Goal: Task Accomplishment & Management: Manage account settings

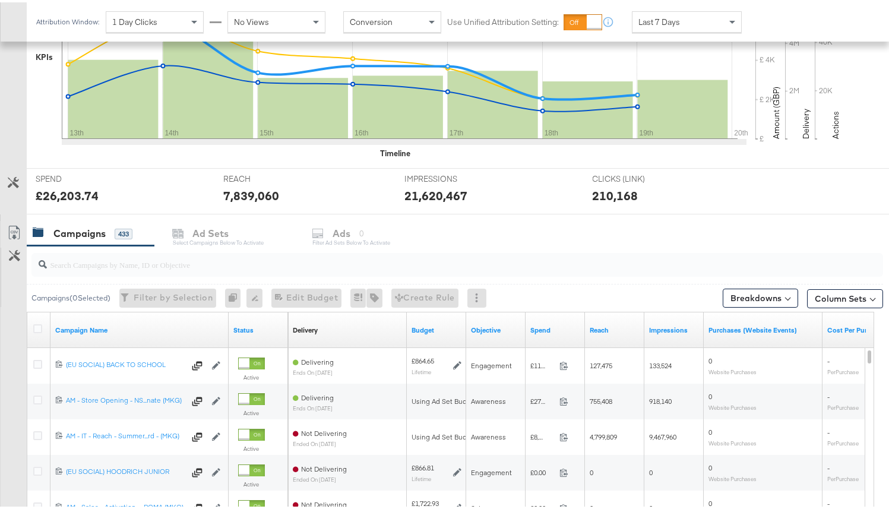
scroll to position [264, 0]
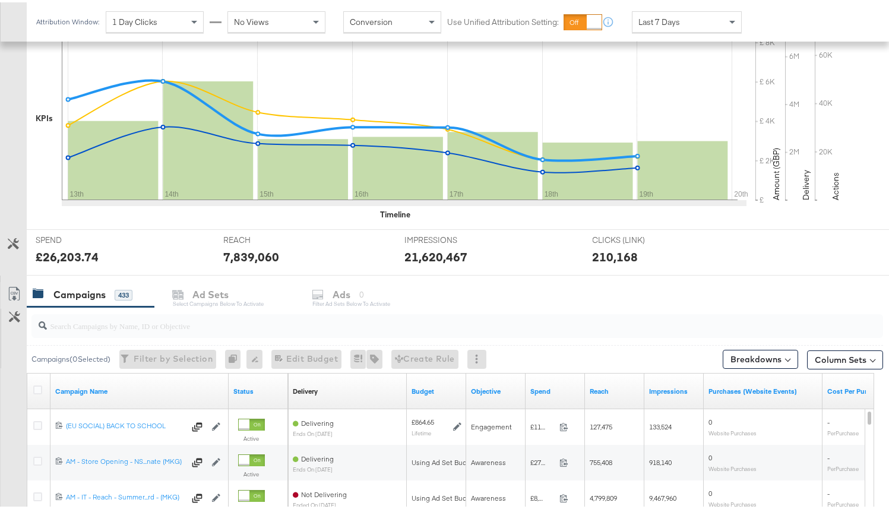
click at [206, 325] on input "search" at bounding box center [427, 318] width 760 height 23
paste input "6596075055661"
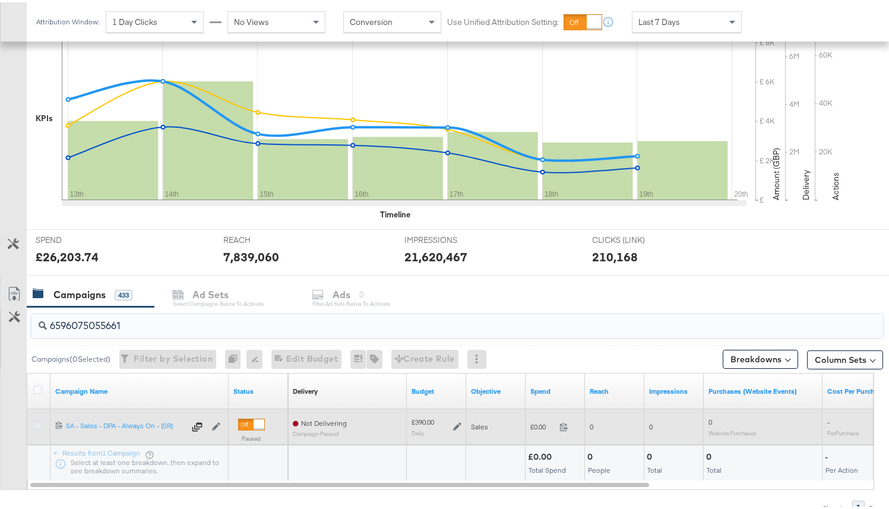
type input "6596075055661"
click at [39, 424] on icon at bounding box center [37, 423] width 9 height 9
click at [0, 0] on input "checkbox" at bounding box center [0, 0] width 0 height 0
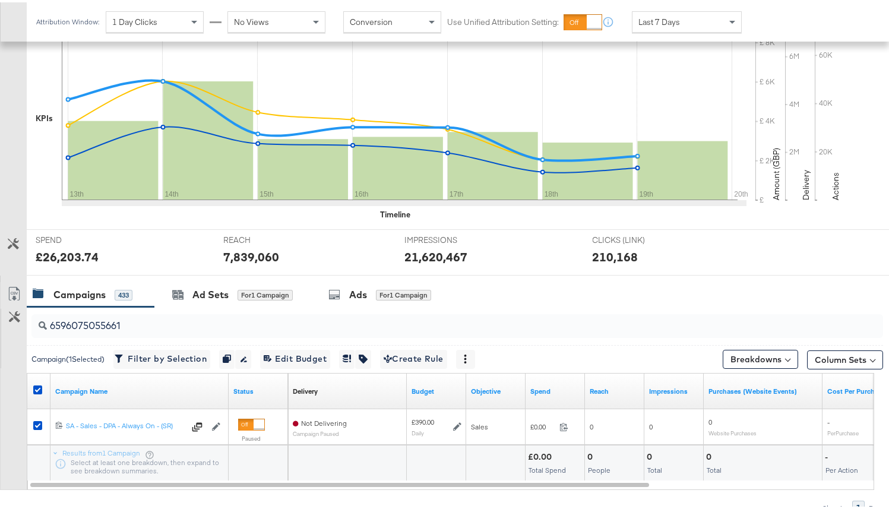
scroll to position [279, 0]
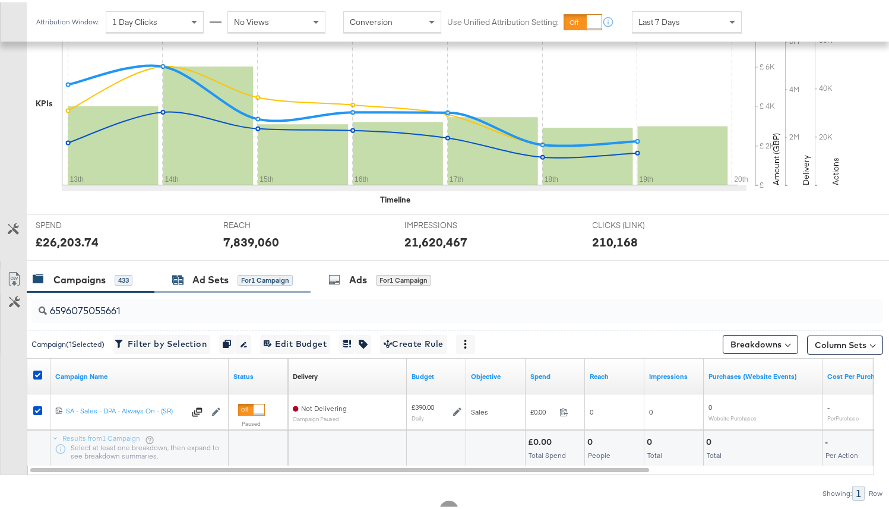
click at [229, 284] on div "Ad Sets for 1 Campaign" at bounding box center [232, 278] width 121 height 14
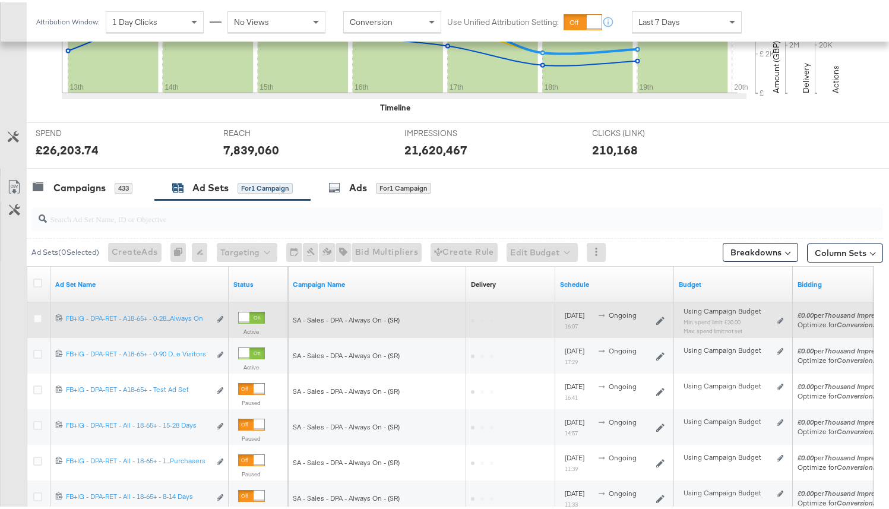
scroll to position [392, 0]
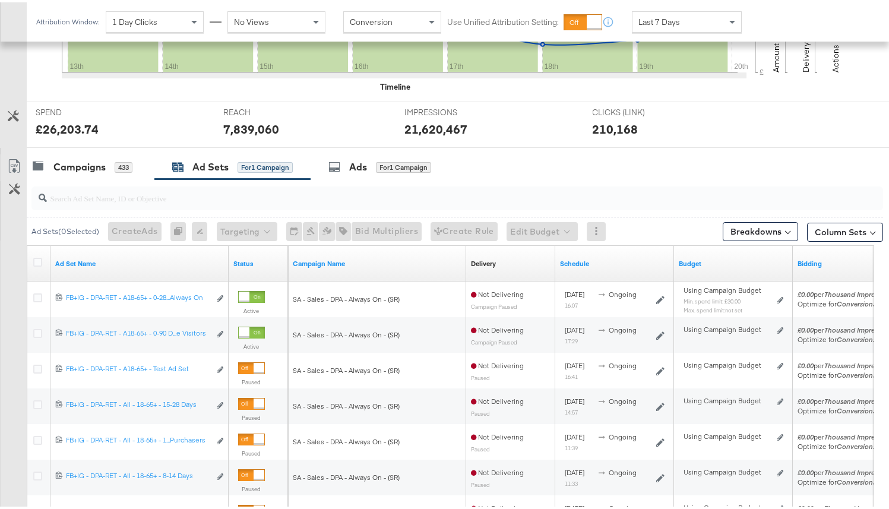
click at [122, 189] on input "search" at bounding box center [427, 190] width 760 height 23
paste input "6840263048261"
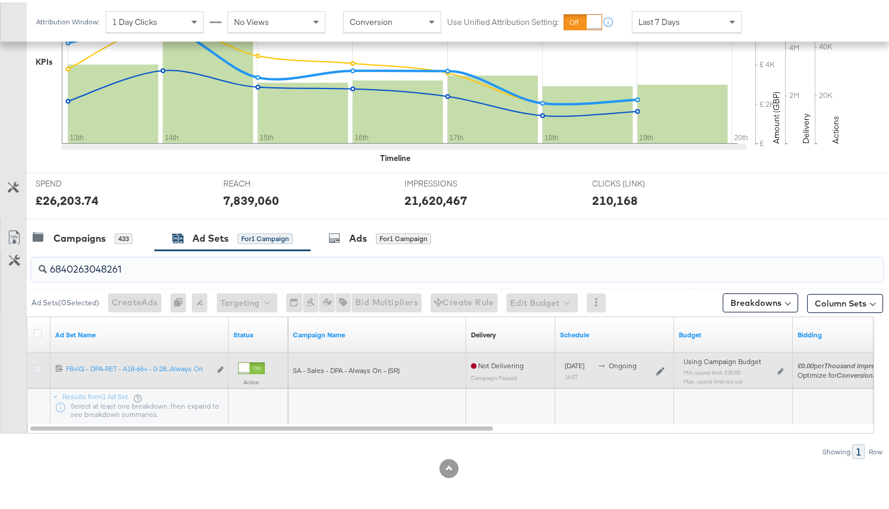
type input "6840263048261"
click at [38, 362] on icon at bounding box center [37, 366] width 9 height 9
click at [0, 0] on input "checkbox" at bounding box center [0, 0] width 0 height 0
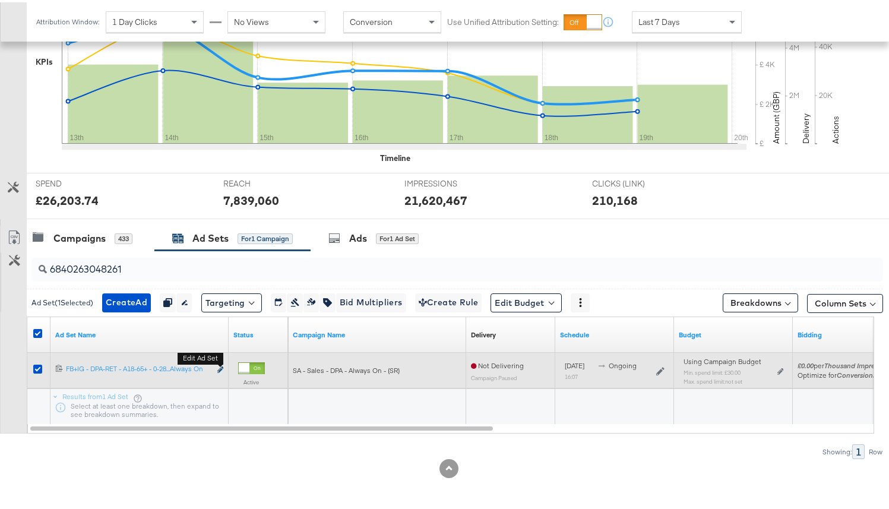
click at [221, 366] on icon "link" at bounding box center [220, 367] width 6 height 7
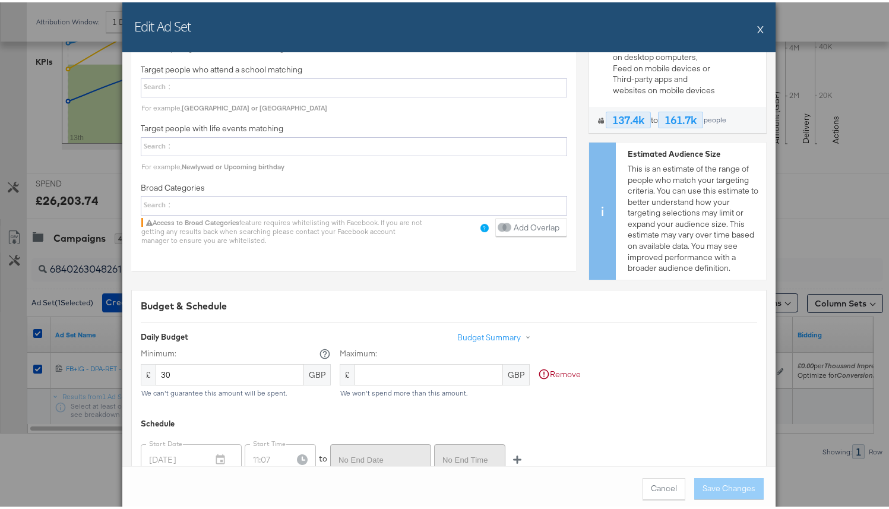
scroll to position [2661, 0]
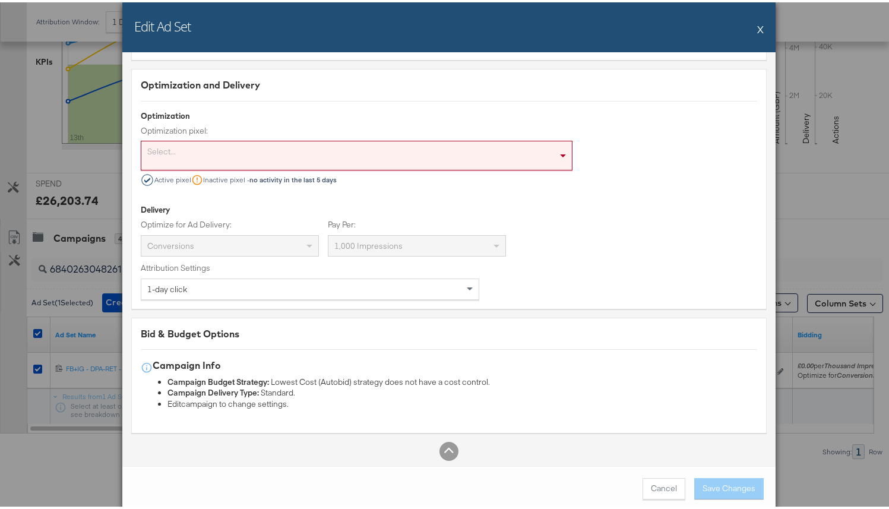
click at [757, 24] on button "X" at bounding box center [760, 27] width 7 height 24
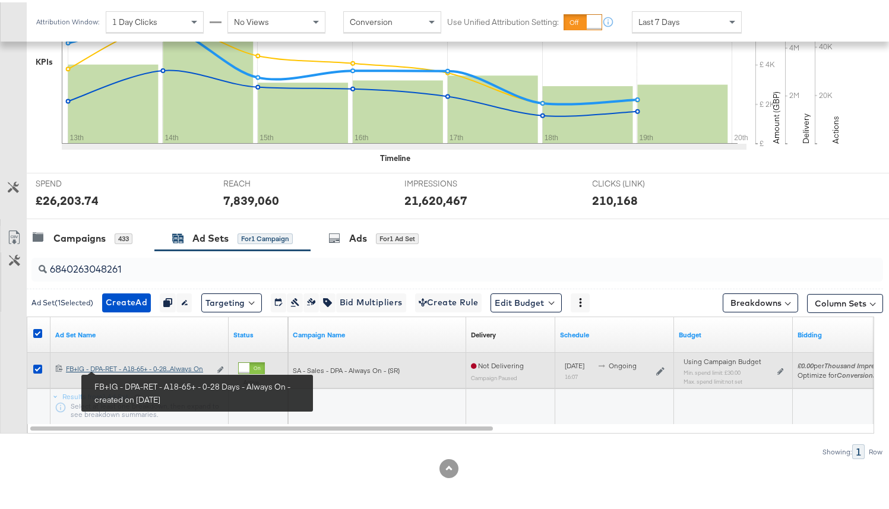
click at [126, 367] on div "FB+IG - DPA-RET - A18-65+ - 0-28 Days - Always On FB+IG - DPA-RET - A18-65+ - 0…" at bounding box center [138, 367] width 144 height 10
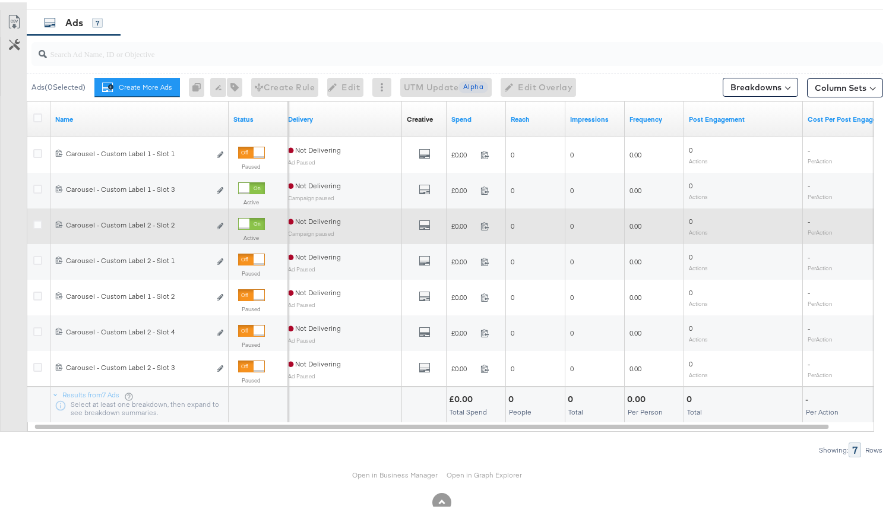
scroll to position [766, 0]
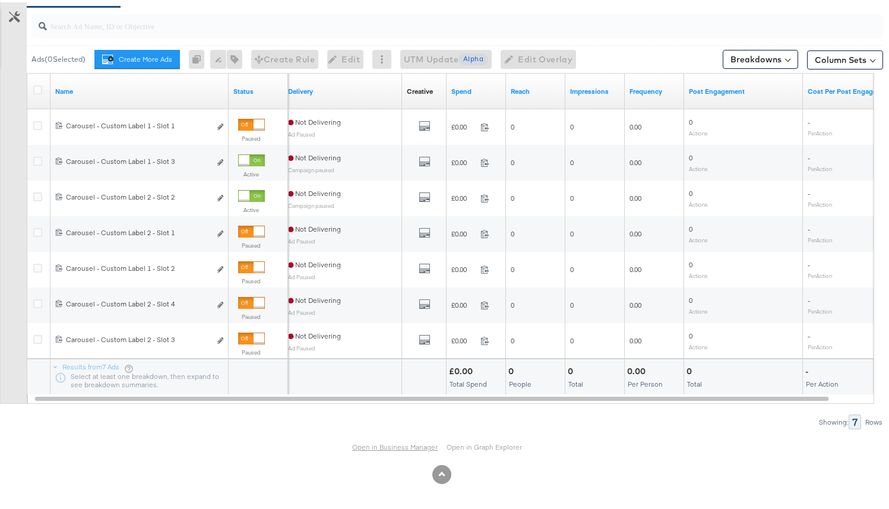
click at [371, 443] on link "Open in Business Manager" at bounding box center [395, 445] width 86 height 10
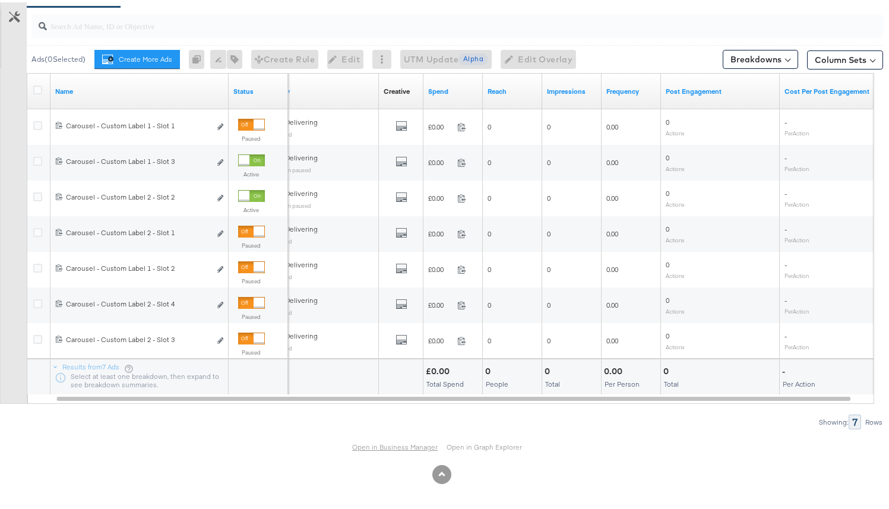
click at [389, 443] on link "Open in Business Manager" at bounding box center [395, 445] width 86 height 10
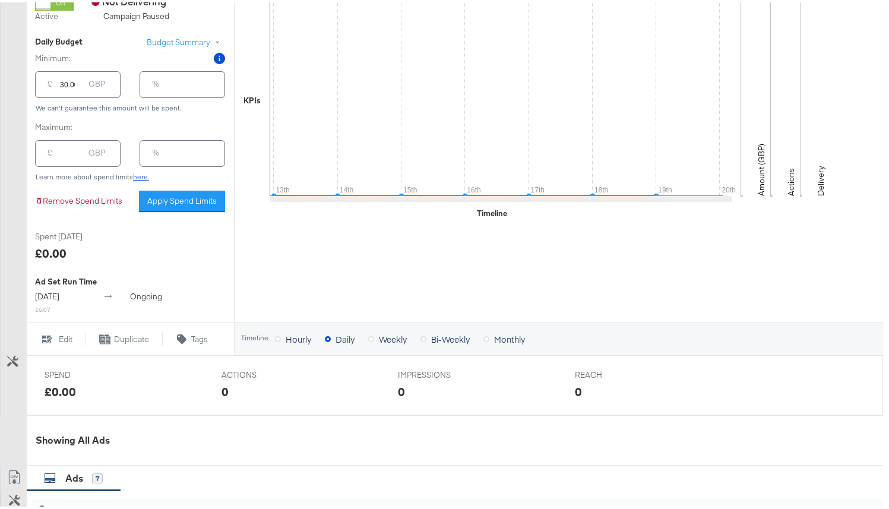
scroll to position [0, 0]
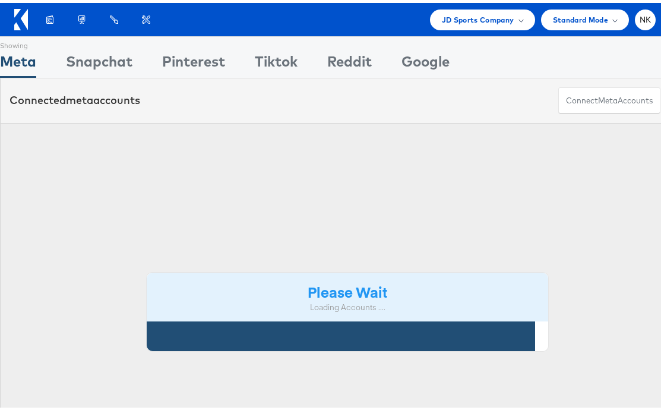
scroll to position [0, 24]
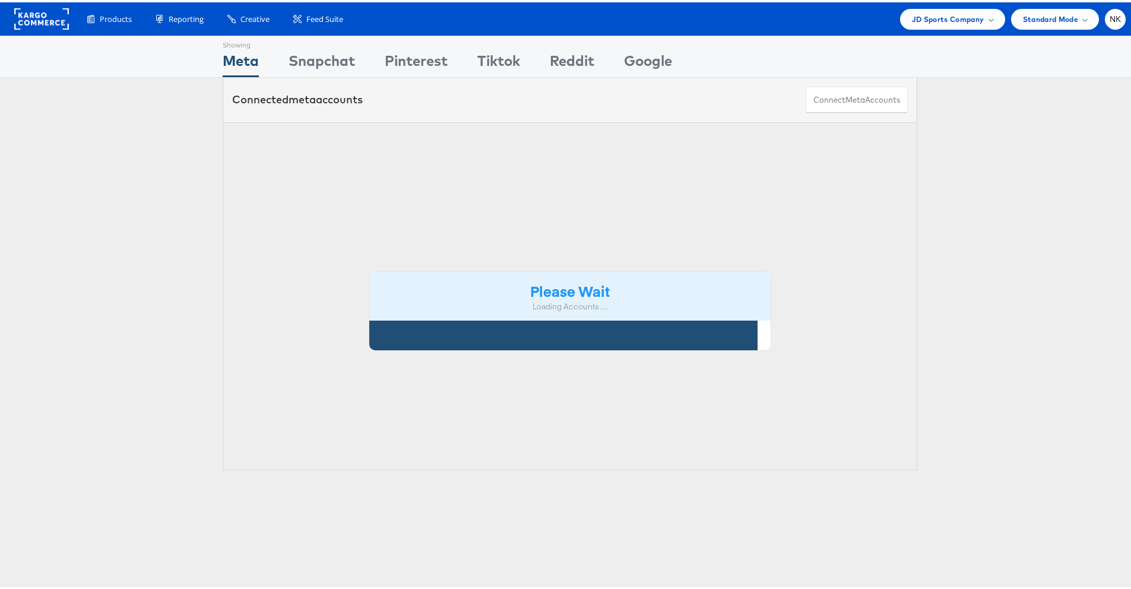
click at [906, 28] on div "Products Product Catalogs Enhance Your Product Catalog, Map Them to Publishers,…" at bounding box center [570, 16] width 1140 height 33
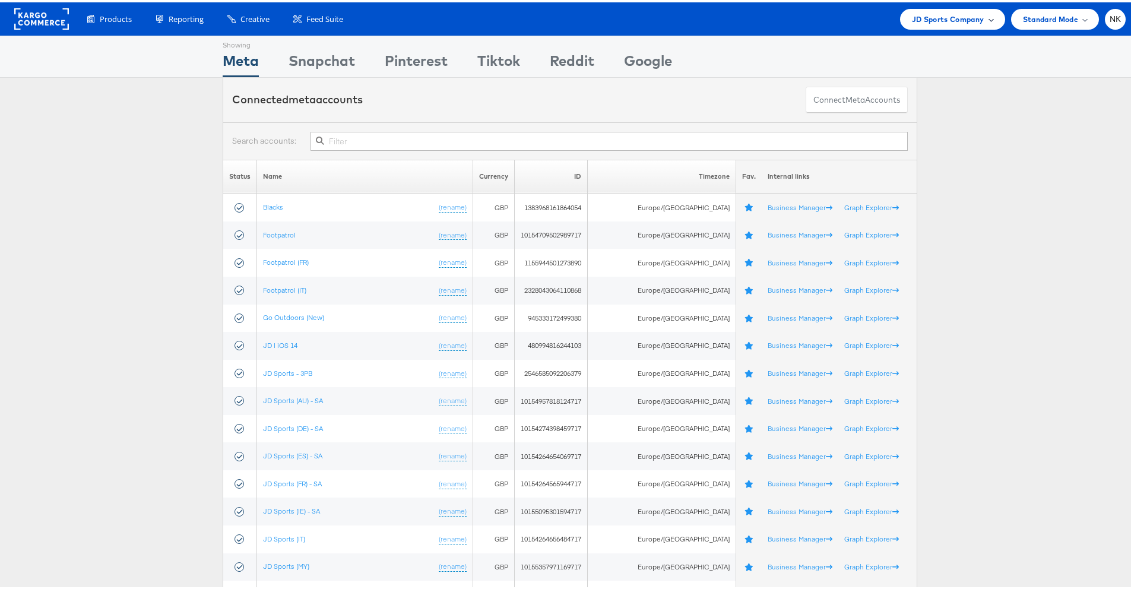
click at [912, 22] on span "JD Sports Company" at bounding box center [948, 17] width 72 height 12
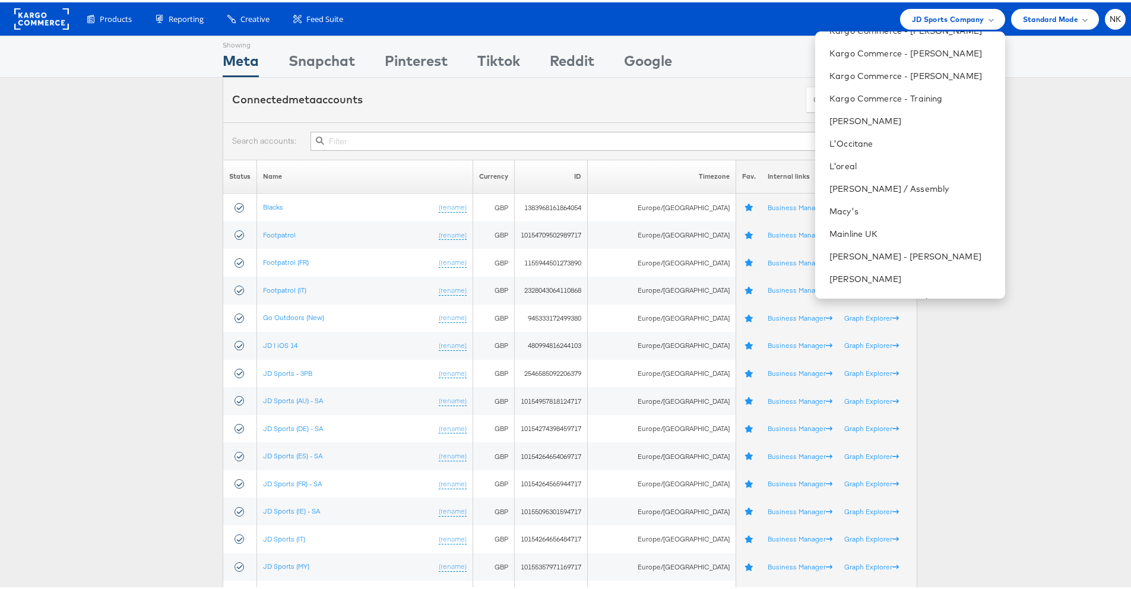
scroll to position [755, 0]
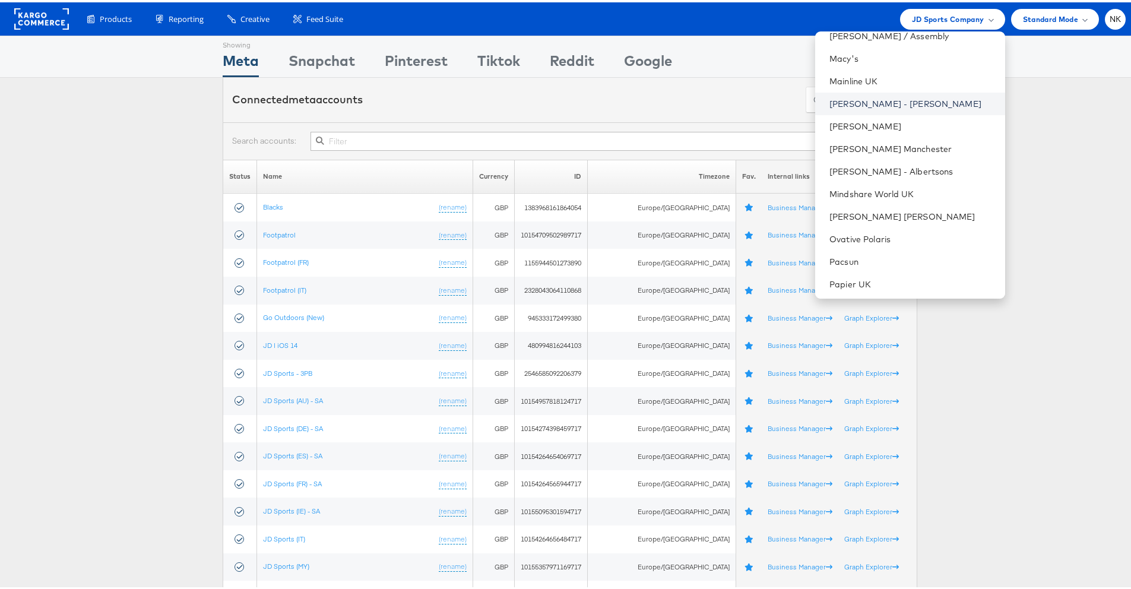
click at [866, 102] on link "Mason - Alexis Bittar" at bounding box center [913, 102] width 166 height 12
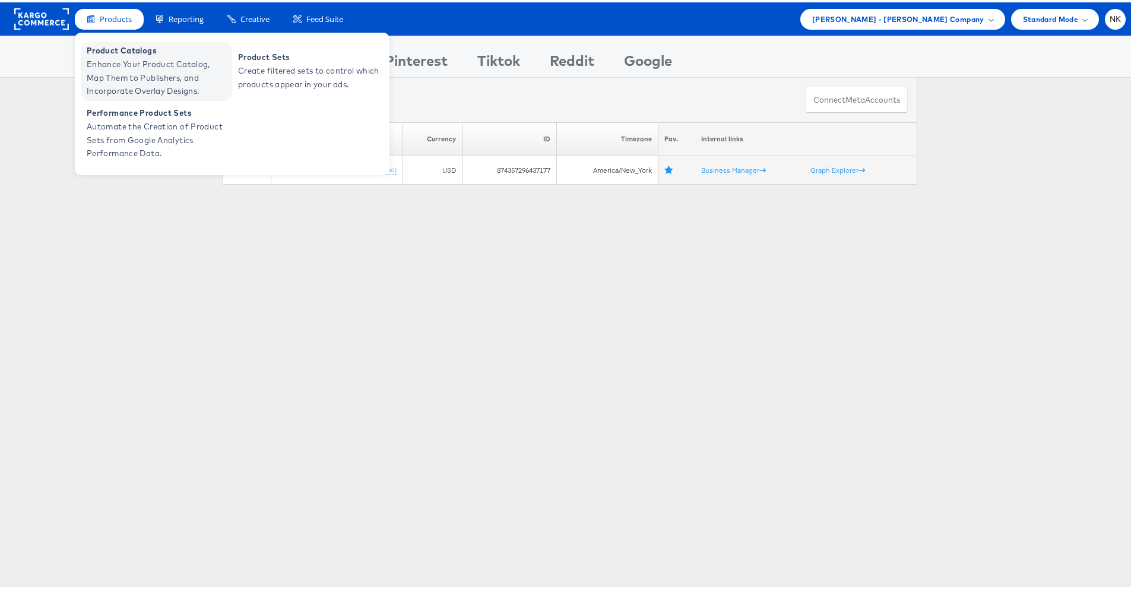
click at [125, 61] on span "Enhance Your Product Catalog, Map Them to Publishers, and Incorporate Overlay D…" at bounding box center [158, 75] width 143 height 40
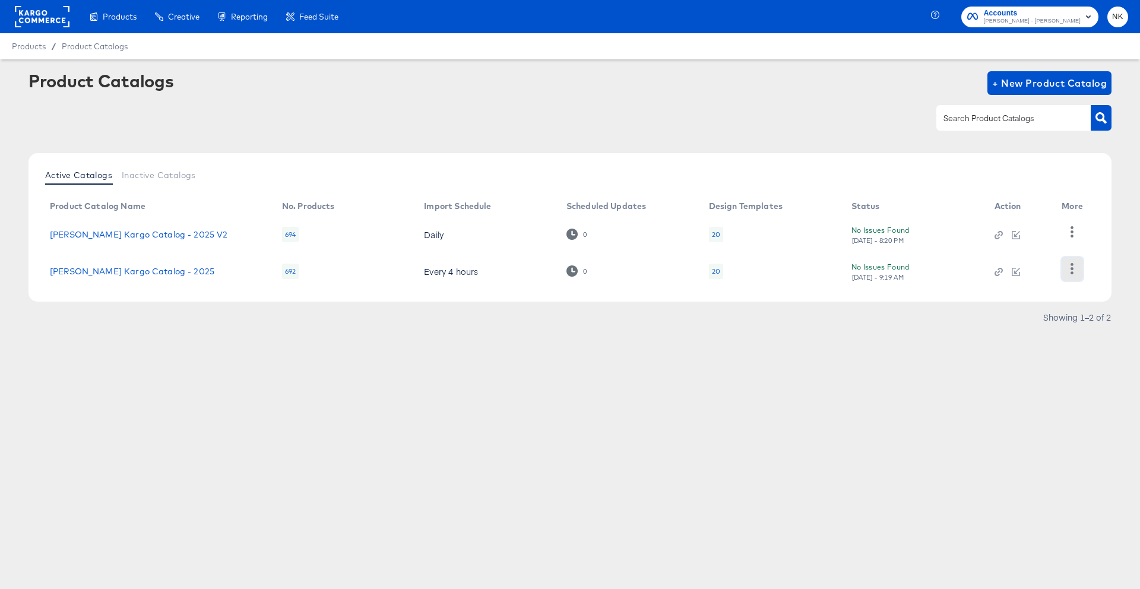
click at [1076, 268] on icon "button" at bounding box center [1072, 268] width 11 height 11
click at [1047, 304] on div "Active Catalogs Inactive Catalogs Product Catalog Name No. Products Import Sche…" at bounding box center [570, 242] width 1083 height 179
click at [1075, 266] on icon "button" at bounding box center [1072, 268] width 11 height 11
click at [1027, 234] on div "HUD Checks (Internal)" at bounding box center [1023, 231] width 119 height 19
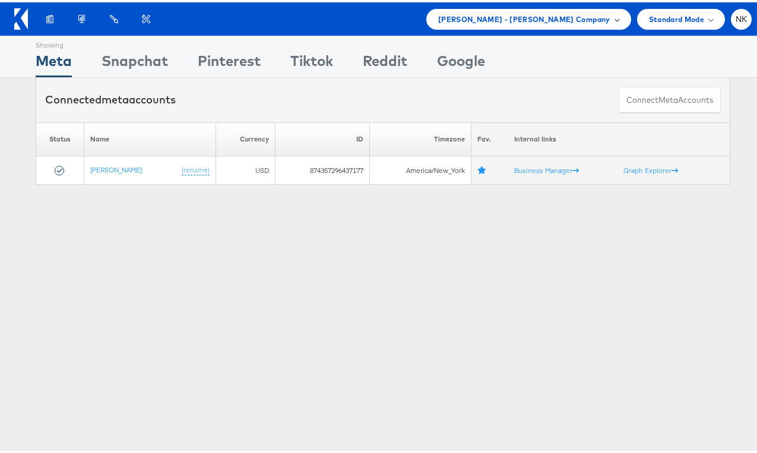
click at [560, 25] on div "[PERSON_NAME] - [PERSON_NAME] Company" at bounding box center [528, 17] width 205 height 21
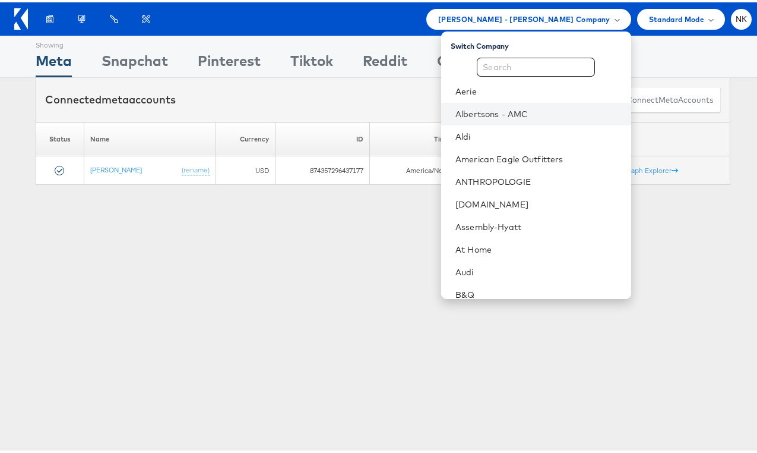
click at [517, 105] on li "Albertsons - AMC" at bounding box center [535, 111] width 189 height 23
click at [472, 115] on link "Albertsons - AMC" at bounding box center [539, 112] width 166 height 12
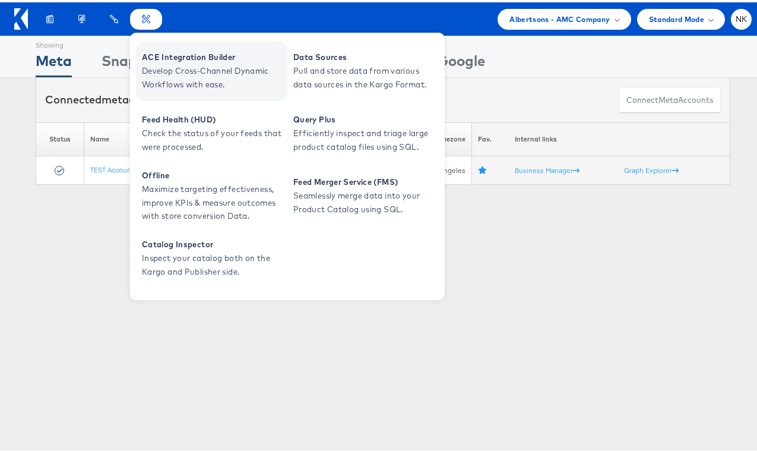
click at [165, 61] on span "ACE Integration Builder" at bounding box center [213, 55] width 143 height 14
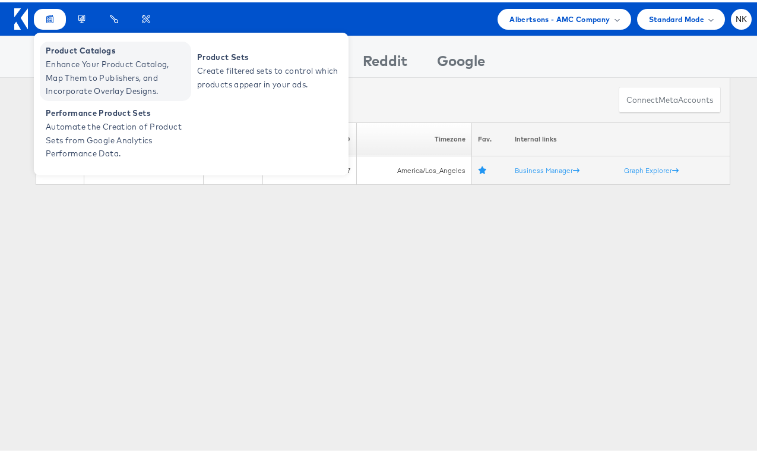
click at [71, 52] on span "Product Catalogs" at bounding box center [117, 49] width 143 height 14
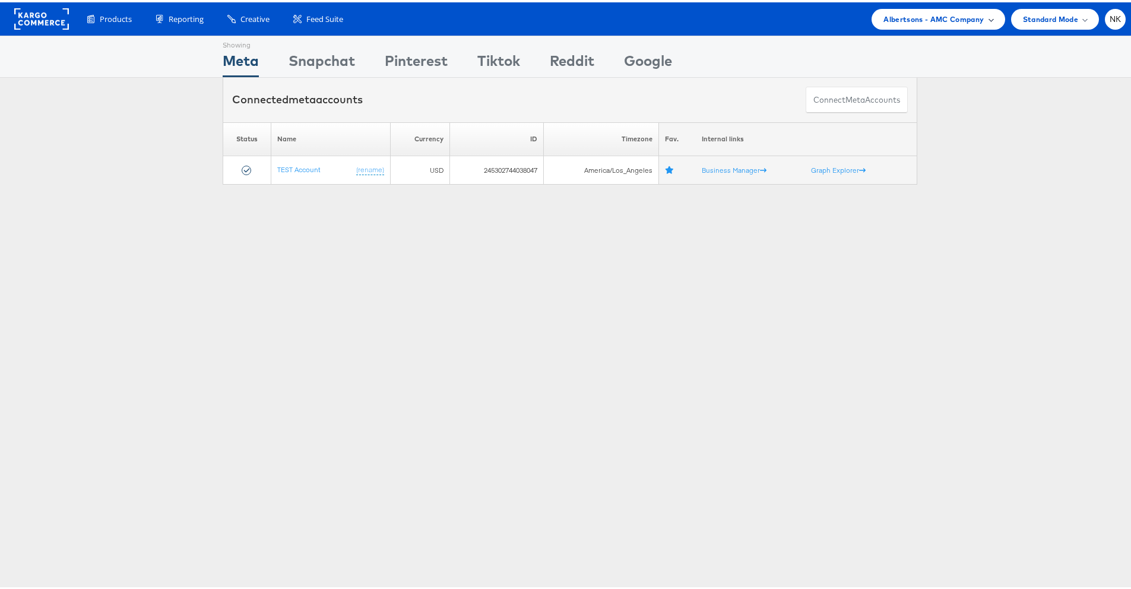
click at [940, 11] on span "Albertsons - AMC Company" at bounding box center [934, 17] width 100 height 12
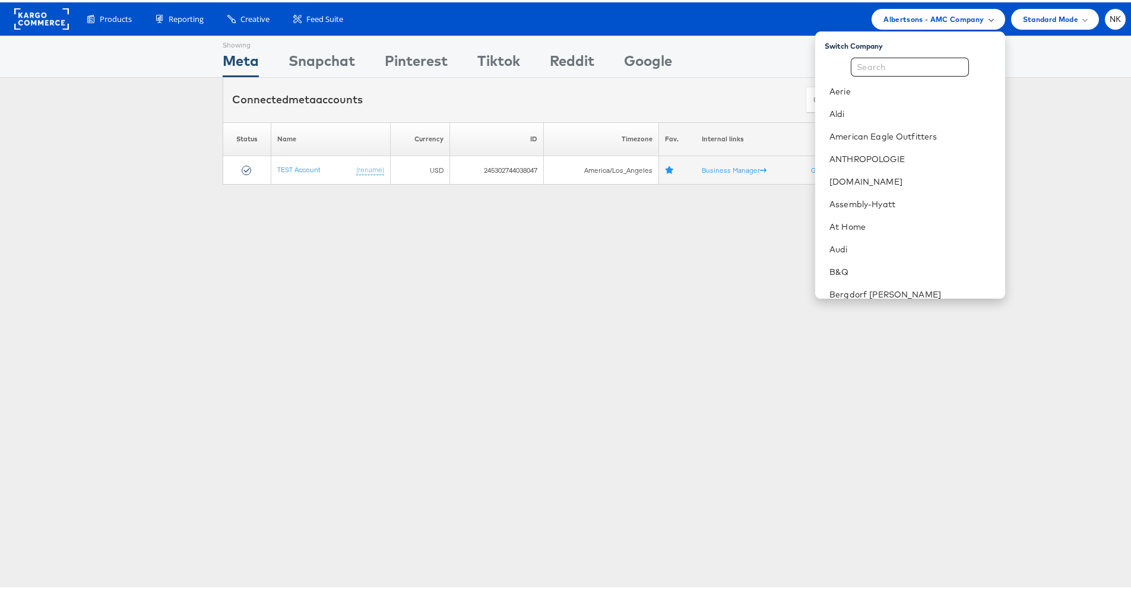
click at [938, 13] on span "Albertsons - AMC Company" at bounding box center [934, 17] width 100 height 12
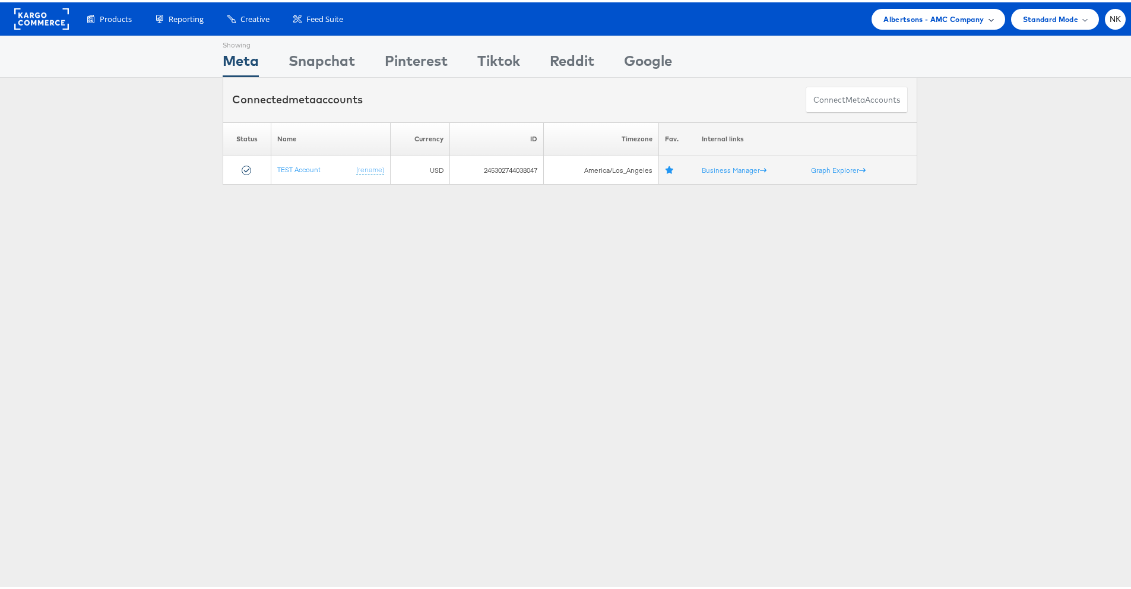
click at [938, 13] on span "Albertsons - AMC Company" at bounding box center [934, 17] width 100 height 12
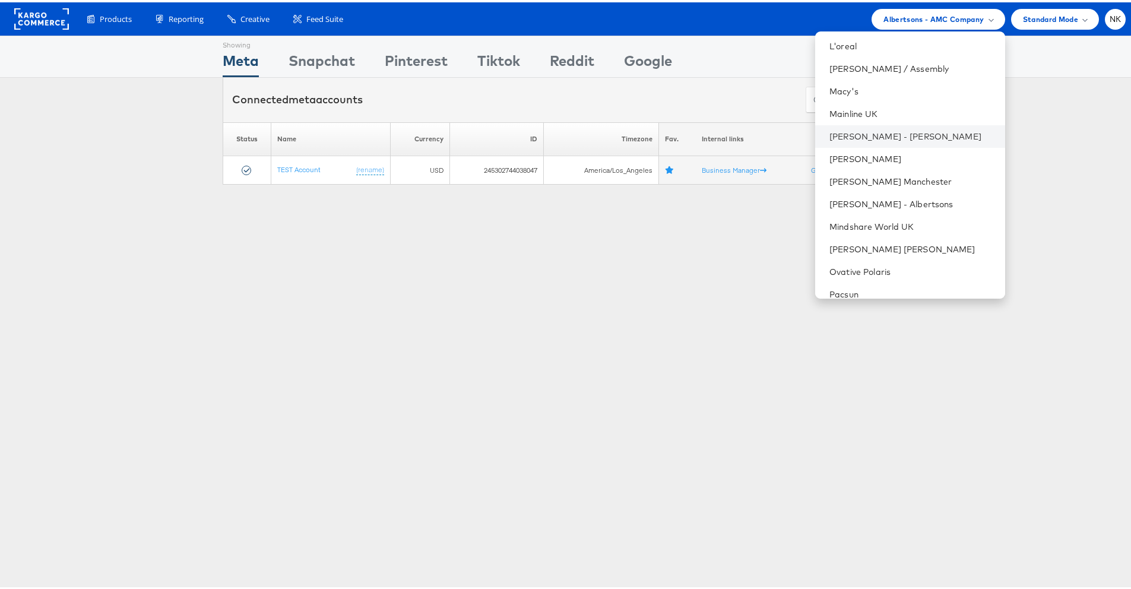
scroll to position [722, 0]
click at [894, 133] on link "Mason - Alexis Bittar" at bounding box center [913, 135] width 166 height 12
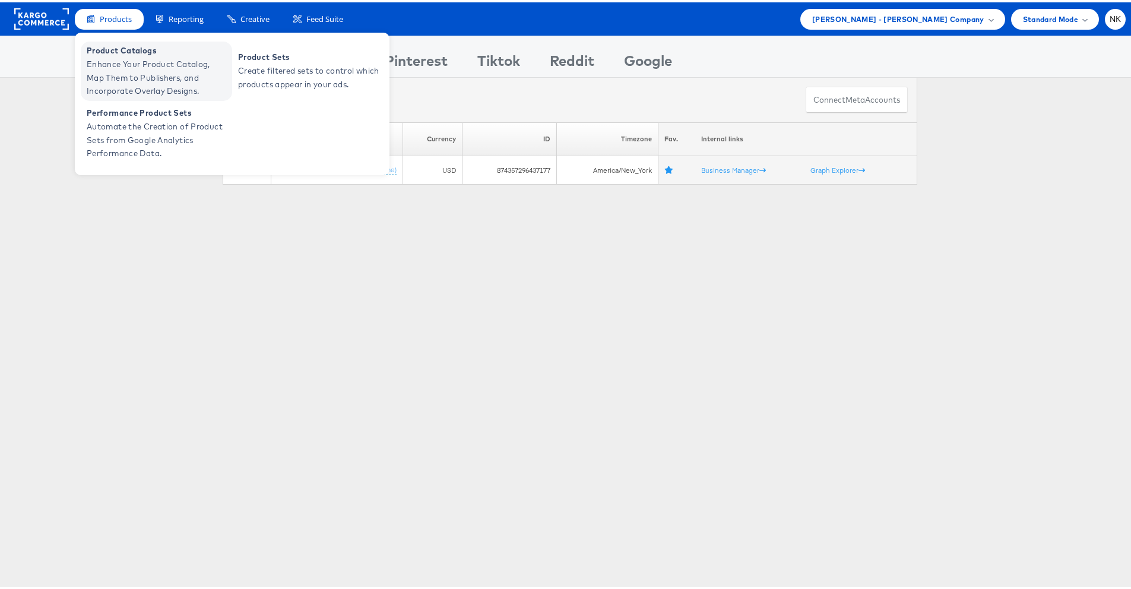
click at [136, 49] on span "Product Catalogs" at bounding box center [158, 49] width 143 height 14
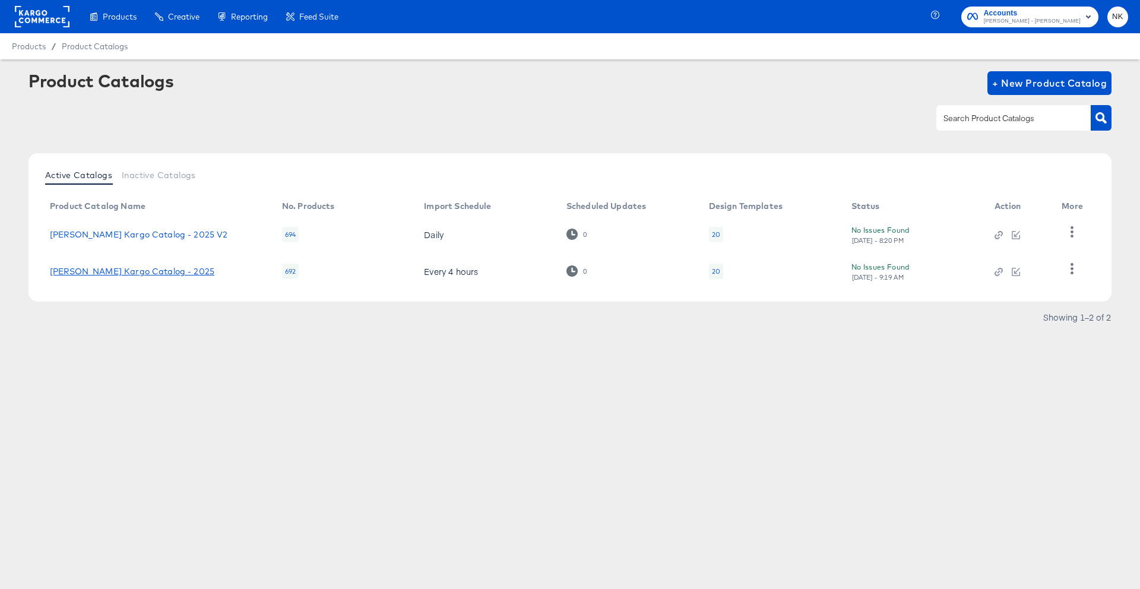
click at [185, 267] on link "[PERSON_NAME] Kargo Catalog - 2025" at bounding box center [132, 272] width 165 height 10
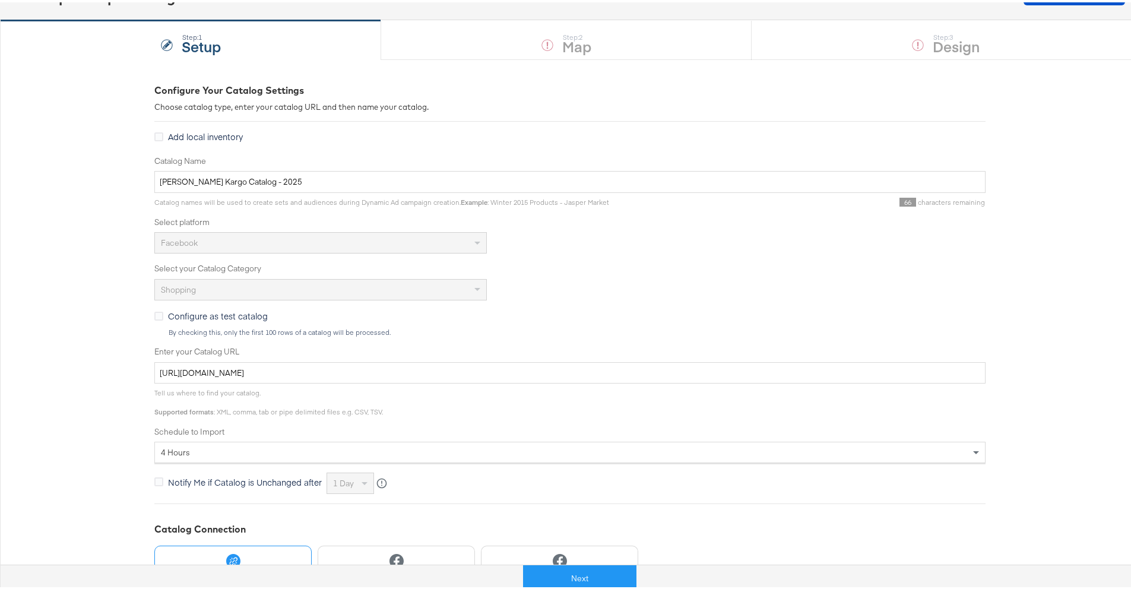
scroll to position [208, 0]
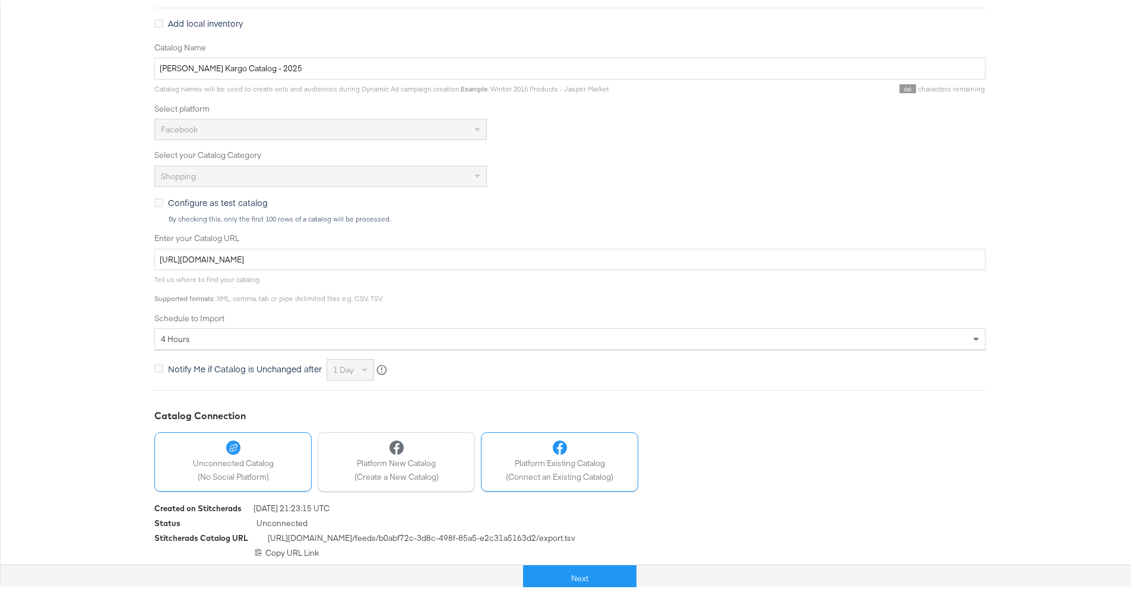
click at [506, 456] on span "Platform Existing Catalog" at bounding box center [559, 461] width 107 height 11
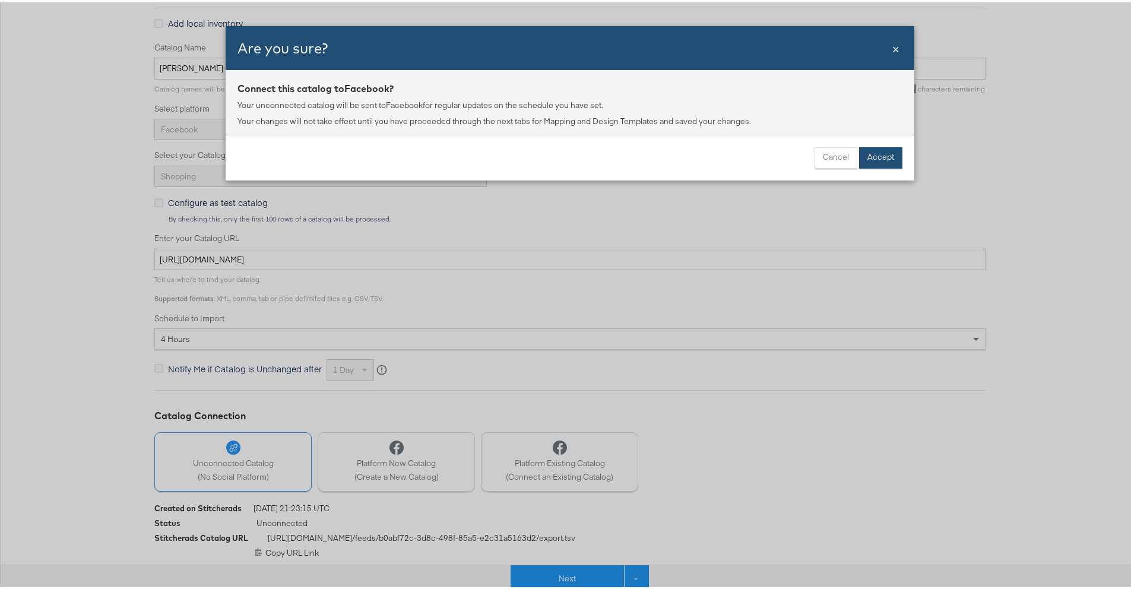
click at [878, 158] on button "Accept" at bounding box center [880, 155] width 43 height 21
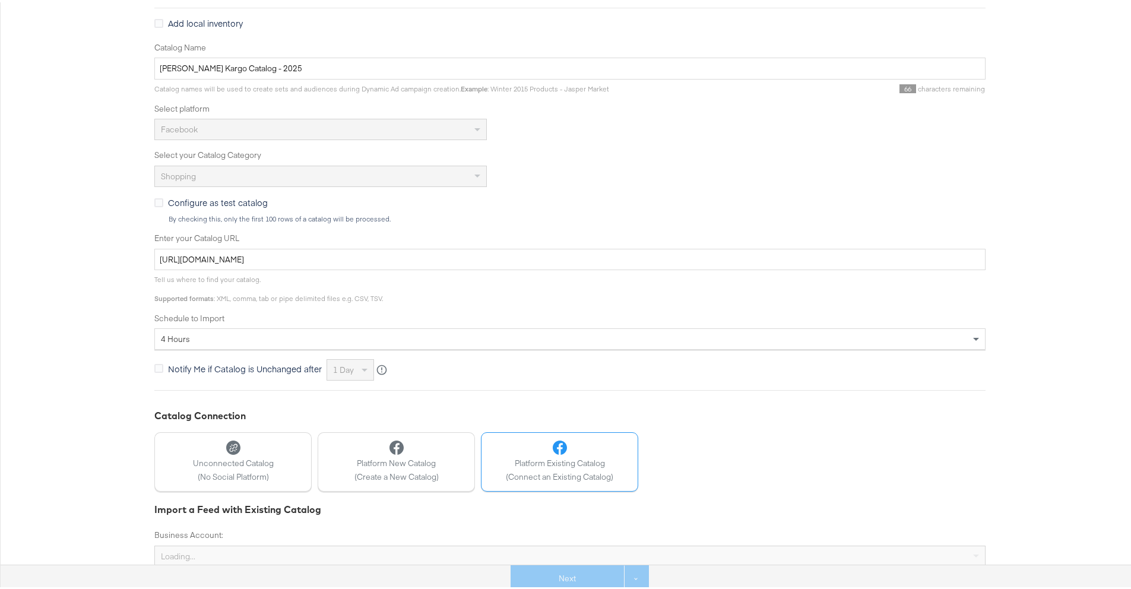
scroll to position [239, 0]
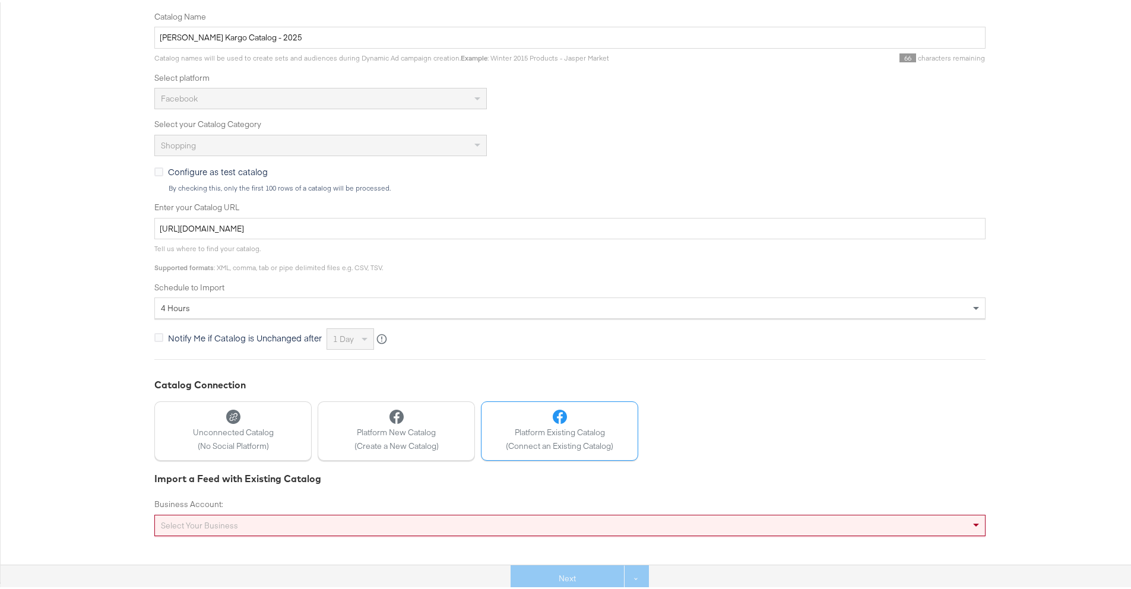
click at [370, 521] on div "Select your business" at bounding box center [570, 523] width 830 height 20
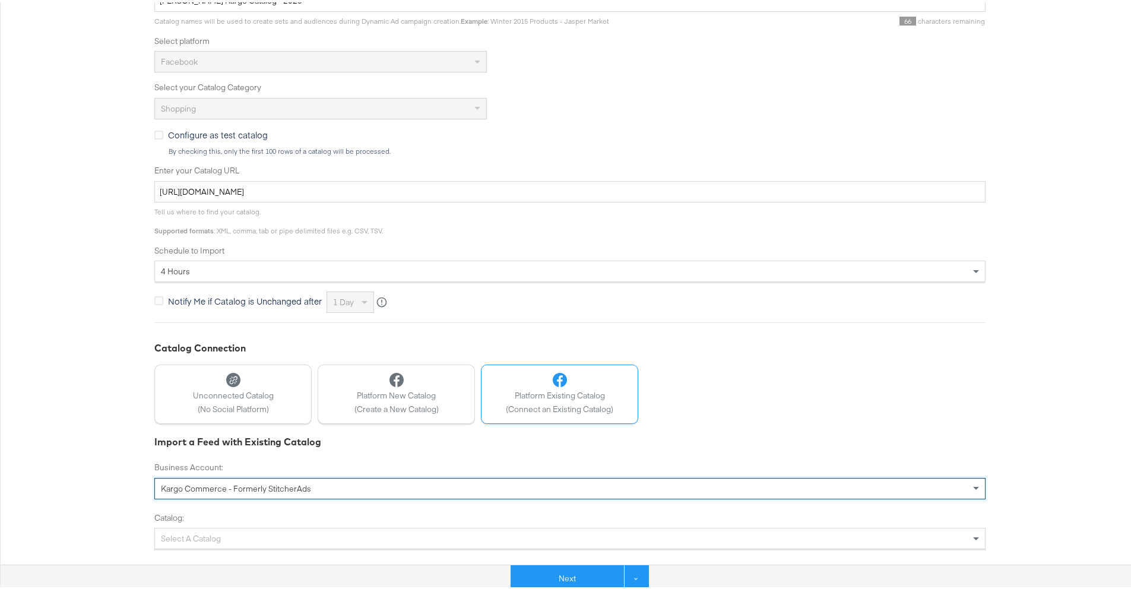
scroll to position [352, 0]
click at [588, 543] on div "Select a Catalog" at bounding box center [569, 536] width 831 height 21
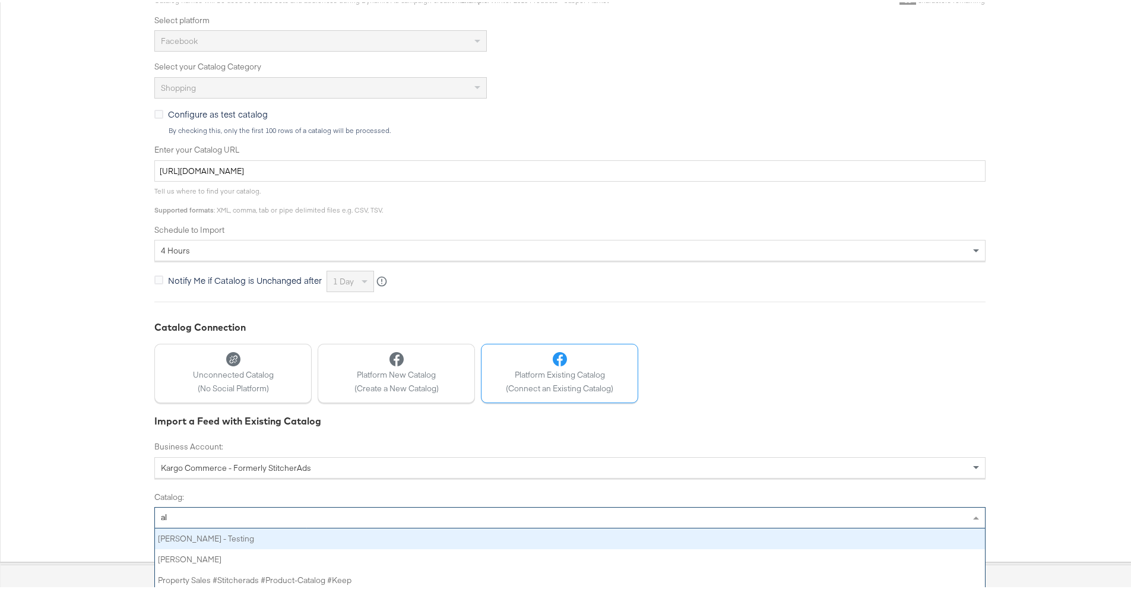
scroll to position [109, 821]
type input "a"
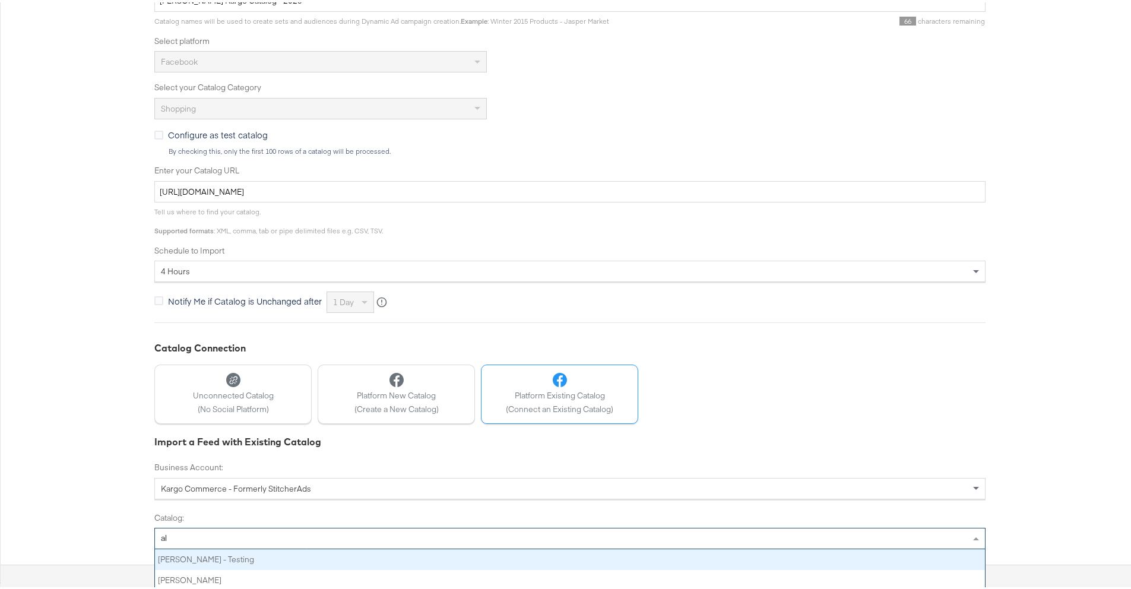
type input "a"
type input "alexi"
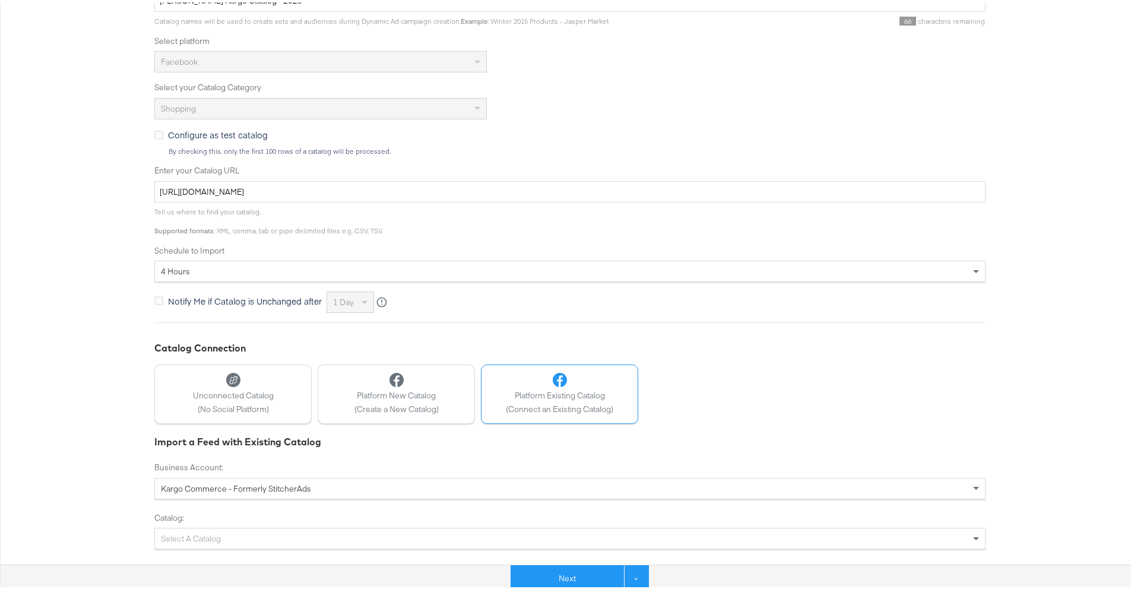
click at [670, 416] on div "Unconnected Catalog (No Social Platform) Platform New Catalog (Create a New Cat…" at bounding box center [569, 391] width 831 height 59
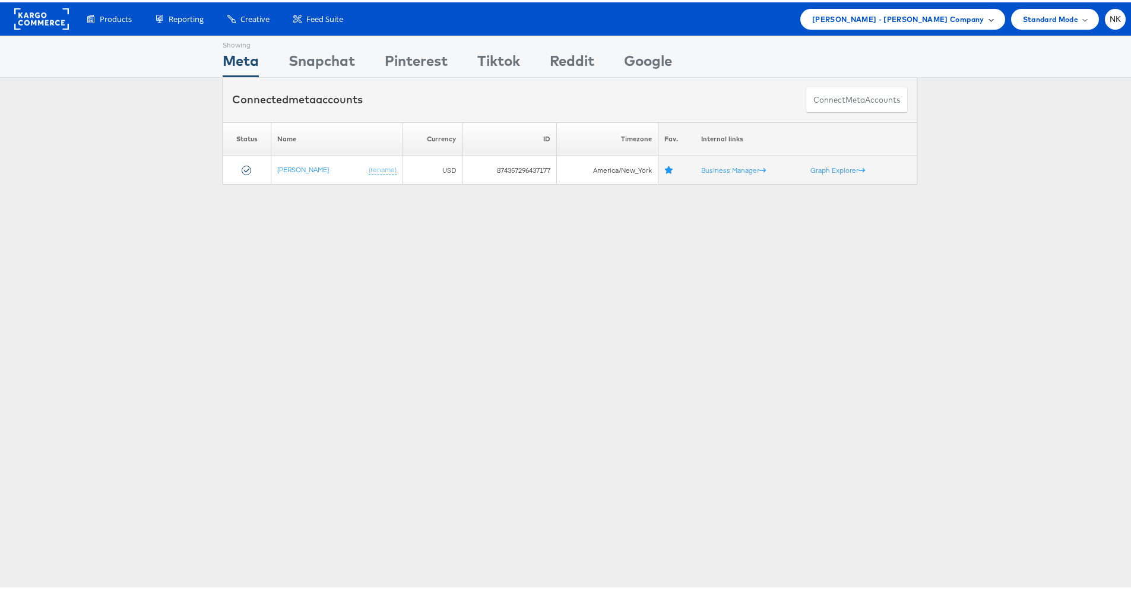
click at [885, 15] on span "[PERSON_NAME] - [PERSON_NAME] Company" at bounding box center [898, 17] width 172 height 12
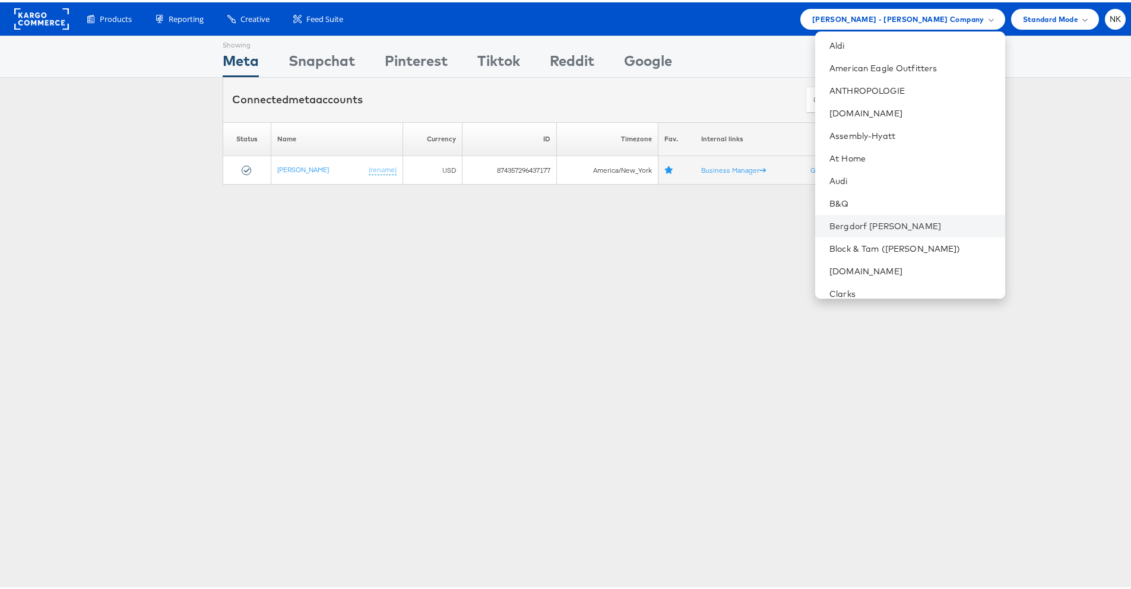
scroll to position [30, 0]
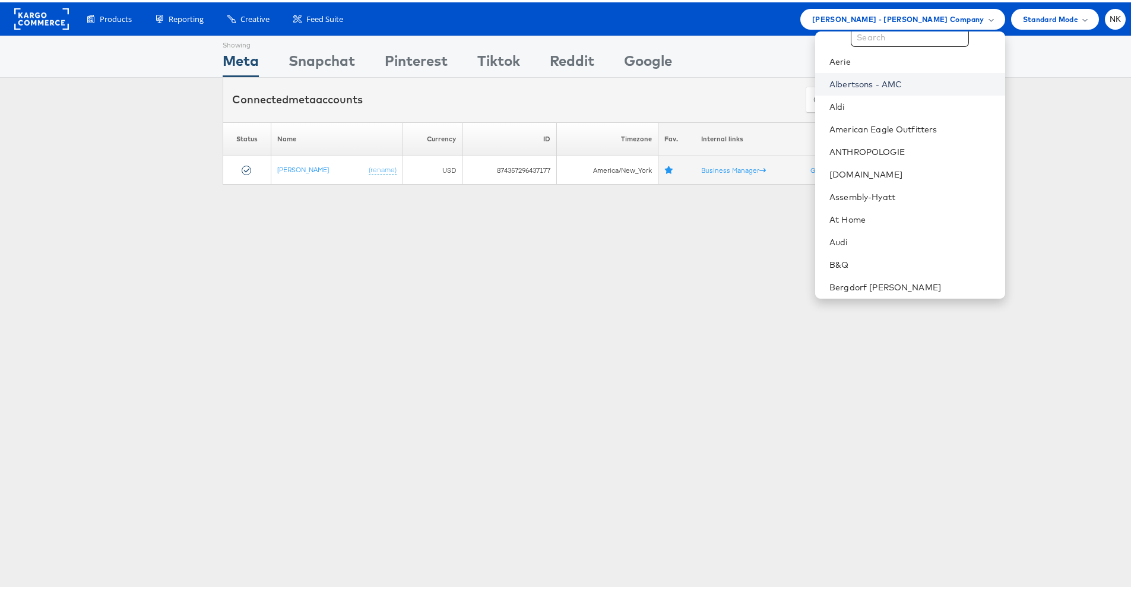
click at [883, 81] on link "Albertsons - AMC" at bounding box center [913, 82] width 166 height 12
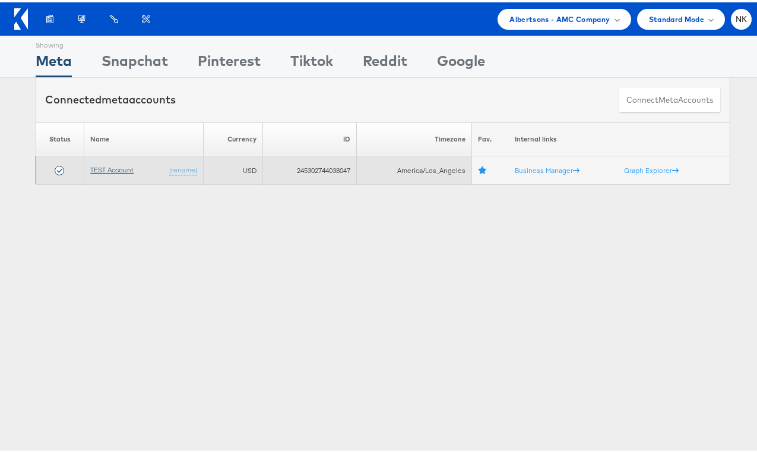
click at [99, 170] on link "TEST Account" at bounding box center [111, 167] width 43 height 9
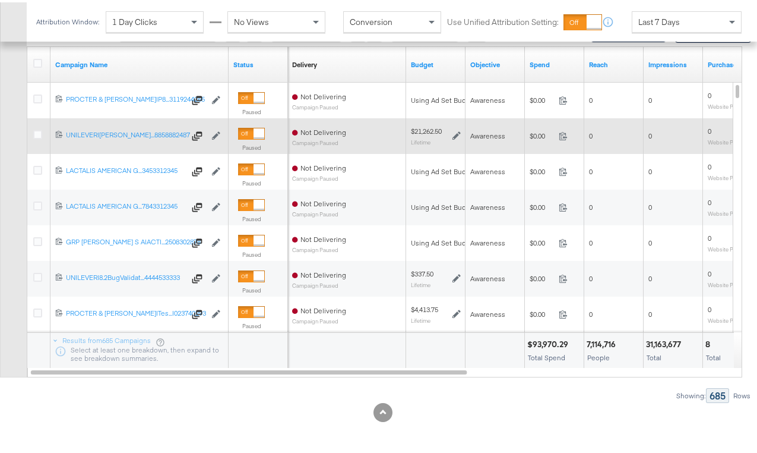
scroll to position [480, 0]
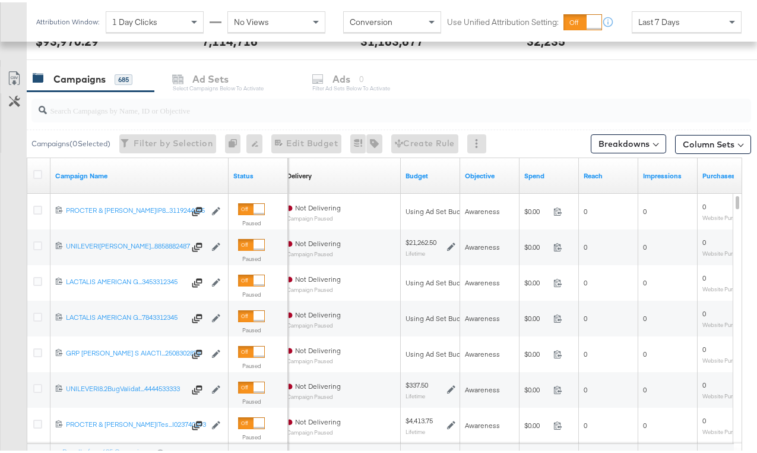
click at [196, 113] on input "search" at bounding box center [367, 102] width 641 height 23
click at [39, 170] on icon at bounding box center [37, 171] width 9 height 9
click at [0, 0] on input "checkbox" at bounding box center [0, 0] width 0 height 0
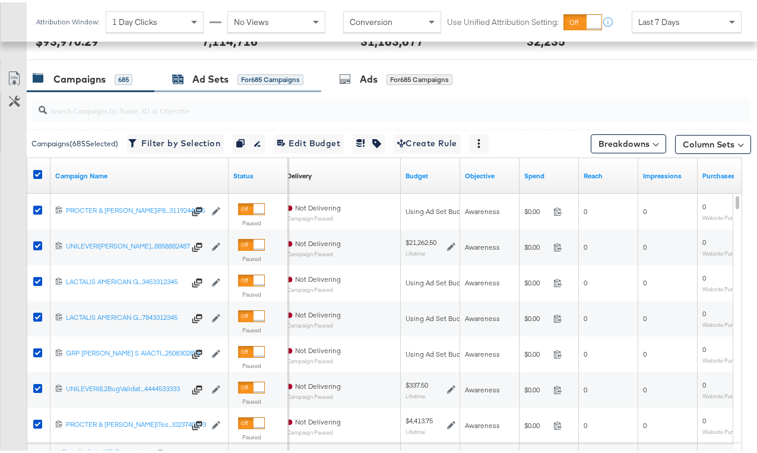
click at [260, 78] on div "for 685 Campaigns" at bounding box center [271, 77] width 66 height 11
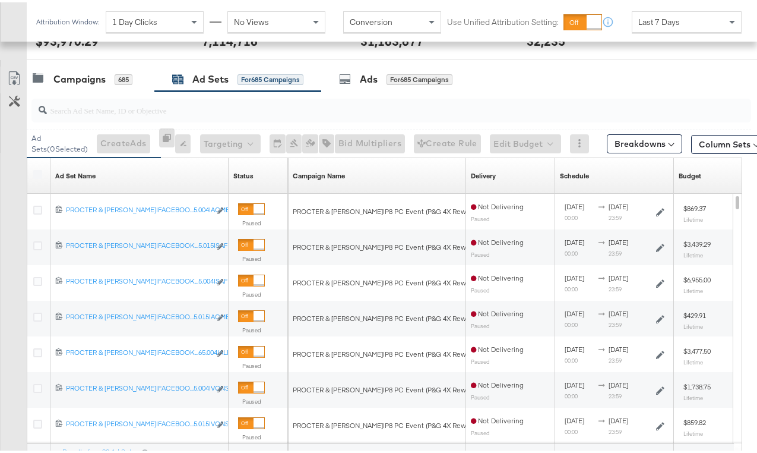
click at [37, 170] on label at bounding box center [37, 171] width 9 height 9
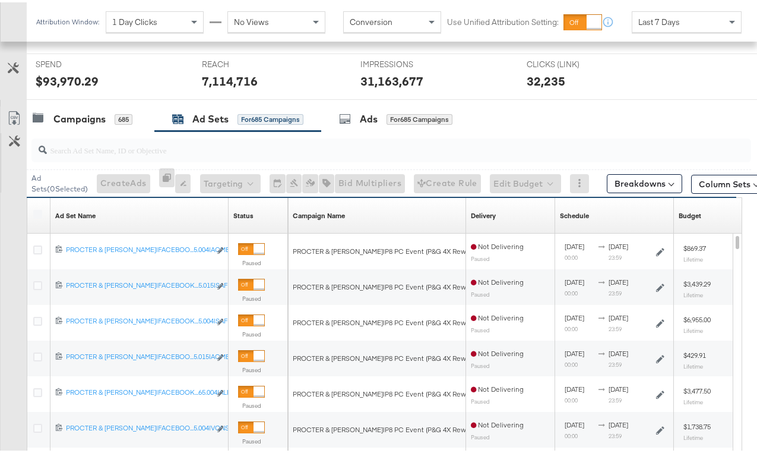
scroll to position [435, 0]
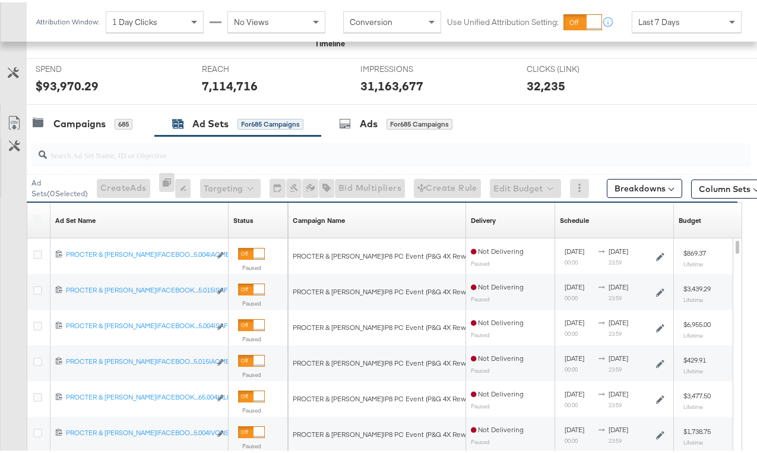
click at [37, 217] on label at bounding box center [37, 216] width 9 height 9
click at [101, 121] on div "Campaigns" at bounding box center [79, 122] width 52 height 14
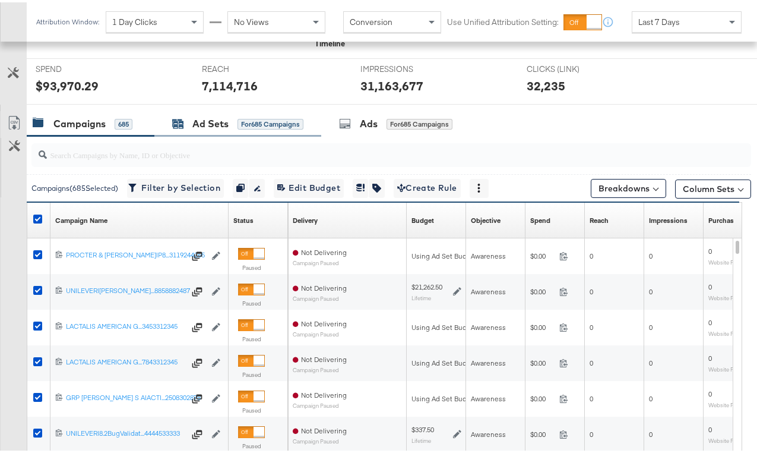
click at [200, 126] on div "Ad Sets" at bounding box center [210, 122] width 36 height 14
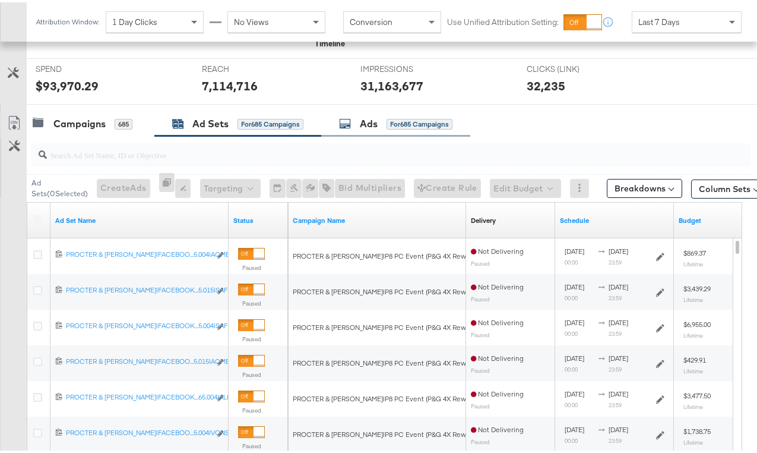
click at [362, 115] on div "Ads" at bounding box center [369, 122] width 18 height 14
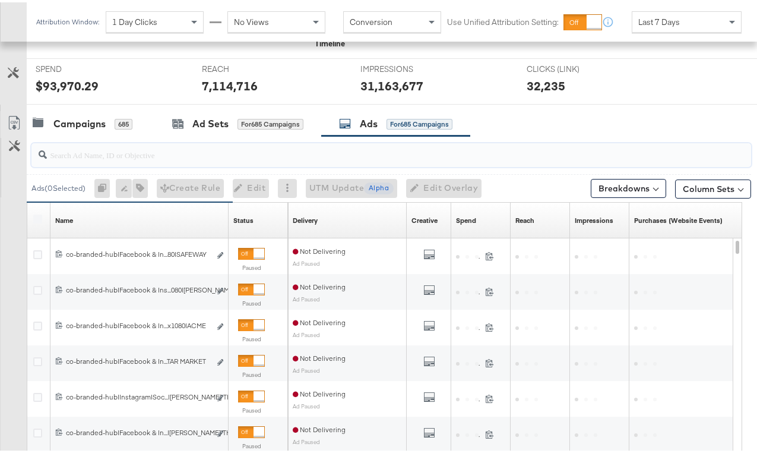
click at [232, 154] on input "search" at bounding box center [367, 147] width 641 height 23
paste input "co-branded-hub|Facebook & Instagram|Social Media|FBIG - Premium Carousel & Prod…"
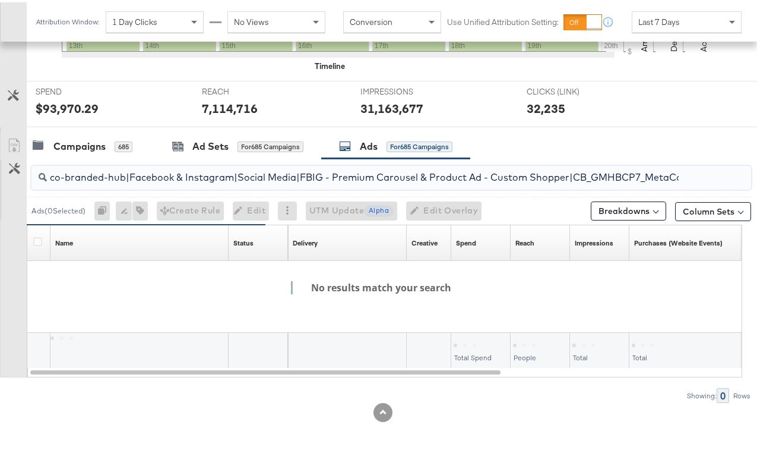
scroll to position [0, 578]
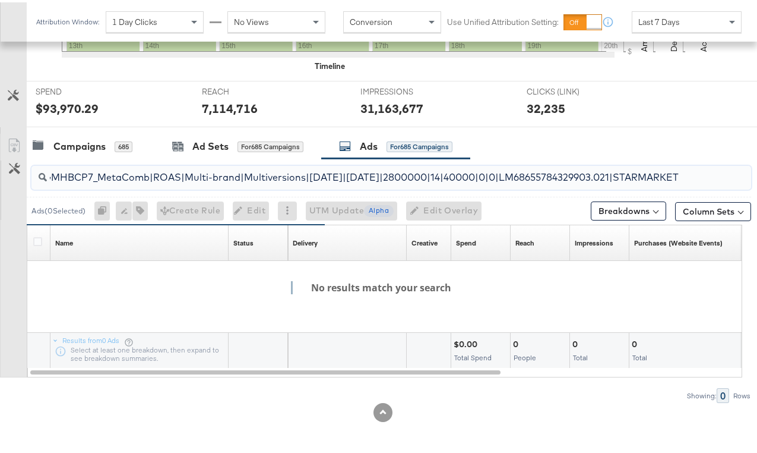
drag, startPoint x: 156, startPoint y: 181, endPoint x: -48, endPoint y: 189, distance: 203.9
drag, startPoint x: 74, startPoint y: 182, endPoint x: -23, endPoint y: 181, distance: 96.8
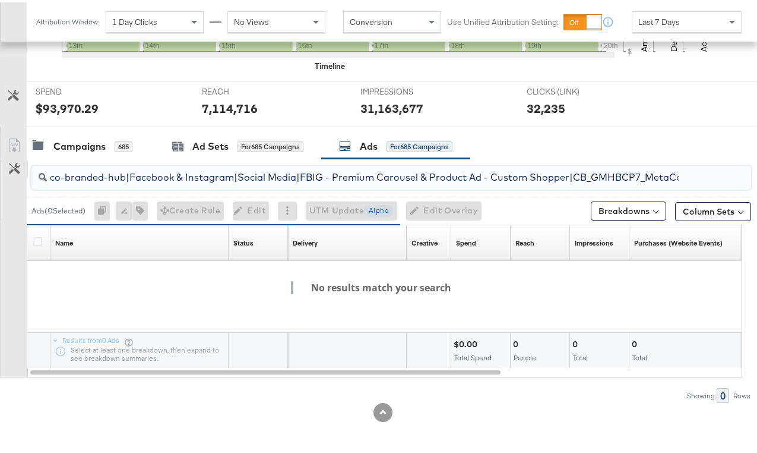
drag, startPoint x: 53, startPoint y: 172, endPoint x: 11, endPoint y: 175, distance: 41.7
click at [11, 175] on div "co-branded-hub|Facebook & Instagram|Social Media|FBIG - Premium Carousel & Prod…" at bounding box center [375, 278] width 751 height 244
click at [63, 176] on input "co-branded-hub|Facebook & Instagram|Social Media|FBIG - Premium Carousel & Prod…" at bounding box center [367, 170] width 641 height 23
drag, startPoint x: 50, startPoint y: 176, endPoint x: 789, endPoint y: 177, distance: 738.2
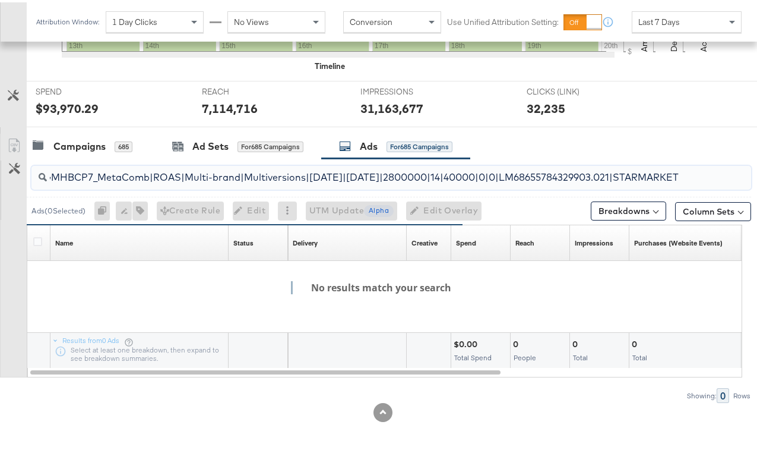
click at [681, 175] on div "co-branded-hub|Facebook & Instagram|Social Media|FBIG - Premium Carousel & Prod…" at bounding box center [391, 175] width 720 height 24
click at [178, 160] on input "co-branded-hub|Facebook & Instagram|Social Media|FBIG - Premium Carousel & Prod…" at bounding box center [367, 170] width 641 height 23
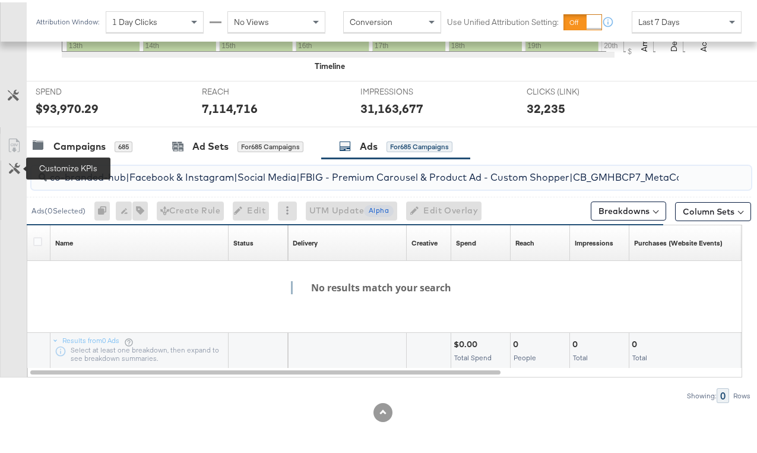
drag, startPoint x: 187, startPoint y: 165, endPoint x: 16, endPoint y: 160, distance: 171.1
click at [17, 161] on div "co-branded-hub|Facebook & Instagram|Social Media|FBIG - Premium Carousel & Prod…" at bounding box center [375, 278] width 751 height 244
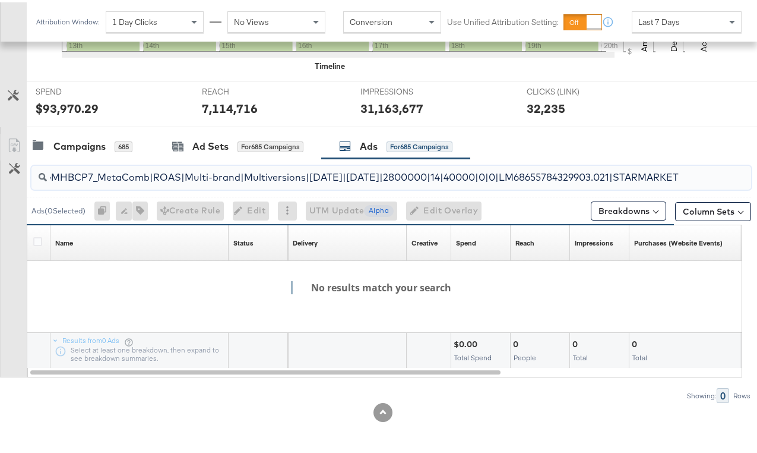
drag, startPoint x: 453, startPoint y: 178, endPoint x: 738, endPoint y: 195, distance: 285.0
click at [738, 195] on div "co-branded-hub|Facebook & Instagram|Social Media|FBIG - Premium Carousel & Prod…" at bounding box center [375, 189] width 751 height 66
click at [671, 170] on input "co-branded-hub|Facebook & Instagram|Social Media|FBIG - Premium Carousel & Prod…" at bounding box center [367, 170] width 641 height 23
drag, startPoint x: 671, startPoint y: 170, endPoint x: -2, endPoint y: 179, distance: 673.5
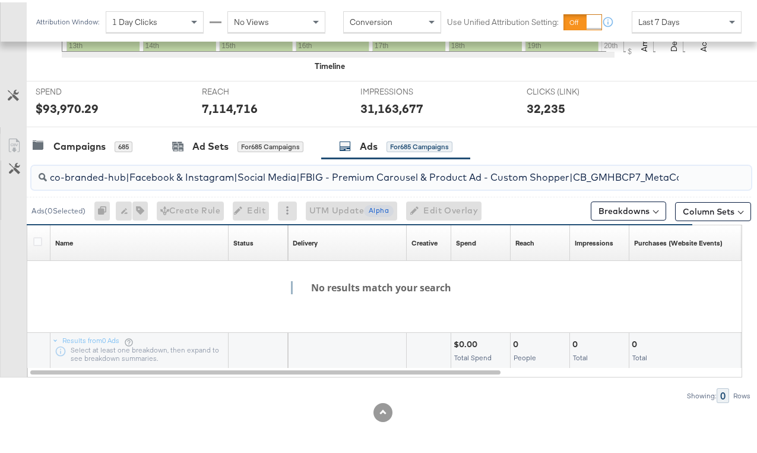
click at [84, 174] on input "co-branded-hub|Facebook & Instagram|Social Media|FBIG - Premium Carousel & Prod…" at bounding box center [367, 170] width 641 height 23
drag, startPoint x: 321, startPoint y: 178, endPoint x: 695, endPoint y: 194, distance: 374.5
click at [695, 194] on div "co-branded-hub|Facebook & Instagram|Social Media|FBIG - Premium Carousel & Prod…" at bounding box center [375, 189] width 751 height 66
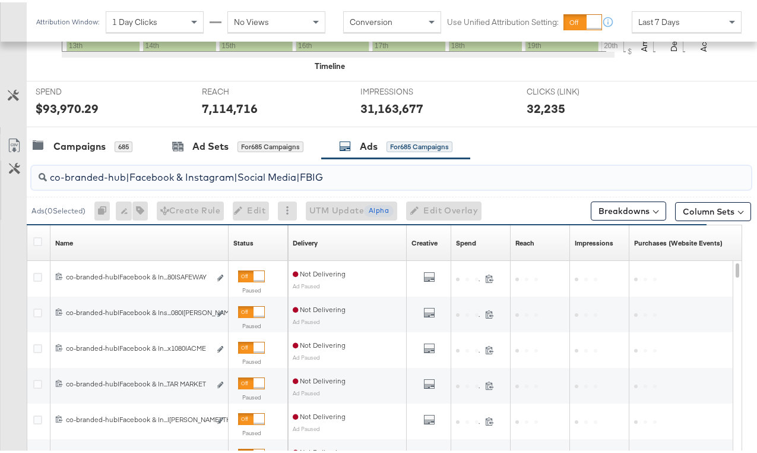
scroll to position [0, 0]
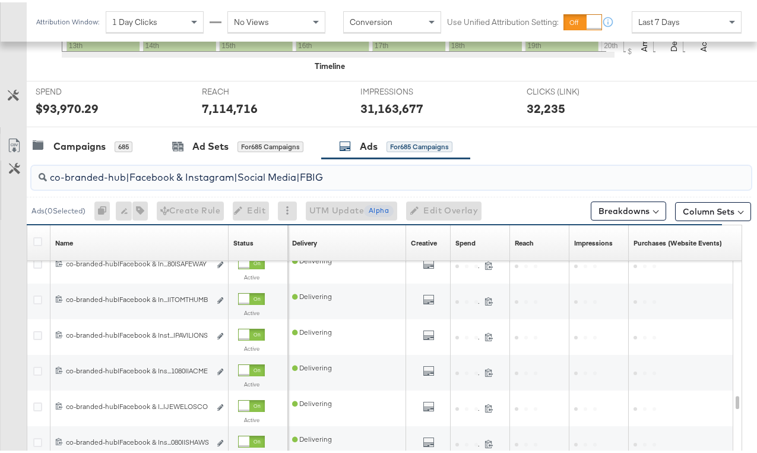
type input "co-branded-hub|Facebook & Instagram|Social Media|FBIG"
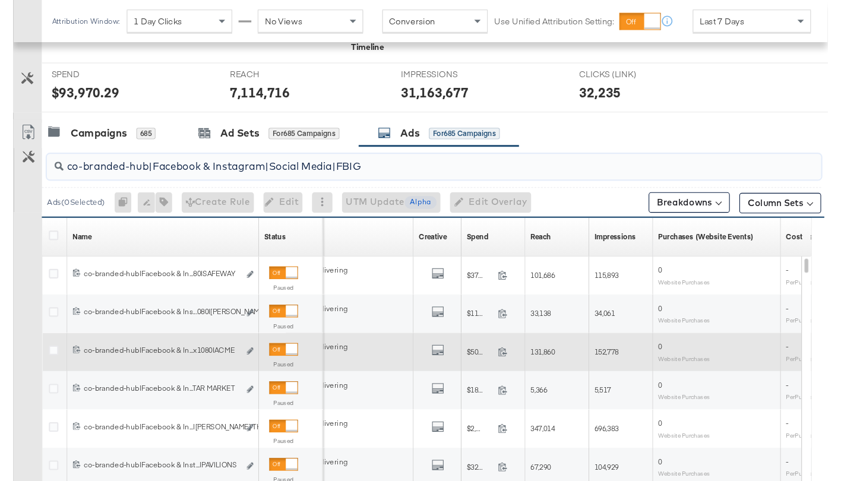
scroll to position [453, 0]
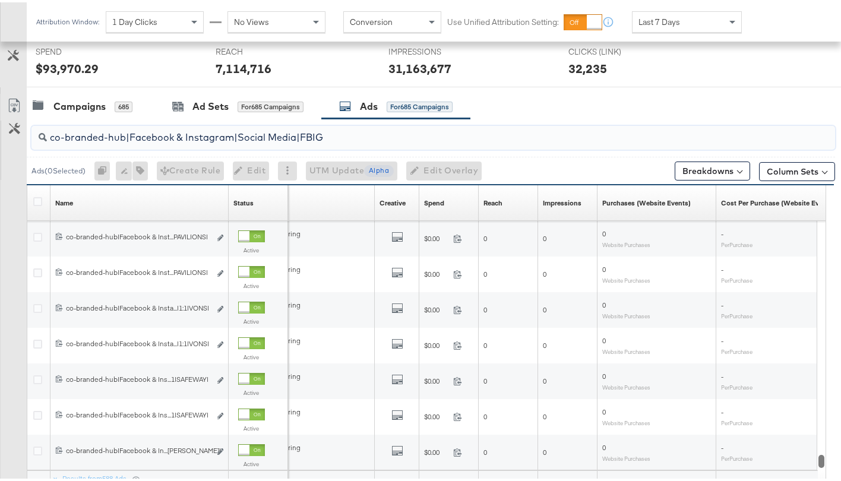
drag, startPoint x: 823, startPoint y: 360, endPoint x: 801, endPoint y: 480, distance: 122.0
click at [766, 452] on div "Name Sorting Unavailable Status Sorting Unavailable Delivery Sorting Unavailabl…" at bounding box center [426, 347] width 799 height 331
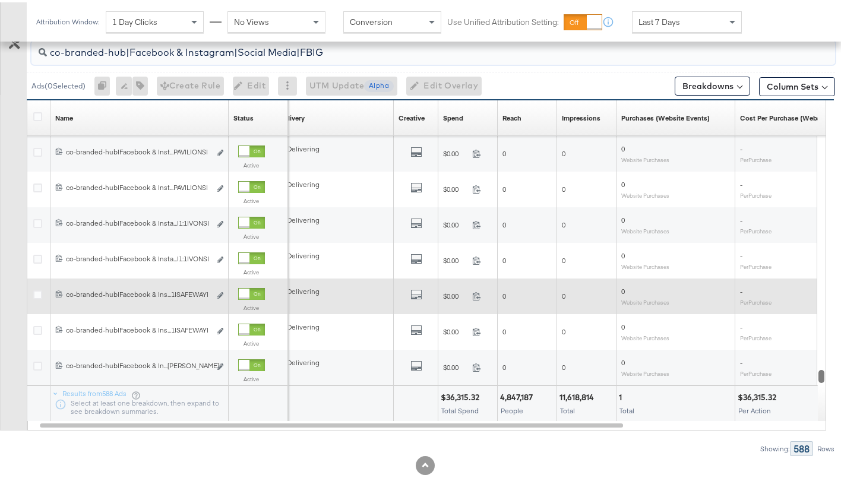
scroll to position [562, 0]
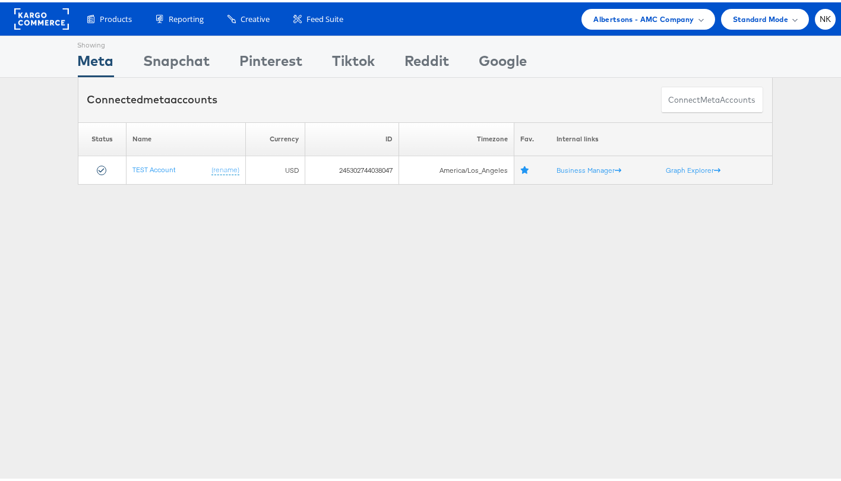
click at [40, 16] on rect at bounding box center [41, 16] width 55 height 21
click at [615, 17] on span "Albertsons - AMC Company" at bounding box center [643, 17] width 100 height 12
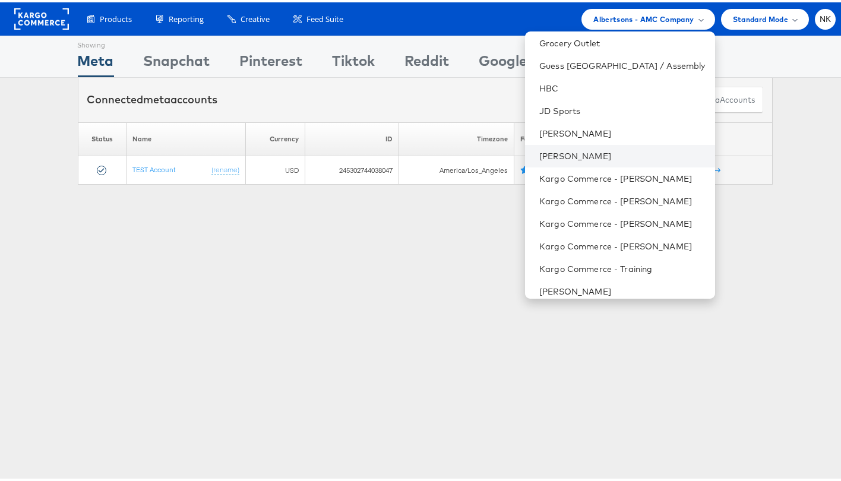
scroll to position [315, 0]
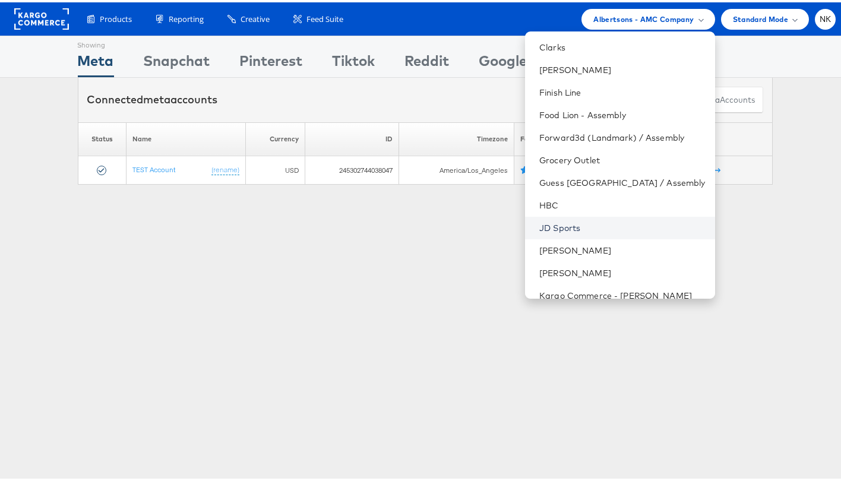
click at [567, 223] on link "JD Sports" at bounding box center [622, 226] width 166 height 12
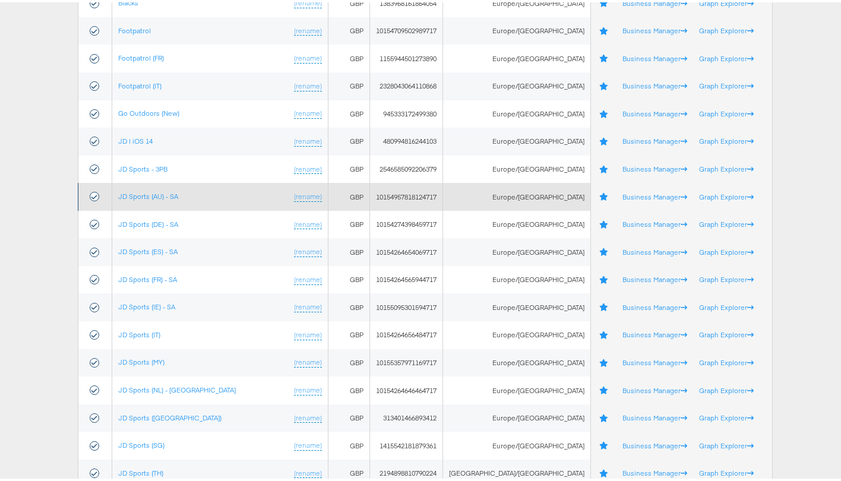
scroll to position [235, 0]
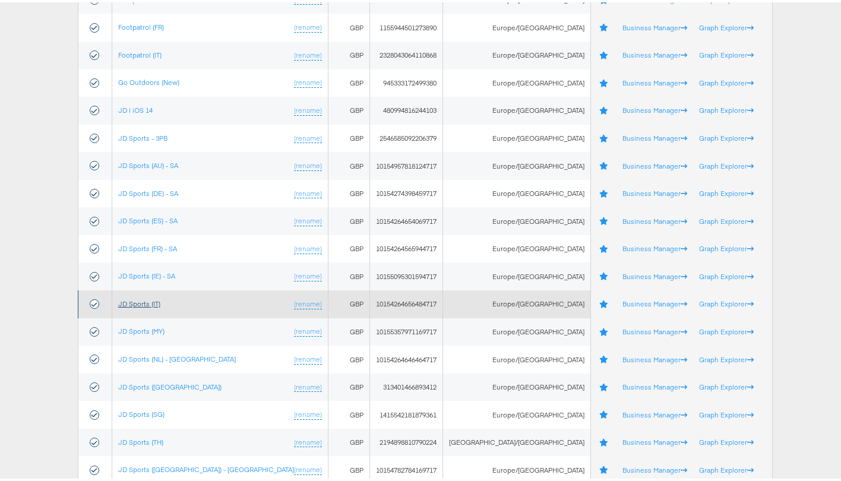
click at [143, 303] on link "JD Sports (IT)" at bounding box center [139, 301] width 42 height 9
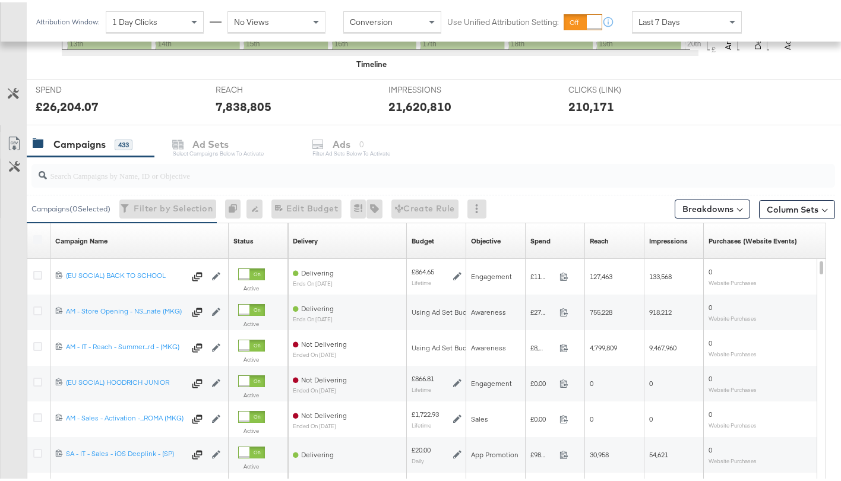
scroll to position [438, 0]
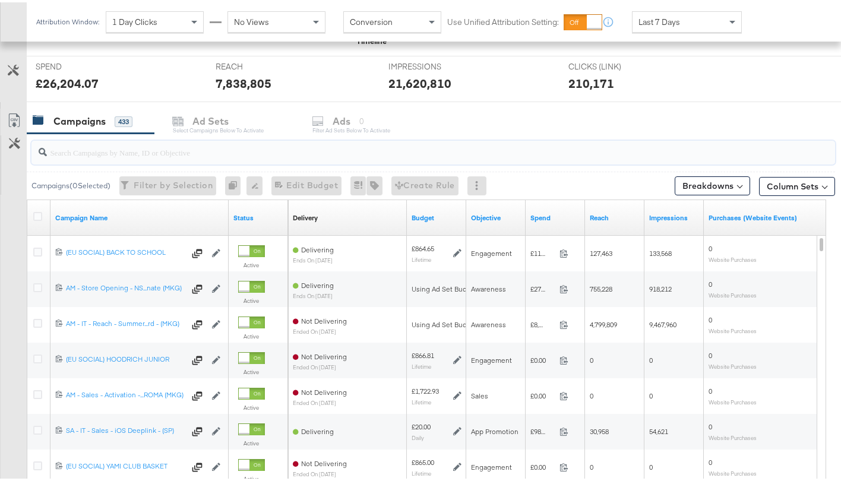
click at [142, 149] on input "search" at bounding box center [405, 145] width 717 height 23
paste input "6596075055661"
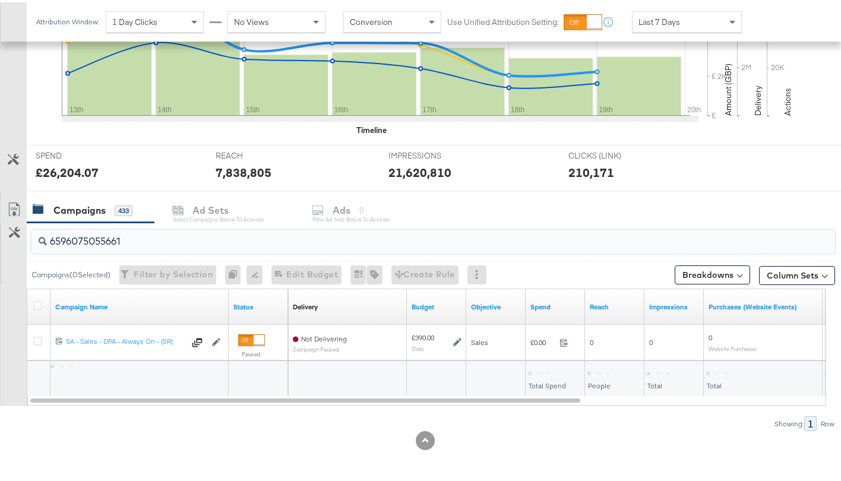
scroll to position [349, 0]
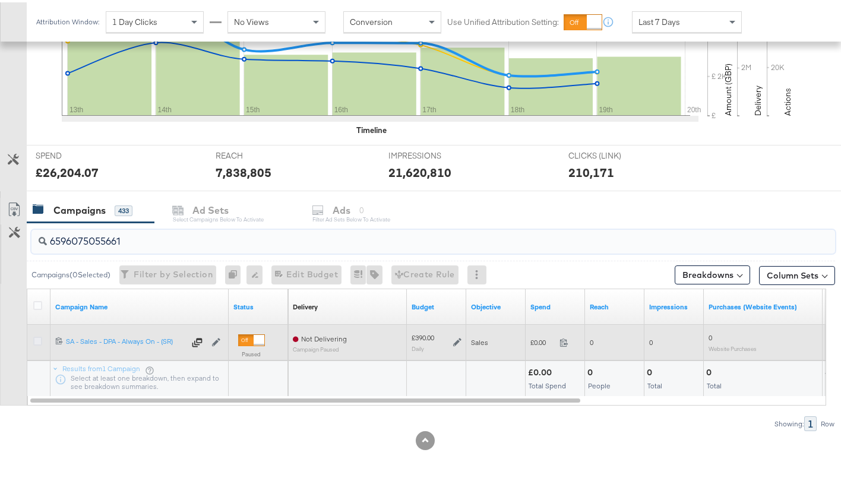
type input "6596075055661"
click at [40, 337] on icon at bounding box center [37, 338] width 9 height 9
click at [0, 0] on input "checkbox" at bounding box center [0, 0] width 0 height 0
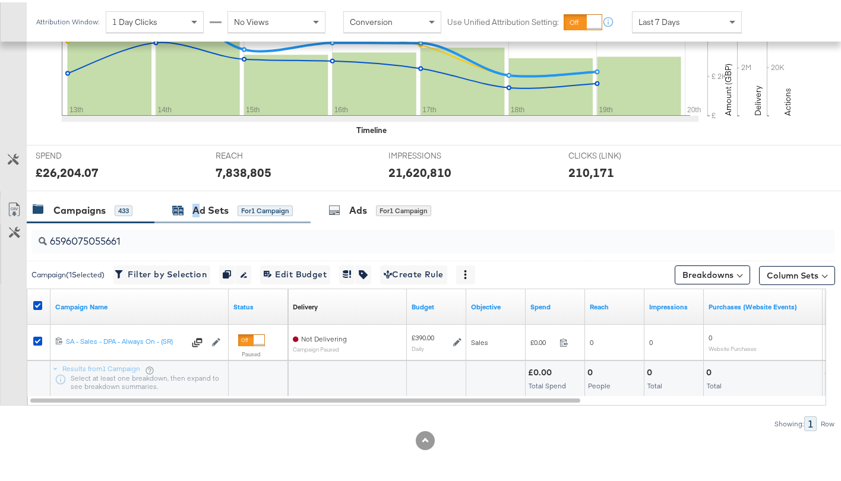
click at [196, 207] on div "Ad Sets" at bounding box center [210, 208] width 36 height 14
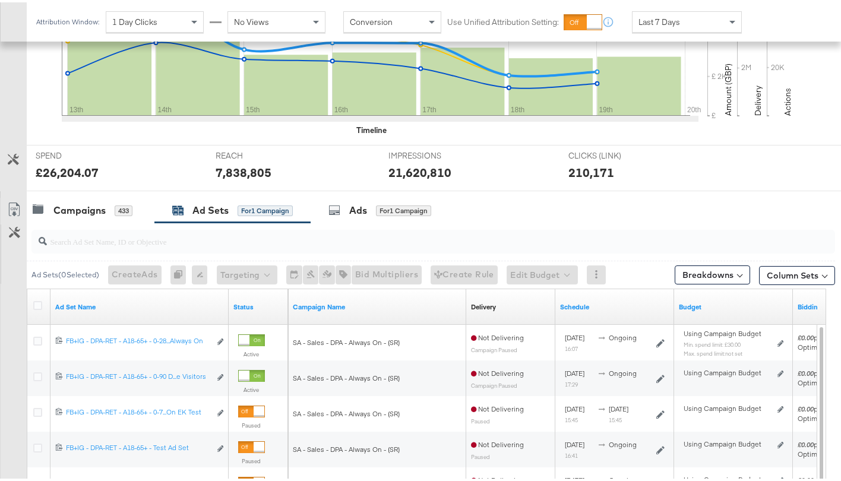
click at [131, 237] on input "search" at bounding box center [405, 234] width 717 height 23
paste input "6596075058661"
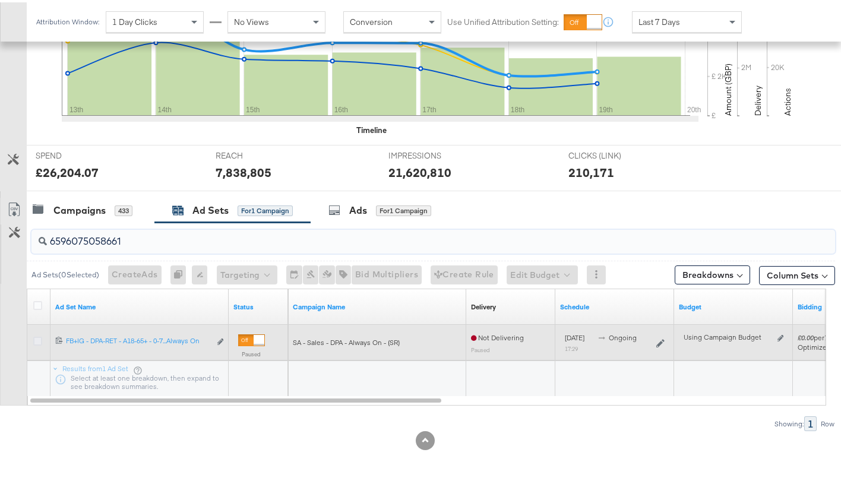
type input "6596075058661"
click at [41, 338] on icon at bounding box center [37, 338] width 9 height 9
click at [0, 0] on input "checkbox" at bounding box center [0, 0] width 0 height 0
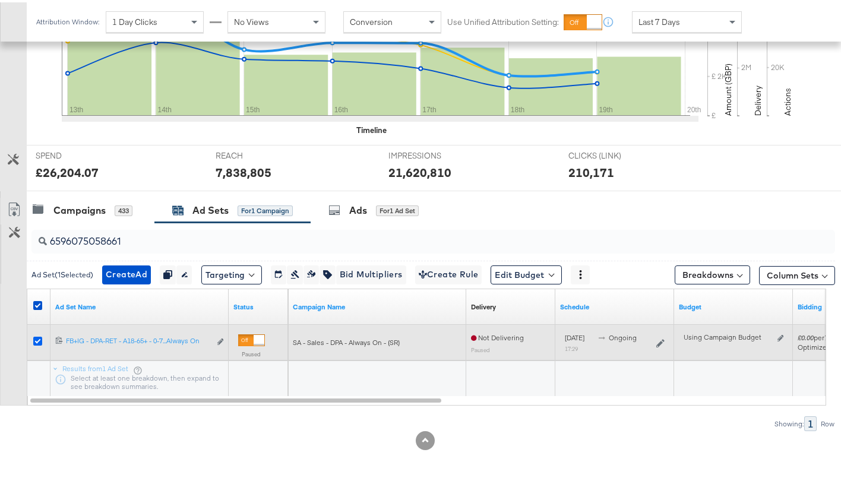
click at [41, 338] on icon at bounding box center [37, 338] width 9 height 9
click at [0, 0] on input "checkbox" at bounding box center [0, 0] width 0 height 0
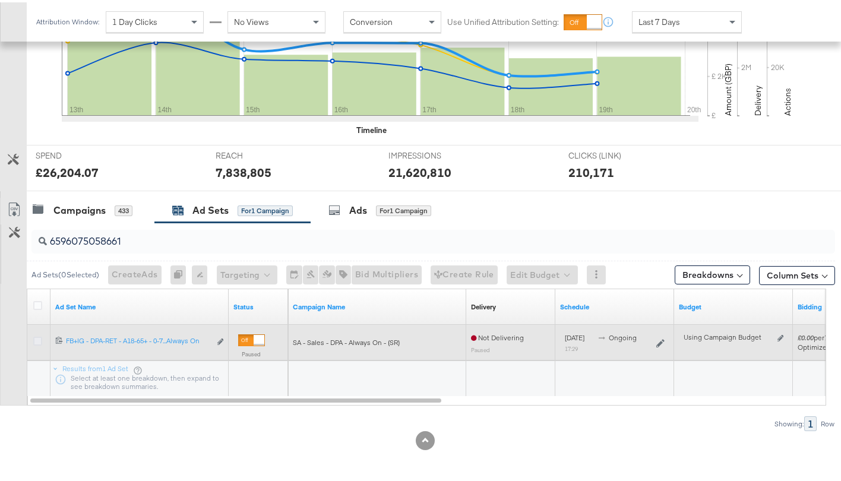
click at [37, 341] on icon at bounding box center [37, 338] width 9 height 9
click at [0, 0] on input "checkbox" at bounding box center [0, 0] width 0 height 0
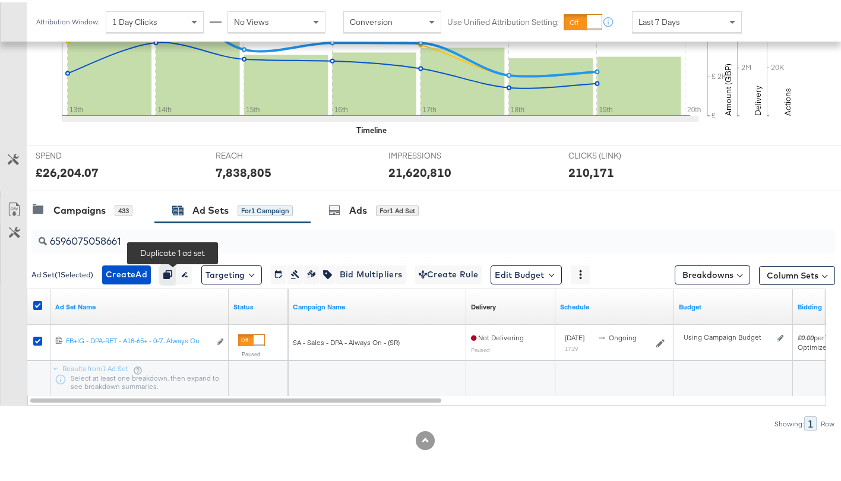
click at [172, 275] on icon "button" at bounding box center [167, 272] width 8 height 8
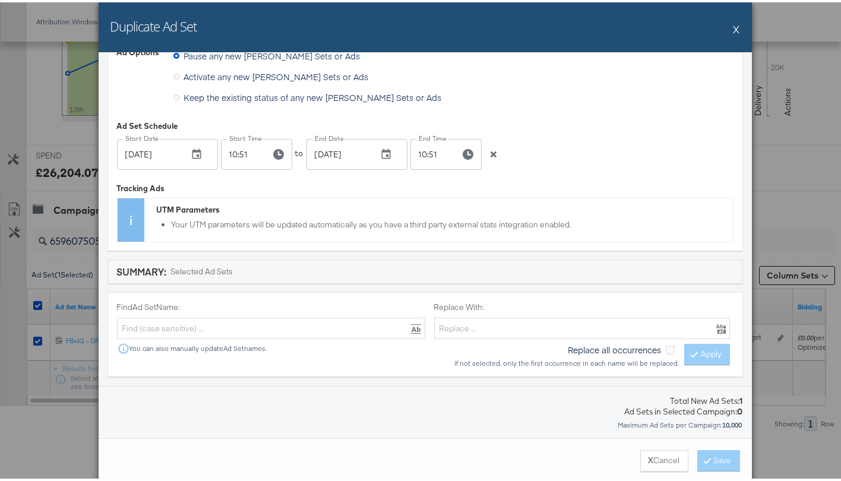
scroll to position [236, 0]
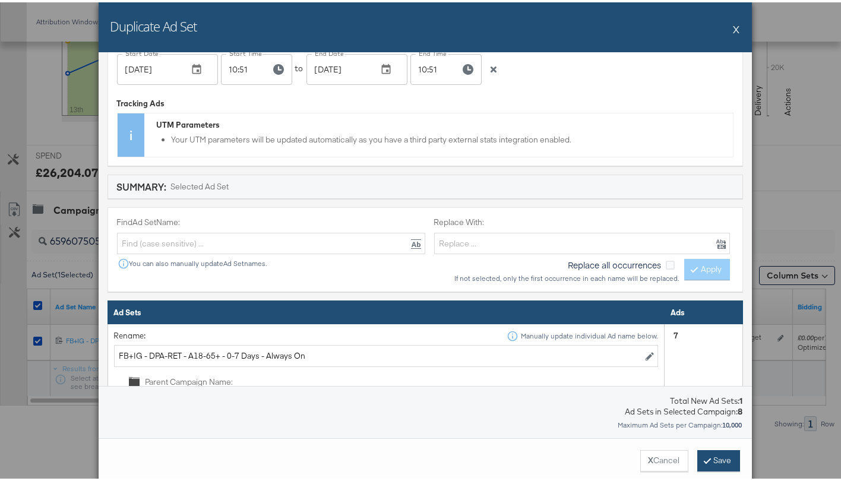
click at [706, 456] on button "Save" at bounding box center [718, 458] width 43 height 21
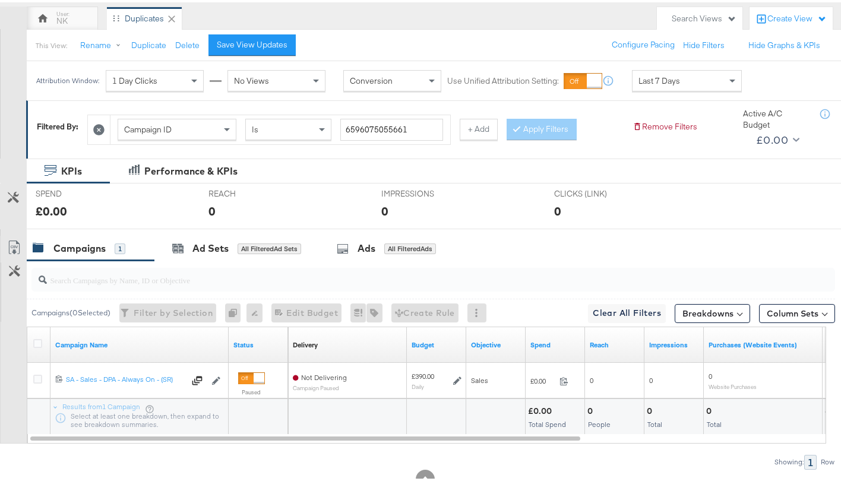
scroll to position [108, 0]
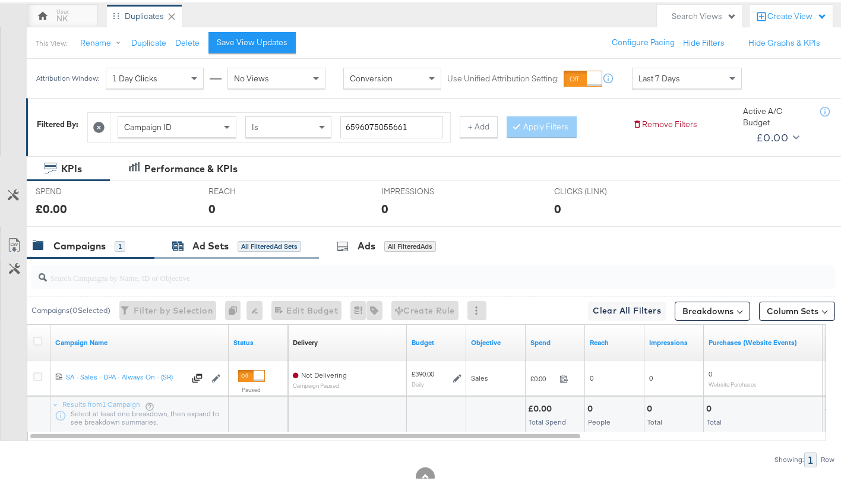
click at [212, 248] on div "Ad Sets" at bounding box center [210, 244] width 36 height 14
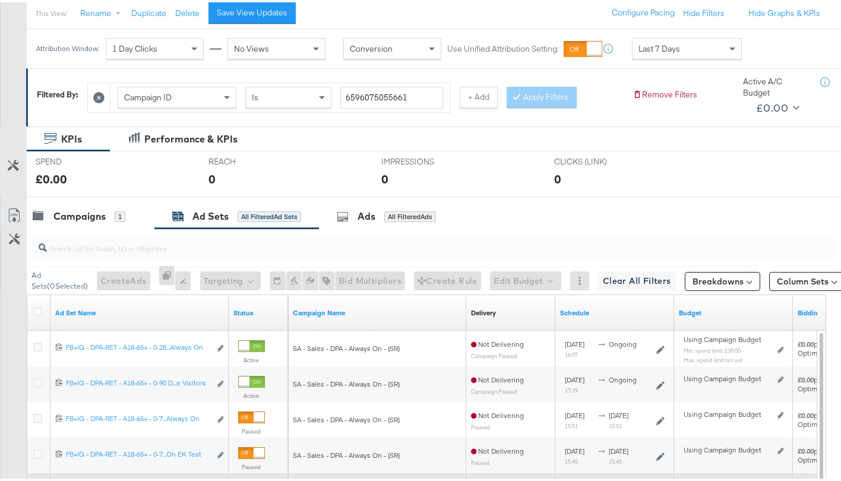
scroll to position [145, 0]
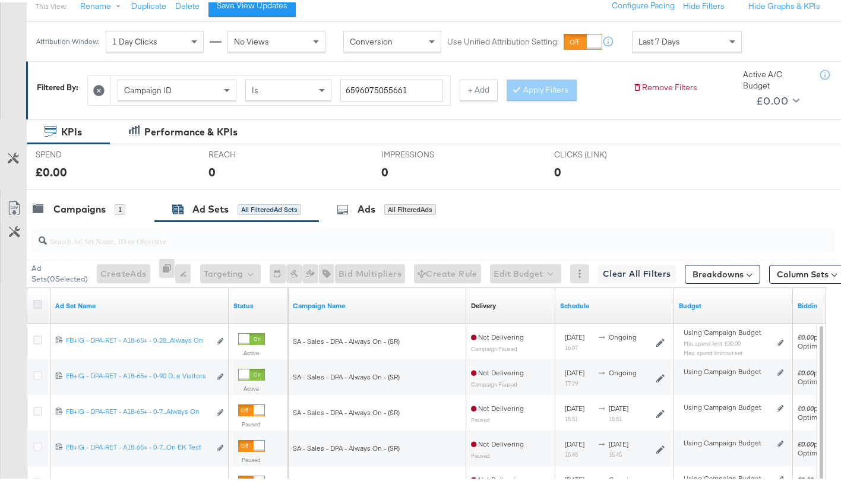
click at [37, 302] on icon at bounding box center [37, 302] width 9 height 9
click at [0, 0] on input "checkbox" at bounding box center [0, 0] width 0 height 0
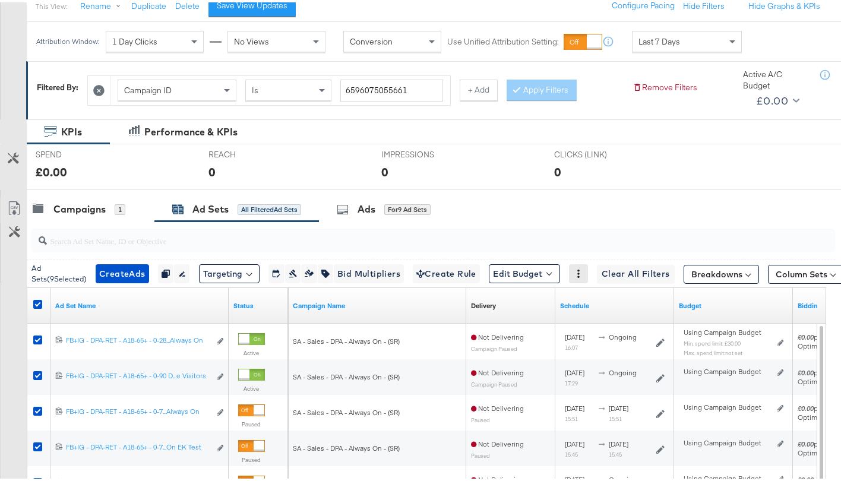
click at [577, 271] on icon at bounding box center [578, 271] width 2 height 8
click at [780, 271] on button "Column Sets" at bounding box center [806, 271] width 76 height 19
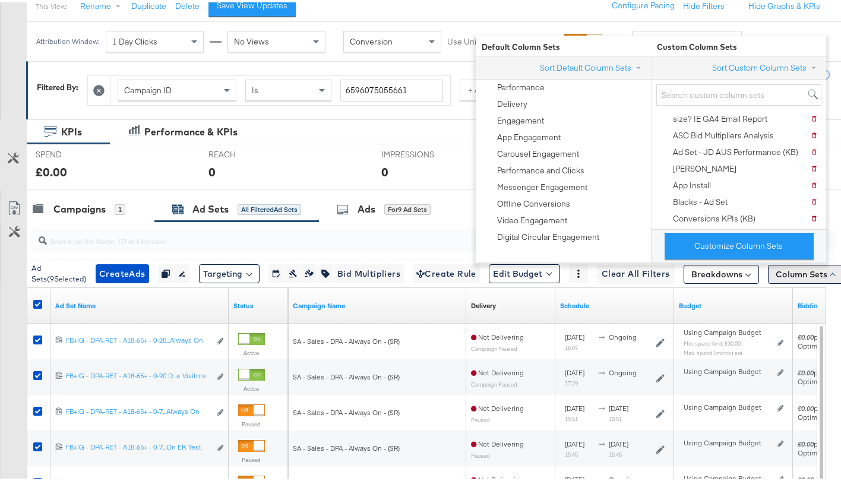
click at [780, 271] on button "Column Sets" at bounding box center [806, 271] width 76 height 19
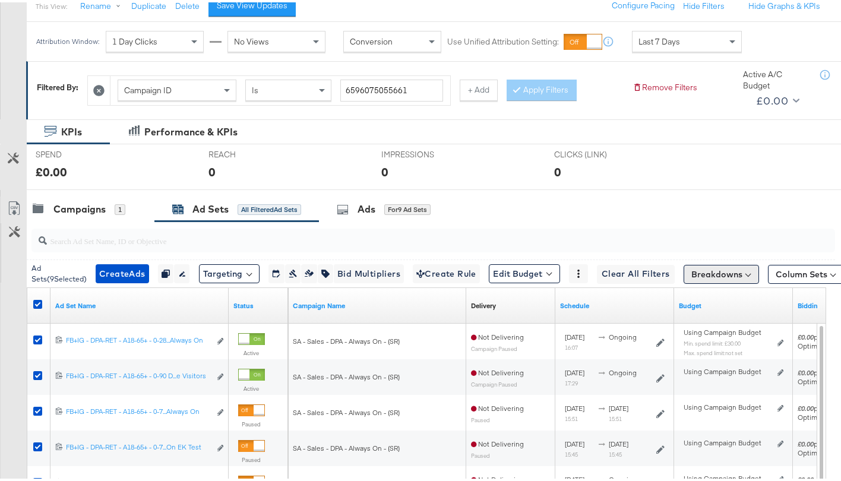
click at [722, 274] on button "Breakdowns" at bounding box center [721, 271] width 75 height 19
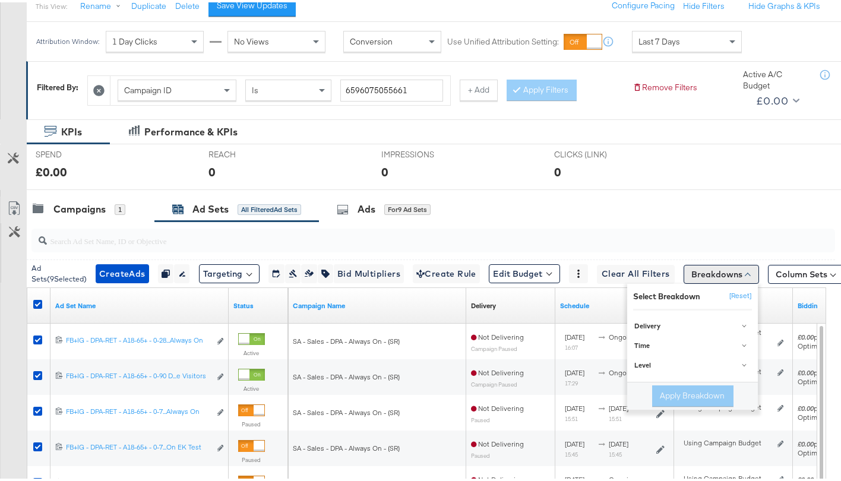
click at [724, 273] on button "Breakdowns" at bounding box center [721, 271] width 75 height 19
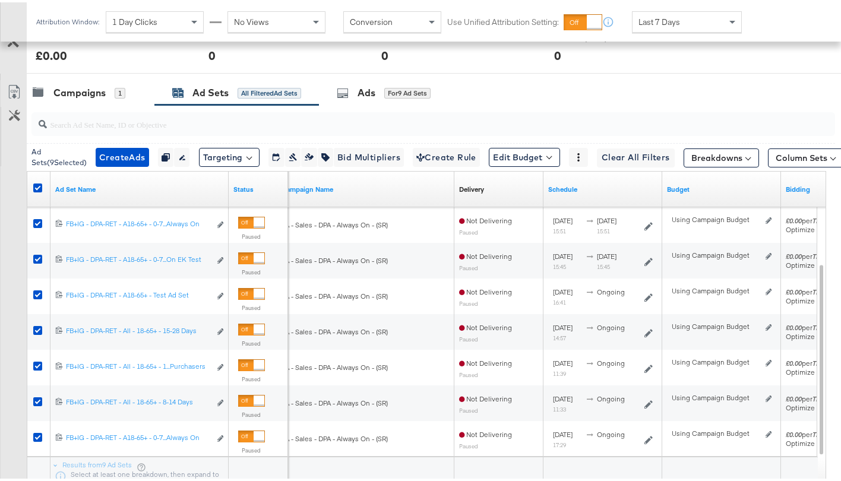
scroll to position [256, 0]
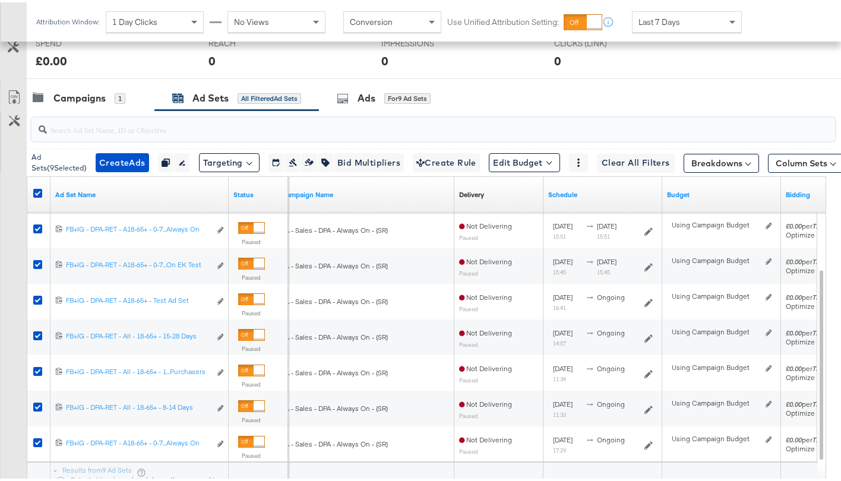
click at [182, 123] on input "search" at bounding box center [405, 122] width 717 height 23
paste input "6596075058661"
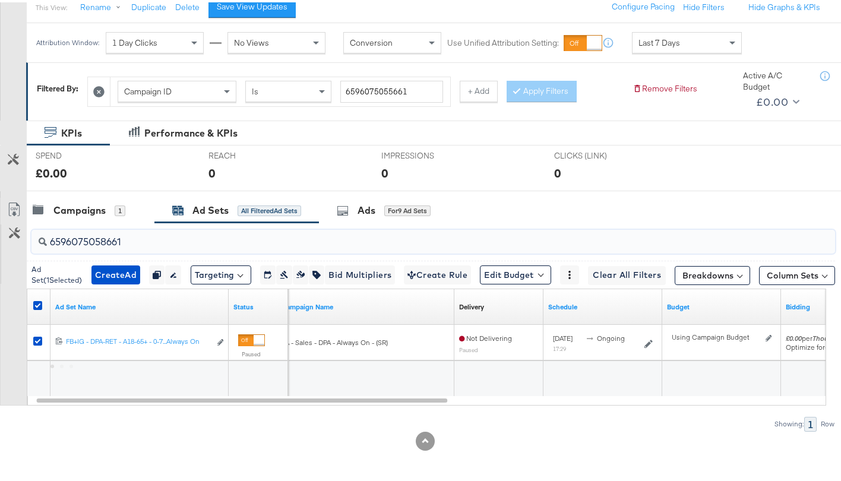
scroll to position [144, 0]
type input "6596075058661"
drag, startPoint x: 142, startPoint y: 246, endPoint x: 43, endPoint y: 239, distance: 98.8
click at [43, 239] on div "6596075058661" at bounding box center [433, 239] width 804 height 24
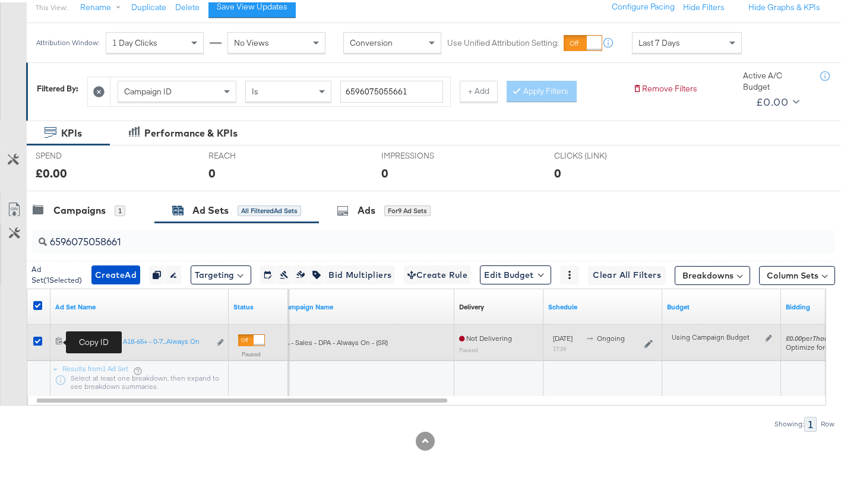
click at [57, 337] on icon at bounding box center [59, 338] width 8 height 8
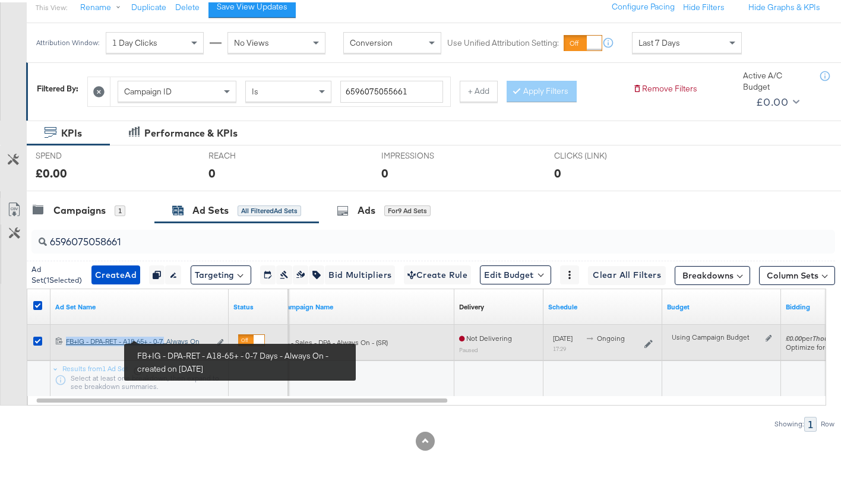
drag, startPoint x: 64, startPoint y: 339, endPoint x: 164, endPoint y: 336, distance: 100.4
click at [165, 336] on div "6596075058661 FB+IG - DPA-RET - A18-65+ - 0-7 Days - Always On FB+IG - DPA-RET …" at bounding box center [139, 340] width 169 height 12
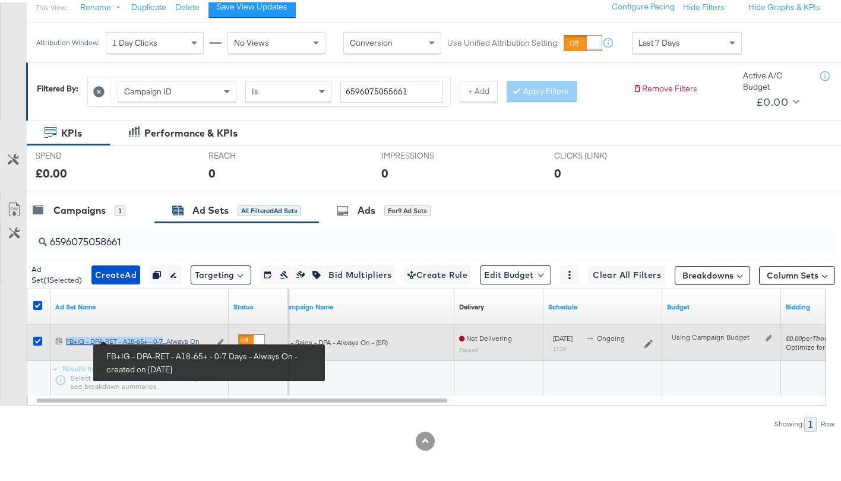
click at [159, 340] on div "FB+IG - DPA-RET - A18-65+ - 0-7 Days - Always On FB+IG - DPA-RET - A18-65+ - 0-…" at bounding box center [138, 339] width 144 height 10
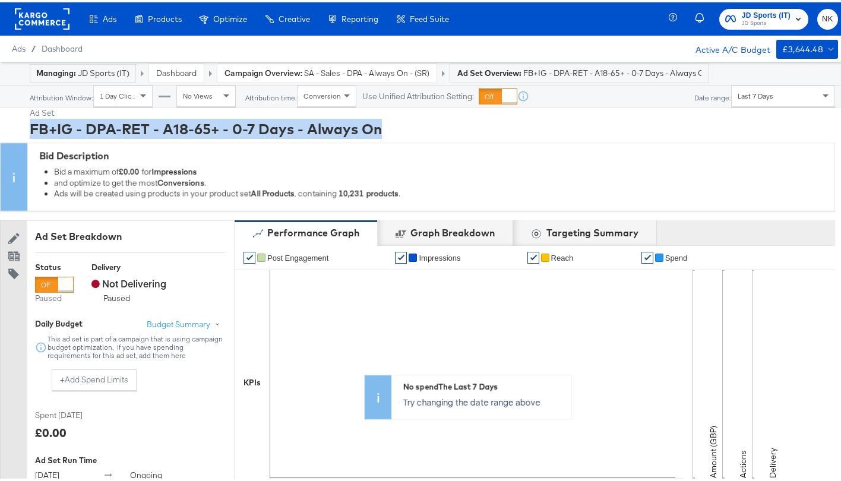
drag, startPoint x: 28, startPoint y: 125, endPoint x: 378, endPoint y: 128, distance: 349.8
copy div "FB+IG - DPA-RET - A18-65+ - 0-7 Days - Always On"
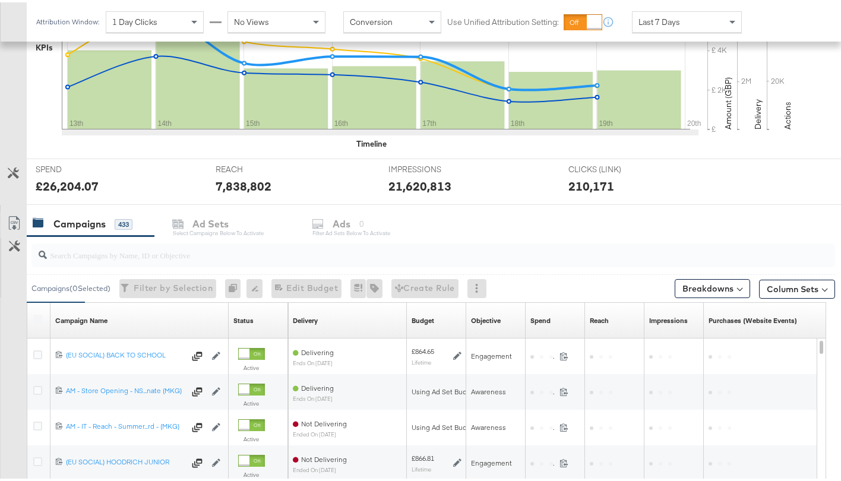
scroll to position [437, 0]
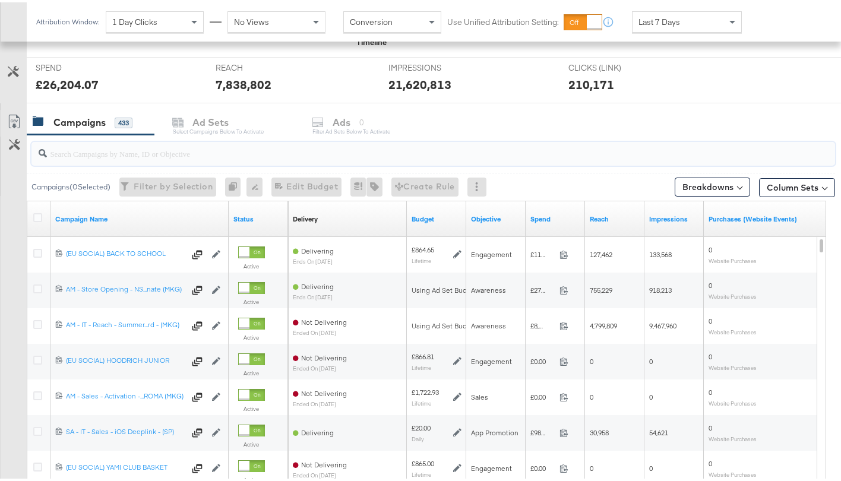
click at [227, 150] on input "search" at bounding box center [405, 146] width 717 height 23
paste input "6596075055661"
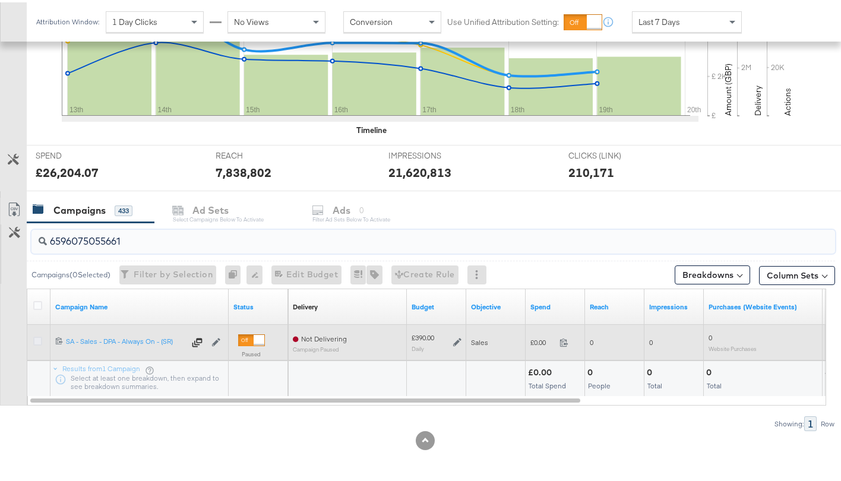
type input "6596075055661"
click at [37, 339] on icon at bounding box center [37, 338] width 9 height 9
click at [0, 0] on input "checkbox" at bounding box center [0, 0] width 0 height 0
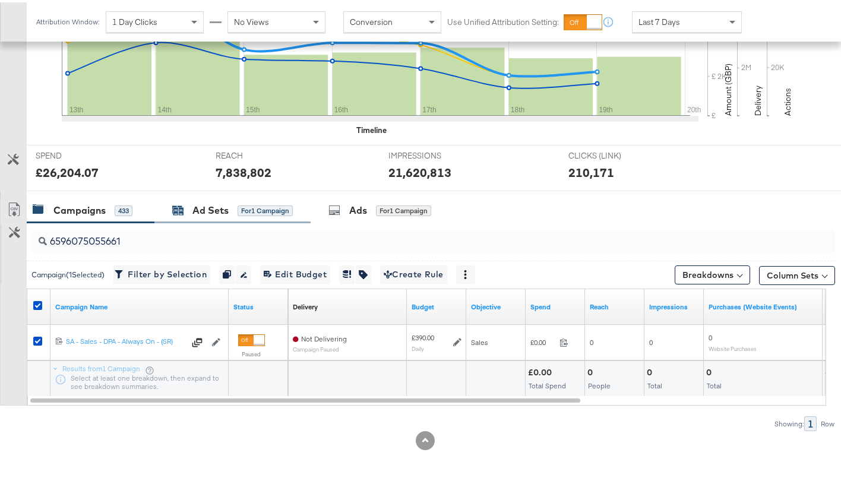
click at [220, 210] on div "Ad Sets" at bounding box center [210, 208] width 36 height 14
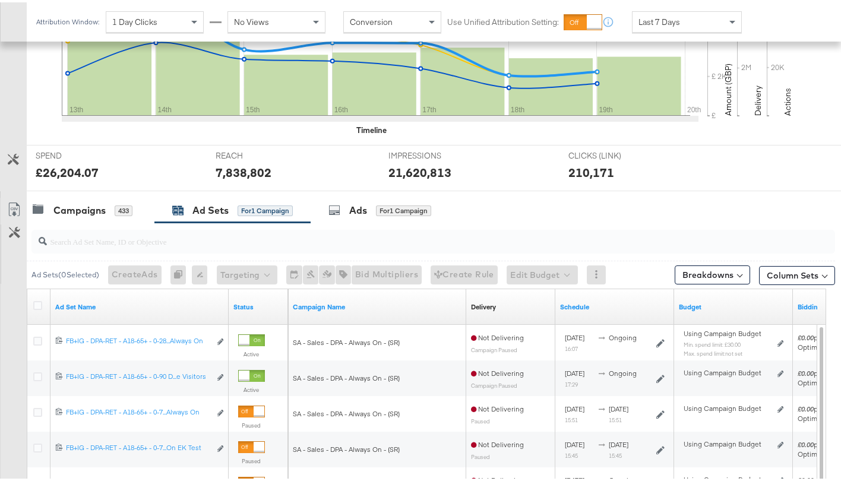
click at [269, 238] on input "search" at bounding box center [405, 234] width 717 height 23
paste input "FB+IG - DPA-RET - A18-65+ - 0-7 Days - Always On"
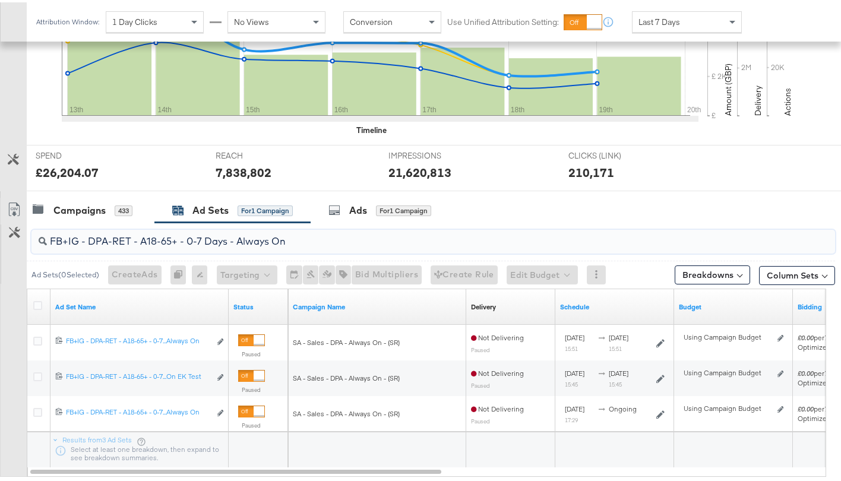
type input "FB+IG - DPA-RET - A18-65+ - 0-7 Days - Always On"
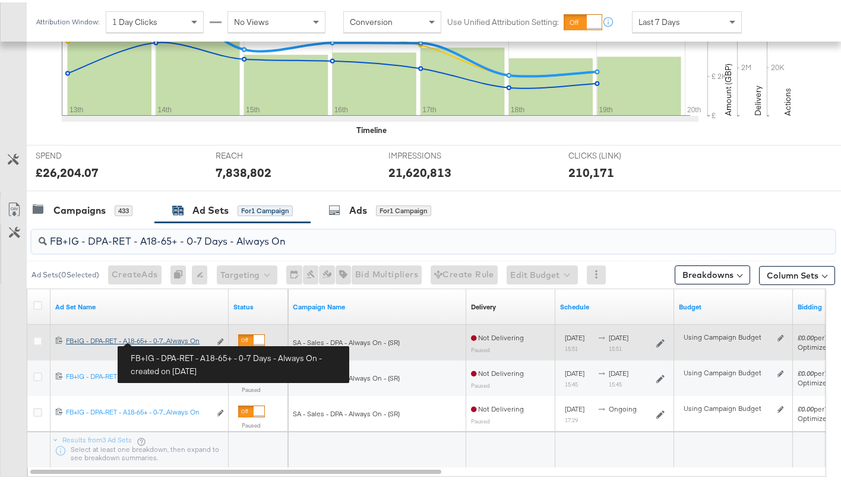
click at [162, 339] on div "FB+IG - DPA-RET - A18-65+ - 0-7 Days - Always On FB+IG - DPA-RET - A18-65+ - 0-…" at bounding box center [138, 339] width 144 height 10
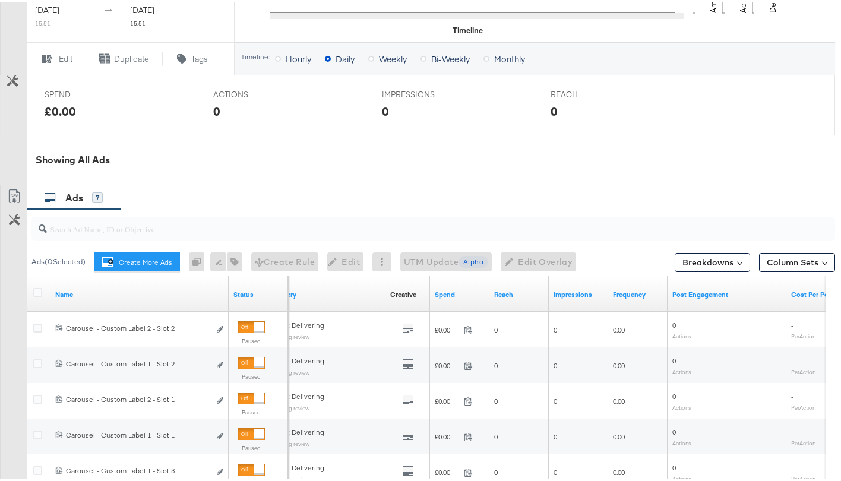
scroll to position [470, 0]
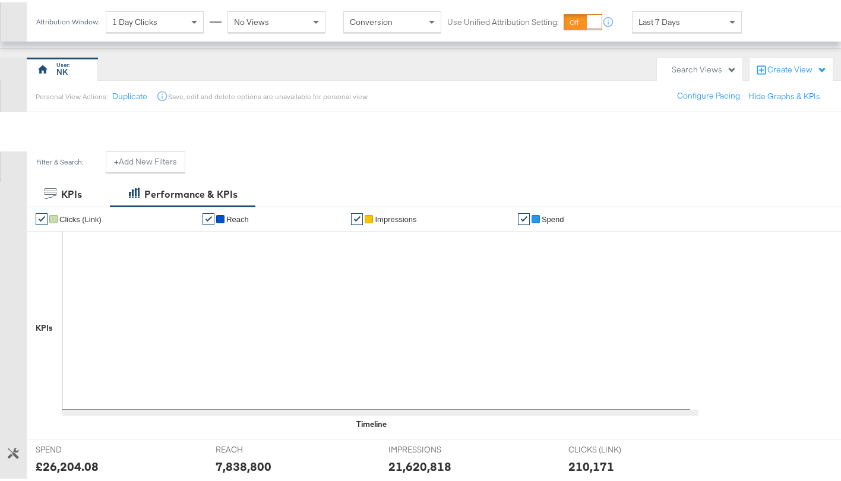
scroll to position [243, 0]
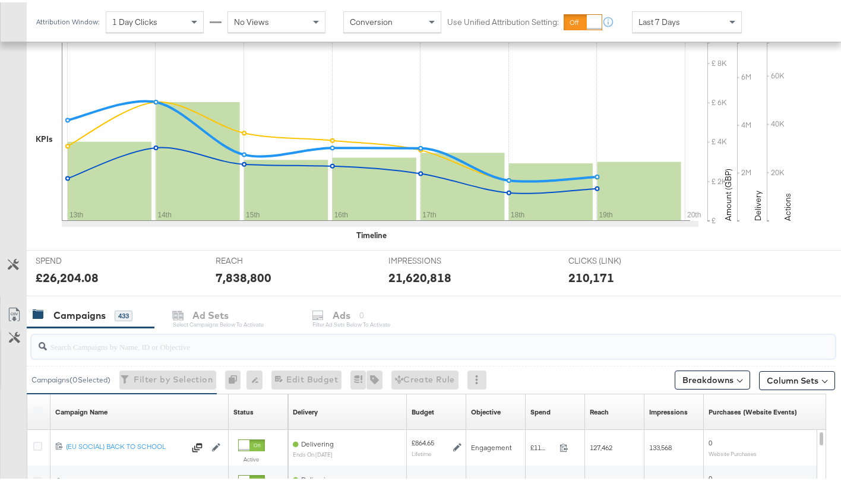
click at [102, 335] on input "search" at bounding box center [405, 339] width 717 height 23
paste input "6596075055661"
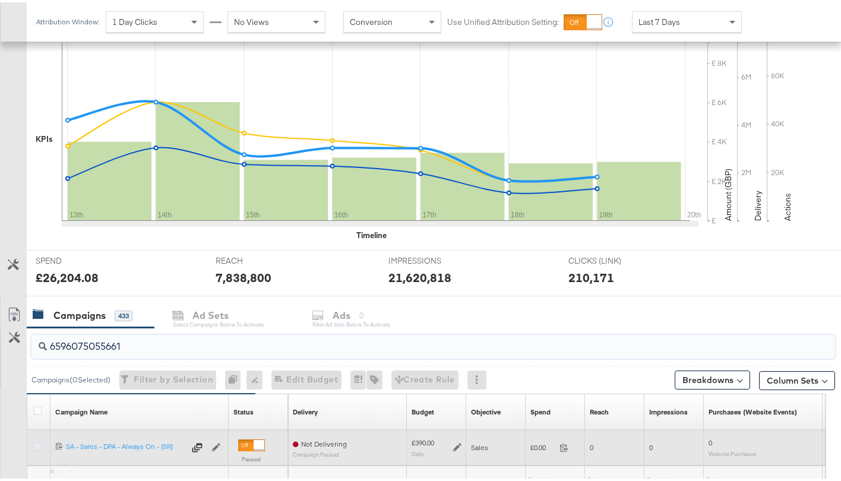
type input "6596075055661"
click at [37, 442] on icon at bounding box center [37, 443] width 9 height 9
click at [0, 0] on input "checkbox" at bounding box center [0, 0] width 0 height 0
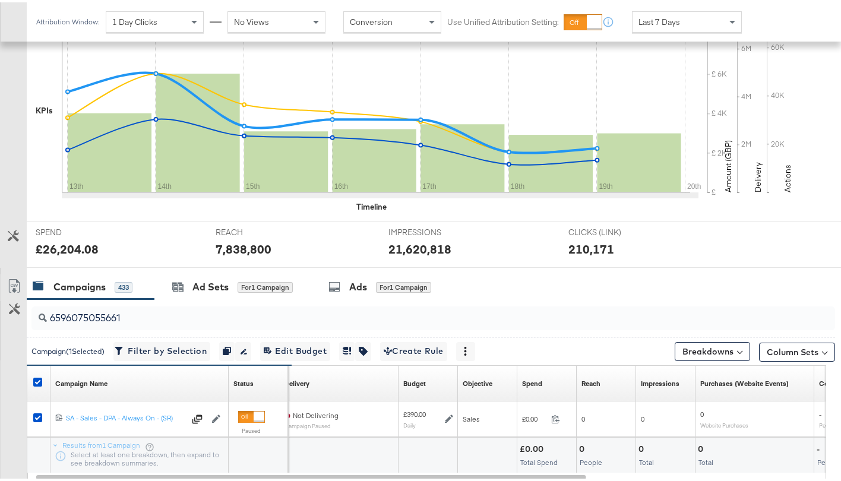
scroll to position [286, 0]
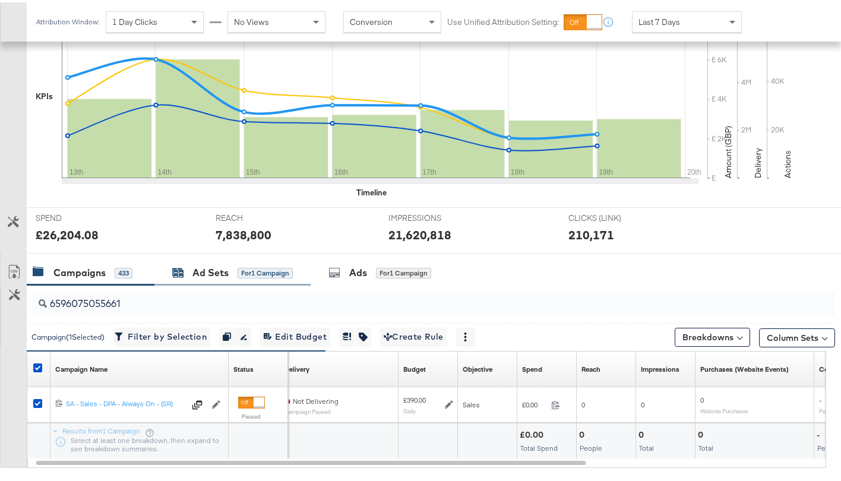
click at [210, 270] on div "Ad Sets" at bounding box center [210, 271] width 36 height 14
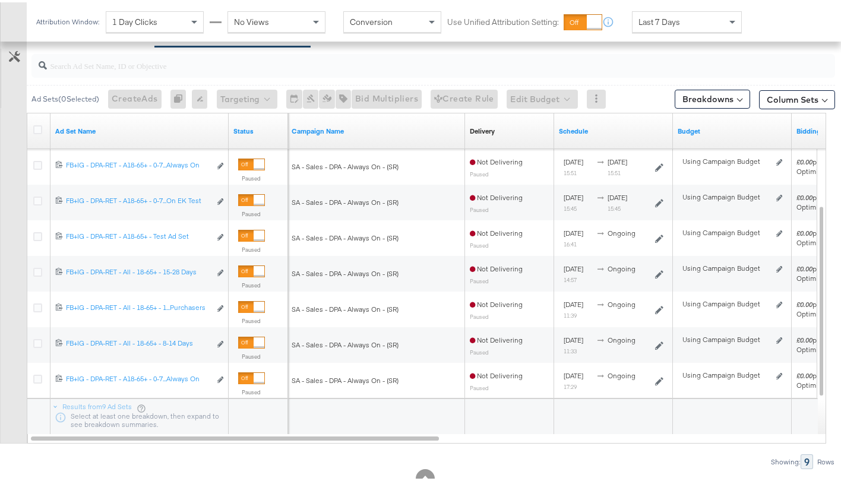
scroll to position [546, 0]
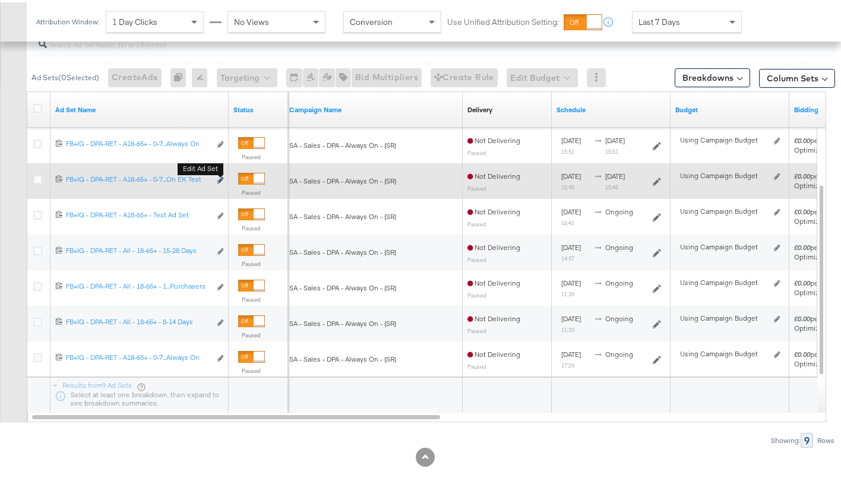
click at [220, 178] on icon "link" at bounding box center [220, 178] width 6 height 7
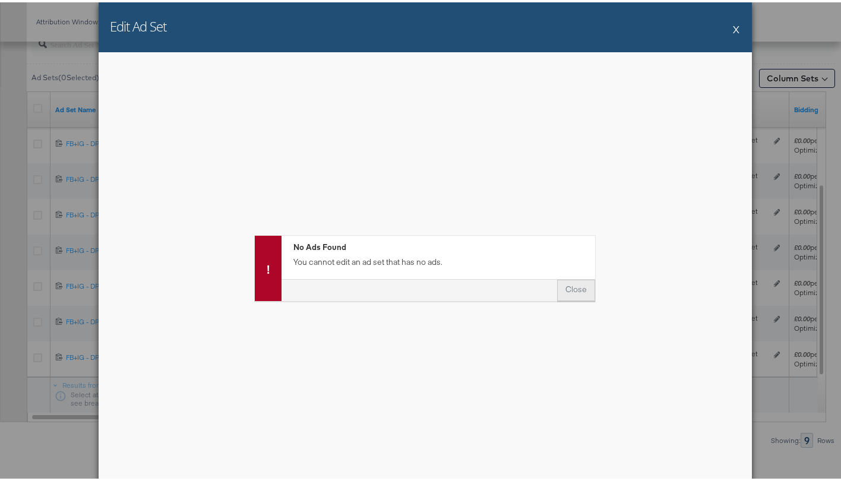
click at [571, 294] on button "Close" at bounding box center [576, 287] width 38 height 21
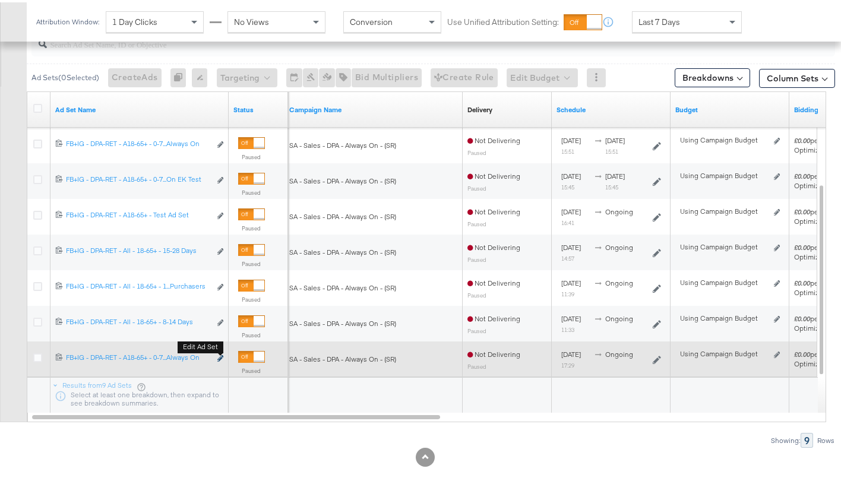
click at [220, 356] on icon "link" at bounding box center [220, 356] width 6 height 7
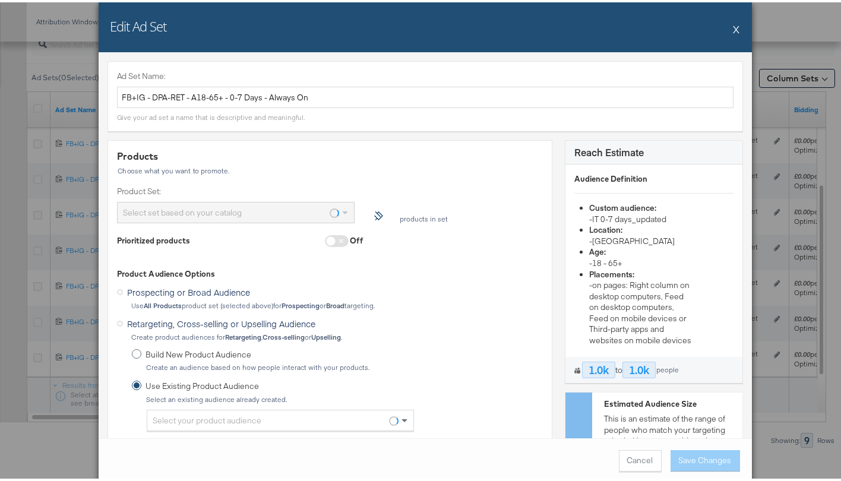
click at [733, 29] on button "X" at bounding box center [736, 27] width 7 height 24
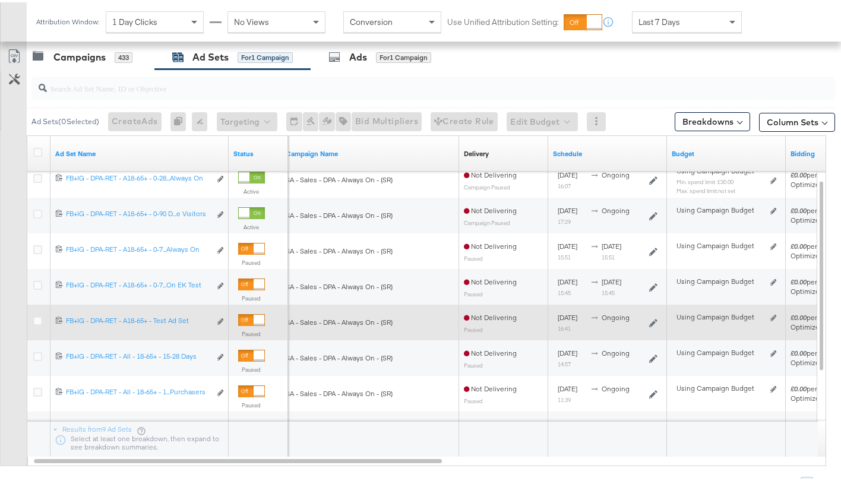
scroll to position [501, 0]
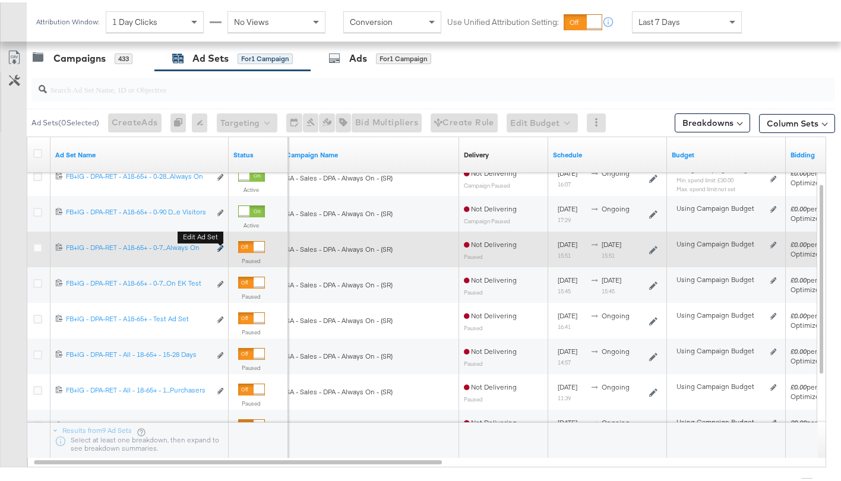
click at [220, 246] on icon "link" at bounding box center [220, 246] width 6 height 7
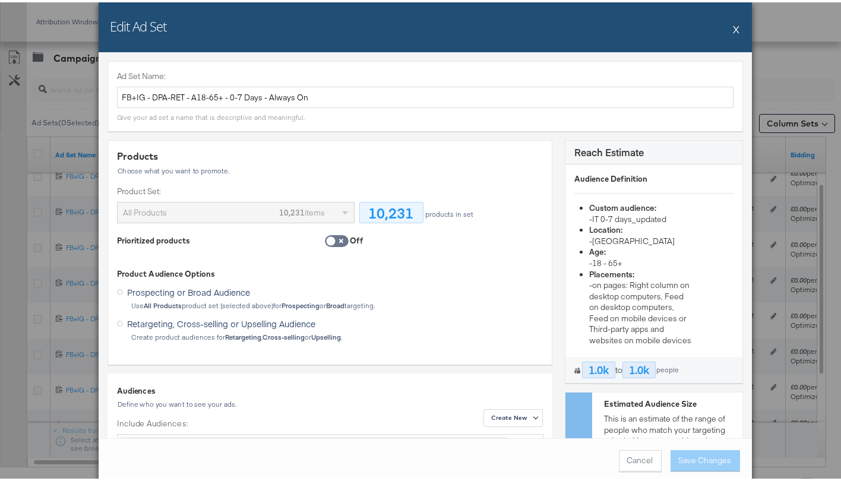
click at [734, 24] on button "X" at bounding box center [736, 27] width 7 height 24
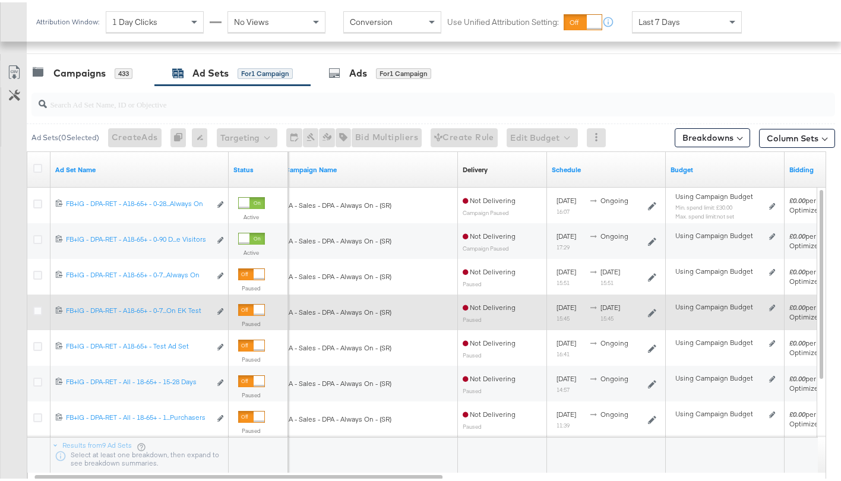
scroll to position [485, 0]
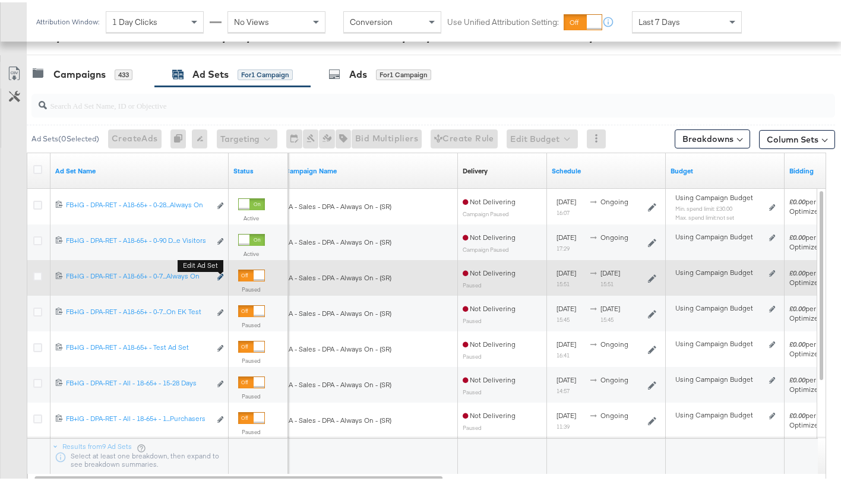
click at [219, 276] on icon "link" at bounding box center [220, 274] width 6 height 7
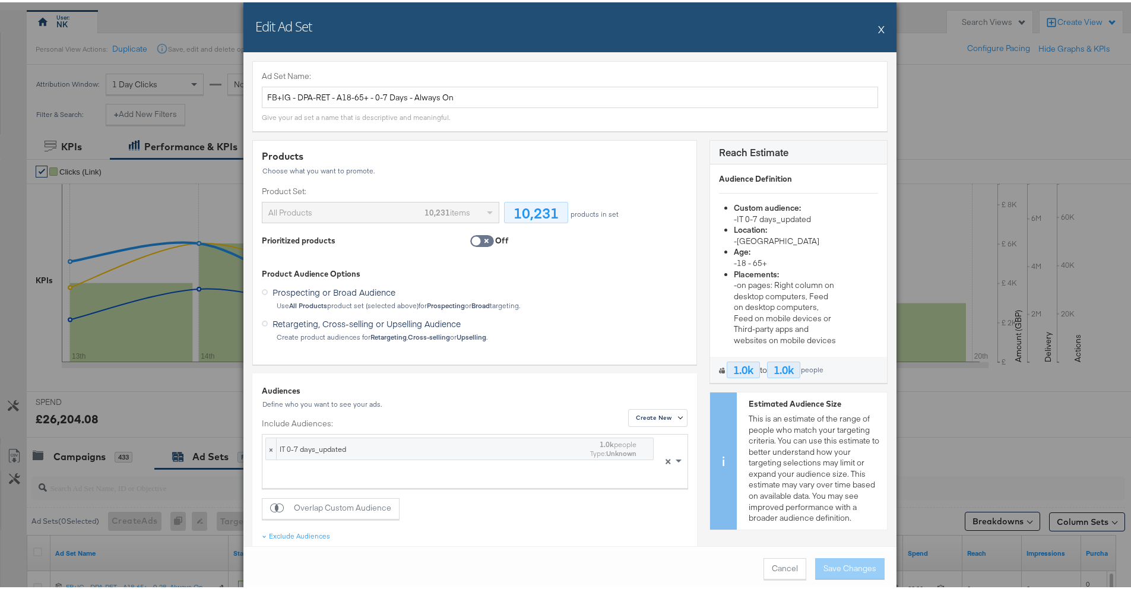
scroll to position [24, 0]
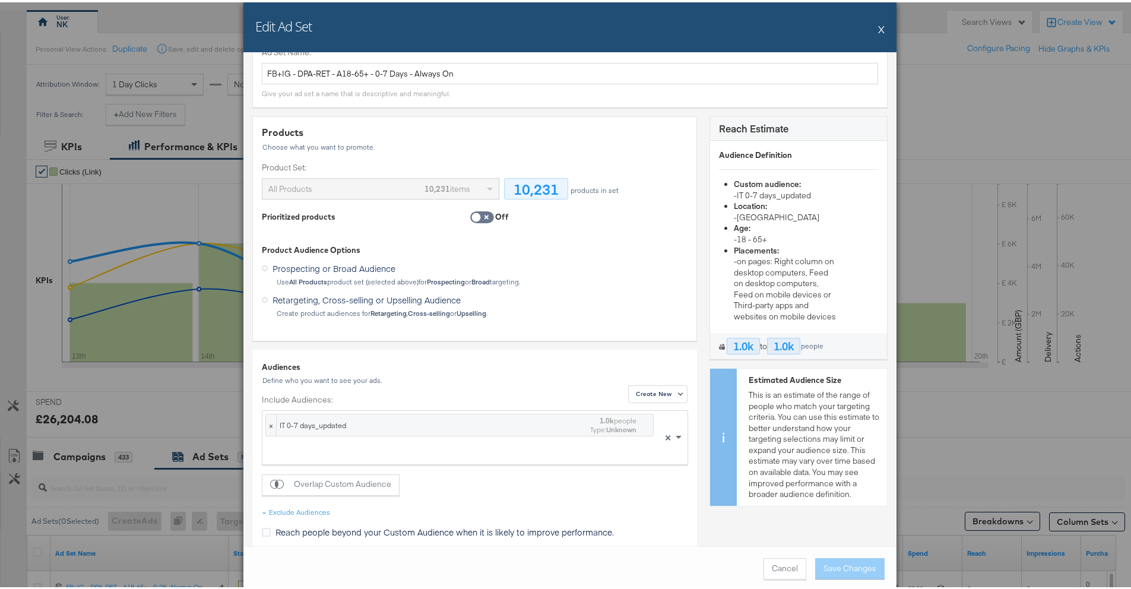
click at [262, 299] on icon at bounding box center [265, 298] width 6 height 6
click at [0, 0] on input "Retargeting, Cross-selling or Upselling Audience" at bounding box center [0, 0] width 0 height 0
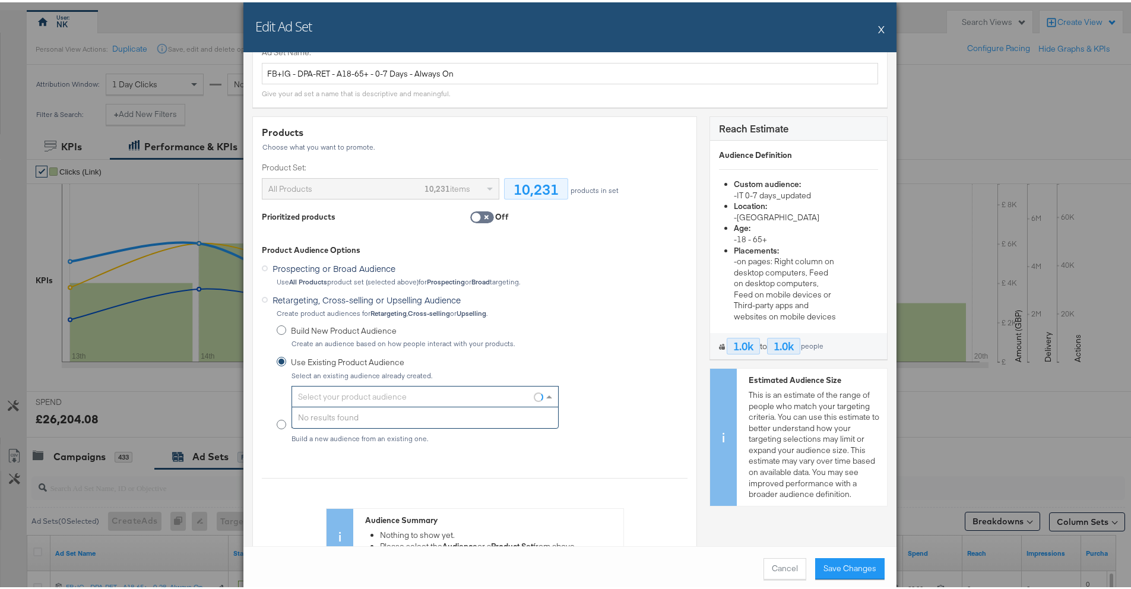
click at [318, 394] on div "Select your product audience" at bounding box center [425, 394] width 266 height 20
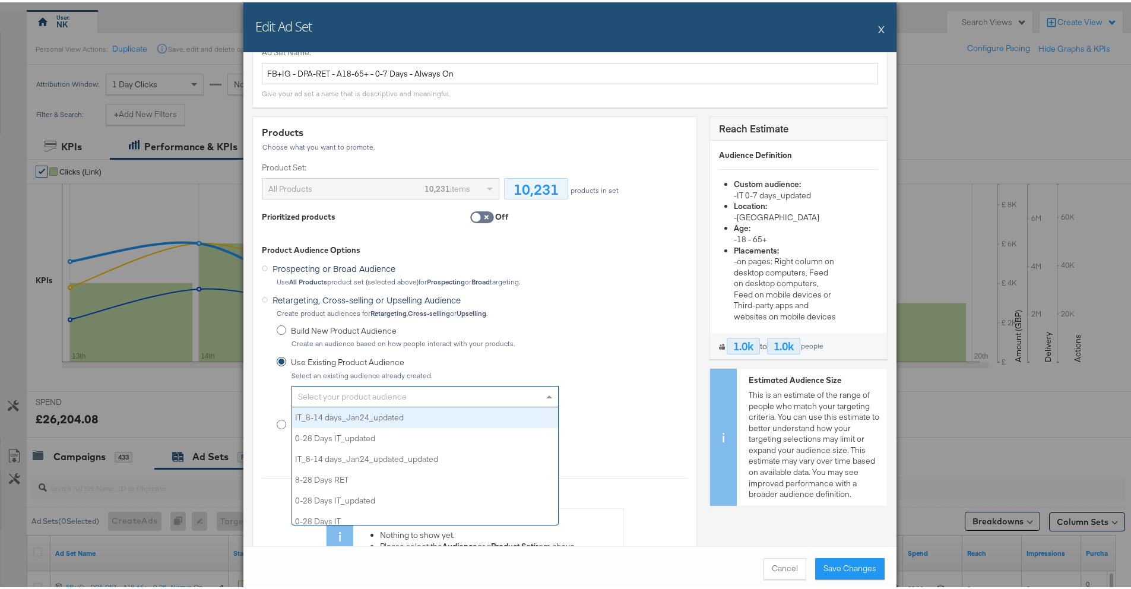
scroll to position [109, 257]
click at [364, 413] on div "IT_8-14 days_Jan24_updated" at bounding box center [425, 415] width 266 height 21
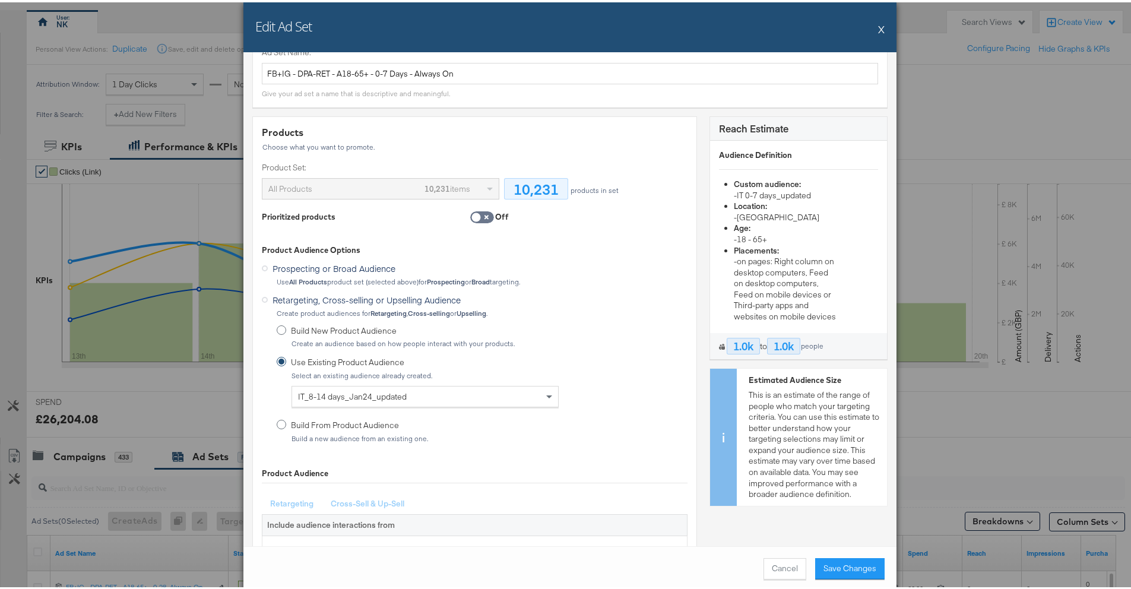
click at [278, 423] on icon at bounding box center [282, 422] width 10 height 10
click at [0, 0] on input "Build From Product Audience Build a new audience from an existing one." at bounding box center [0, 0] width 0 height 0
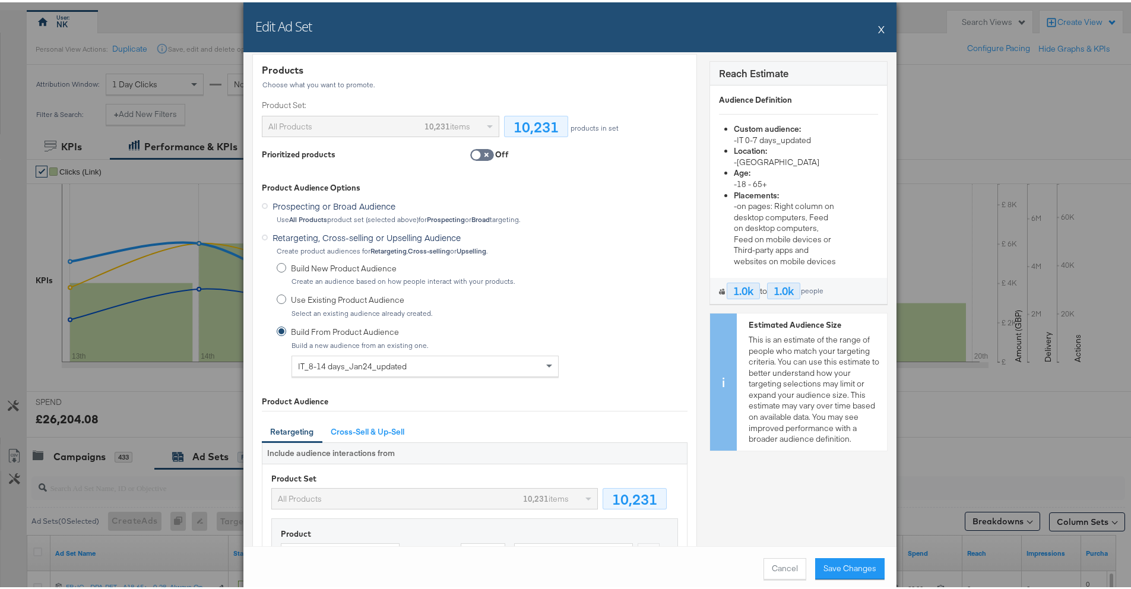
scroll to position [87, 0]
click at [361, 362] on span "IT_8-14 days_Jan24_updated" at bounding box center [352, 363] width 109 height 11
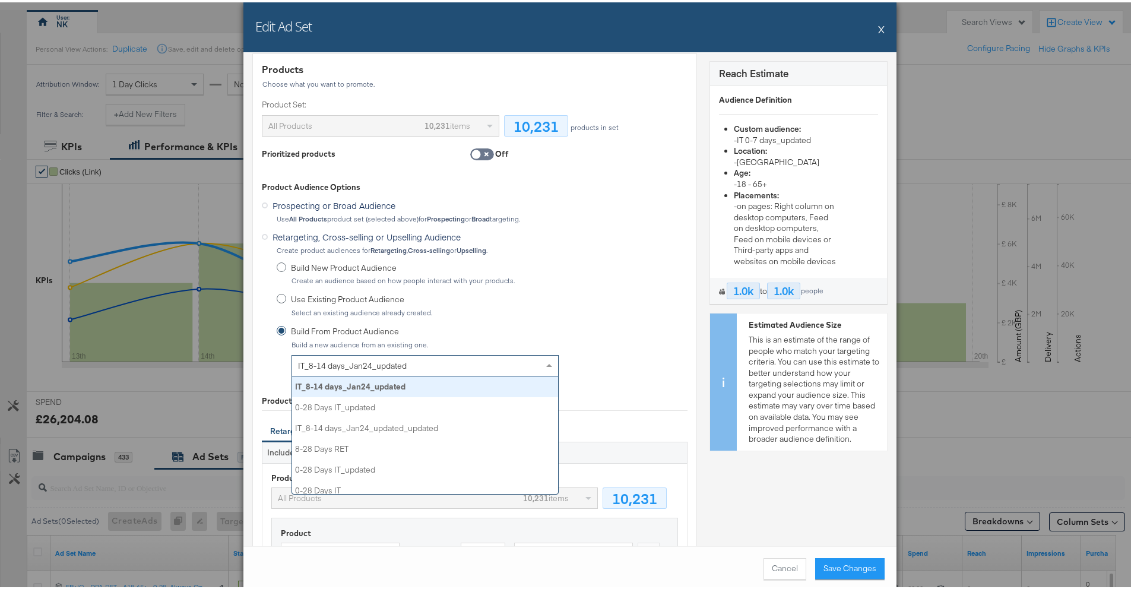
scroll to position [109, 257]
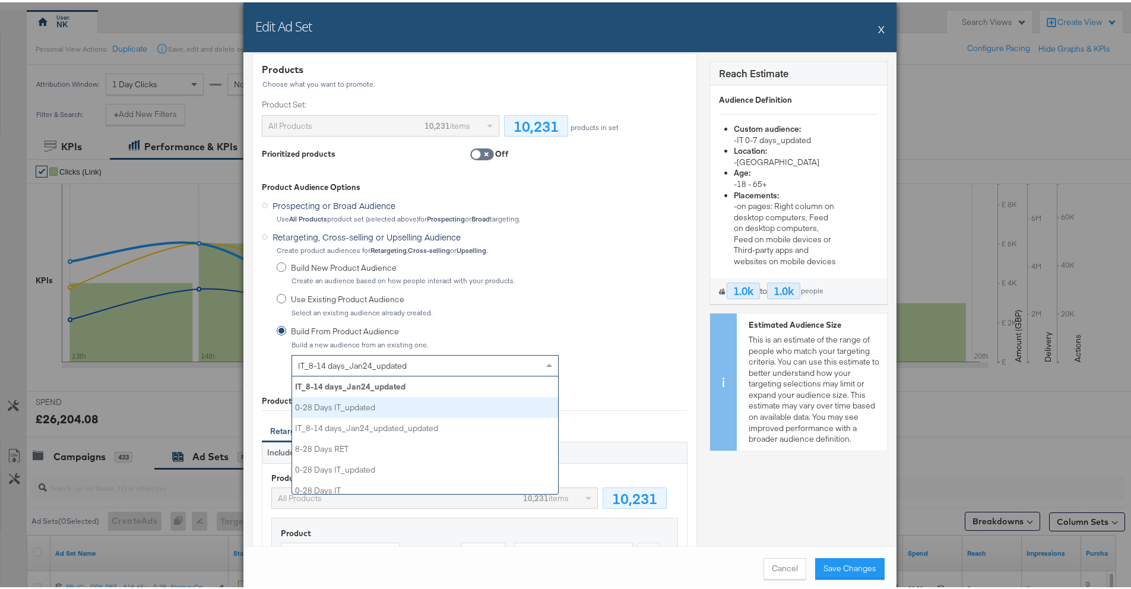
click at [355, 402] on div "0-28 Days IT_updated" at bounding box center [425, 405] width 266 height 21
type input "28"
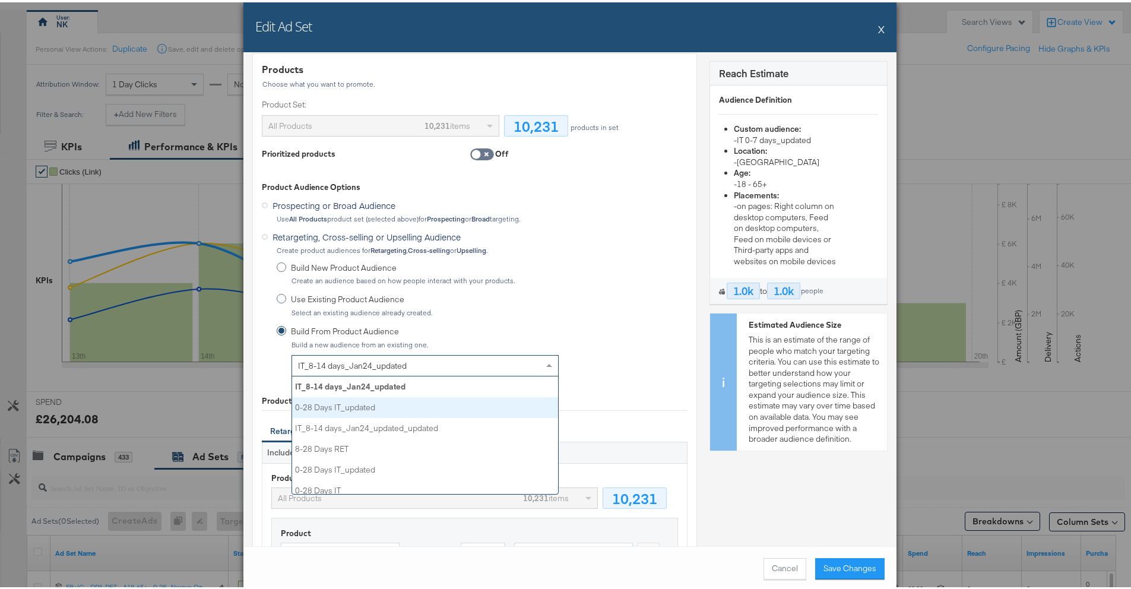
type input "0-28 Days IT_updated_updated"
click at [381, 362] on div "0-28 Days IT_updated" at bounding box center [425, 363] width 266 height 20
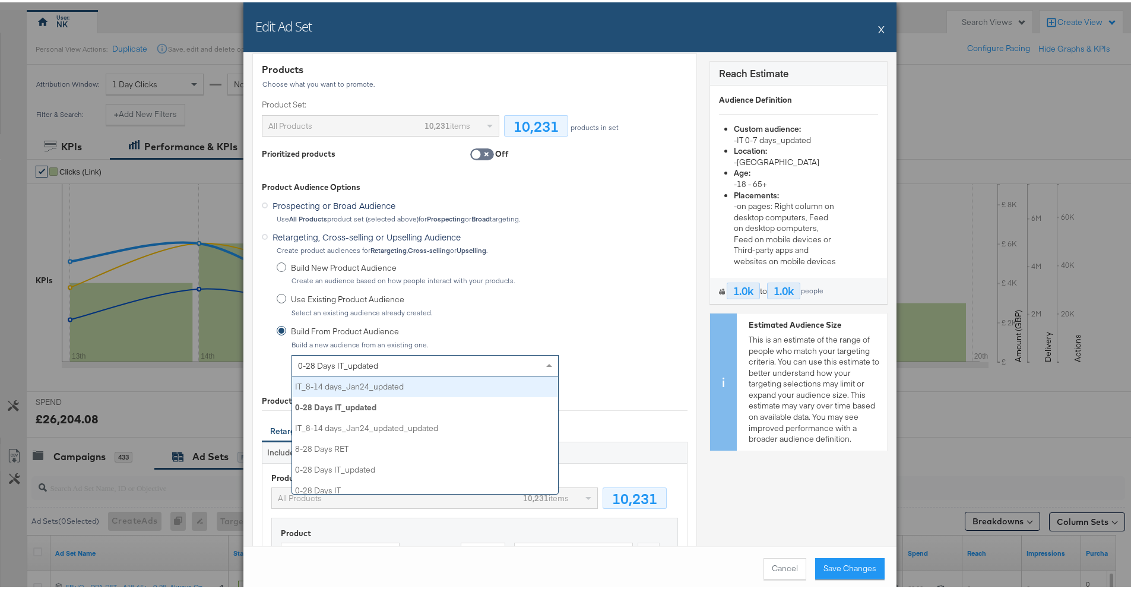
click at [375, 384] on div "IT_8-14 days_Jan24_updated" at bounding box center [425, 384] width 266 height 21
type input "14"
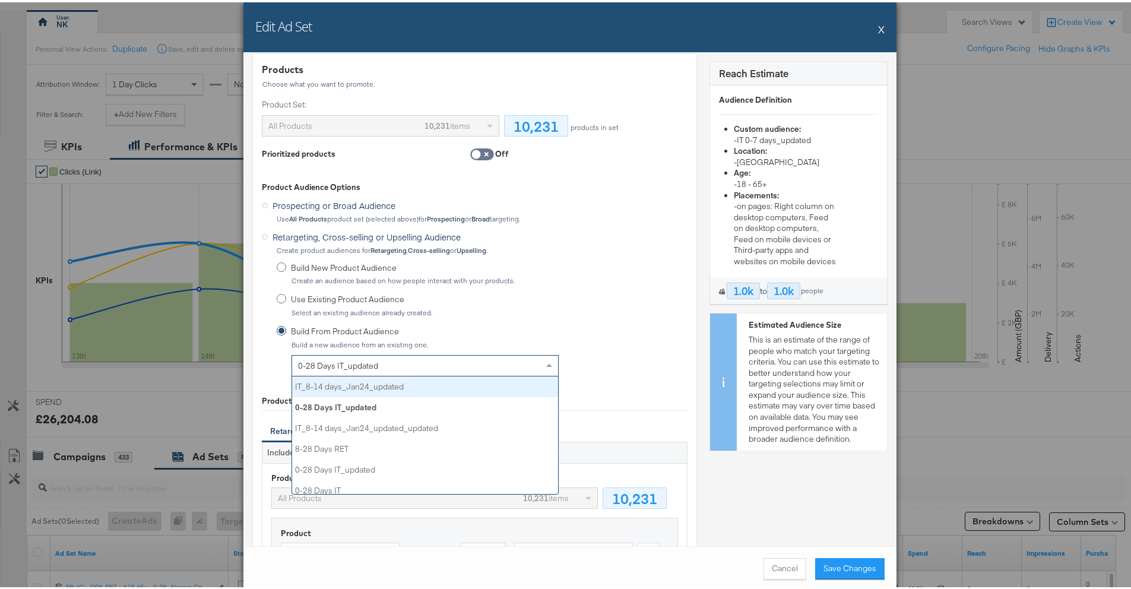
type input "IT_8-14 days_Jan24_updated_updated"
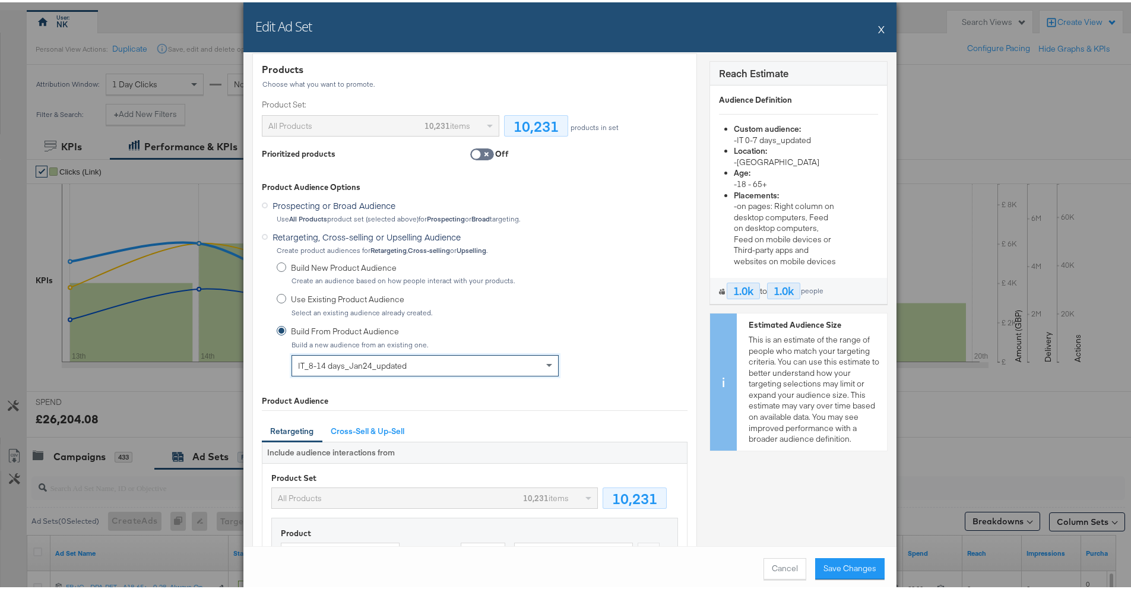
scroll to position [136, 0]
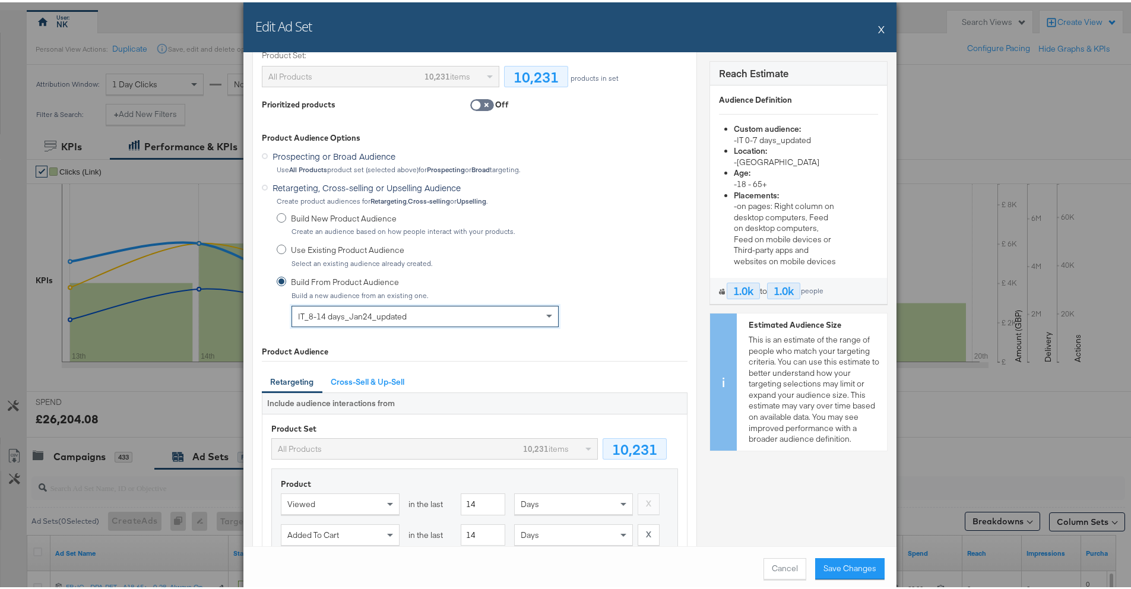
drag, startPoint x: 752, startPoint y: 347, endPoint x: 752, endPoint y: 314, distance: 33.9
click at [752, 347] on div "Estimated Audience Size This is an estimate of the range of people who match yo…" at bounding box center [812, 379] width 150 height 137
click at [733, 295] on div "1.0k" at bounding box center [743, 288] width 33 height 17
click at [732, 290] on div "1.0k" at bounding box center [743, 288] width 33 height 17
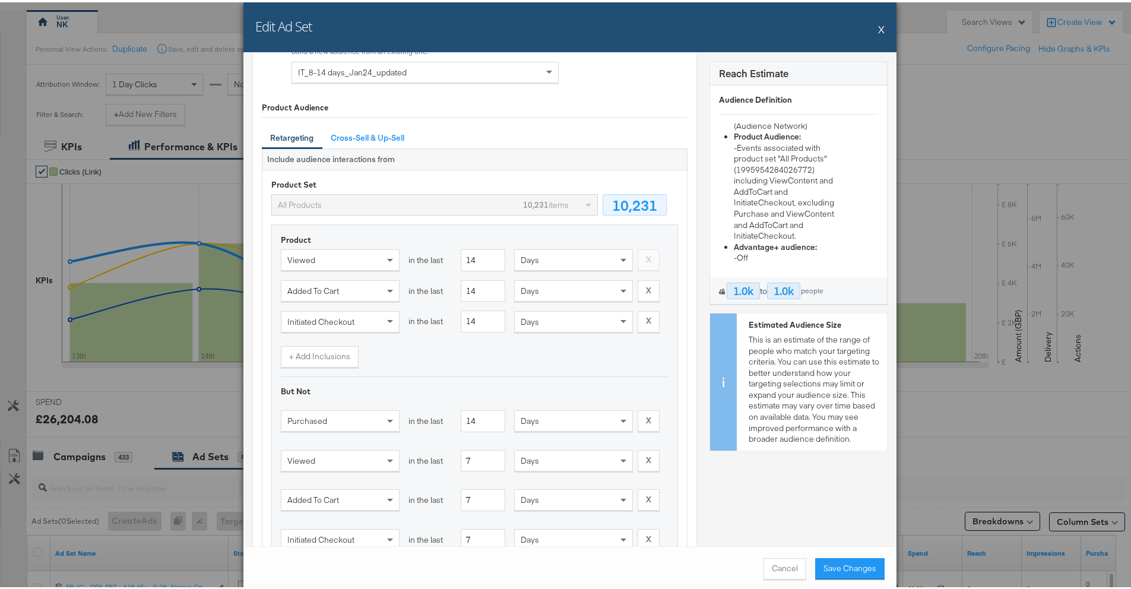
scroll to position [413, 0]
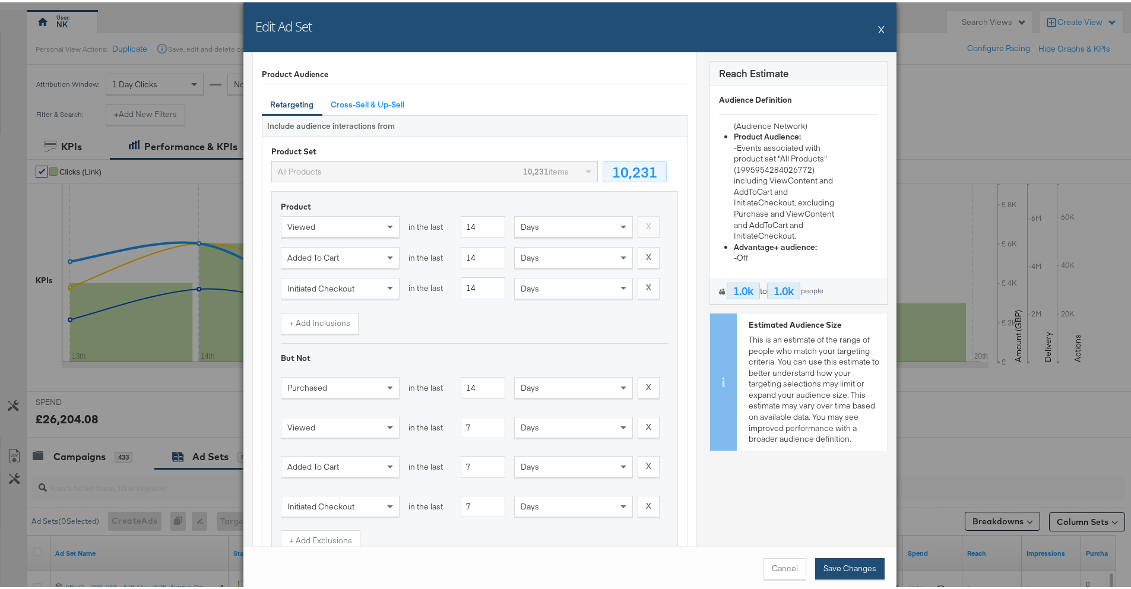
click at [839, 480] on button "Save Changes" at bounding box center [849, 566] width 69 height 21
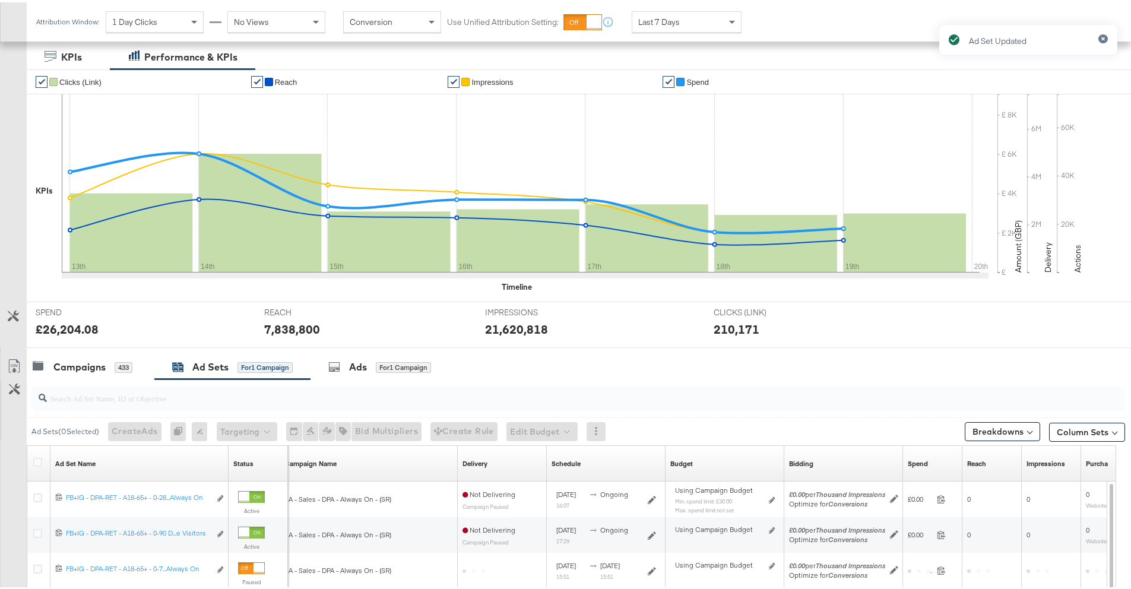
scroll to position [329, 0]
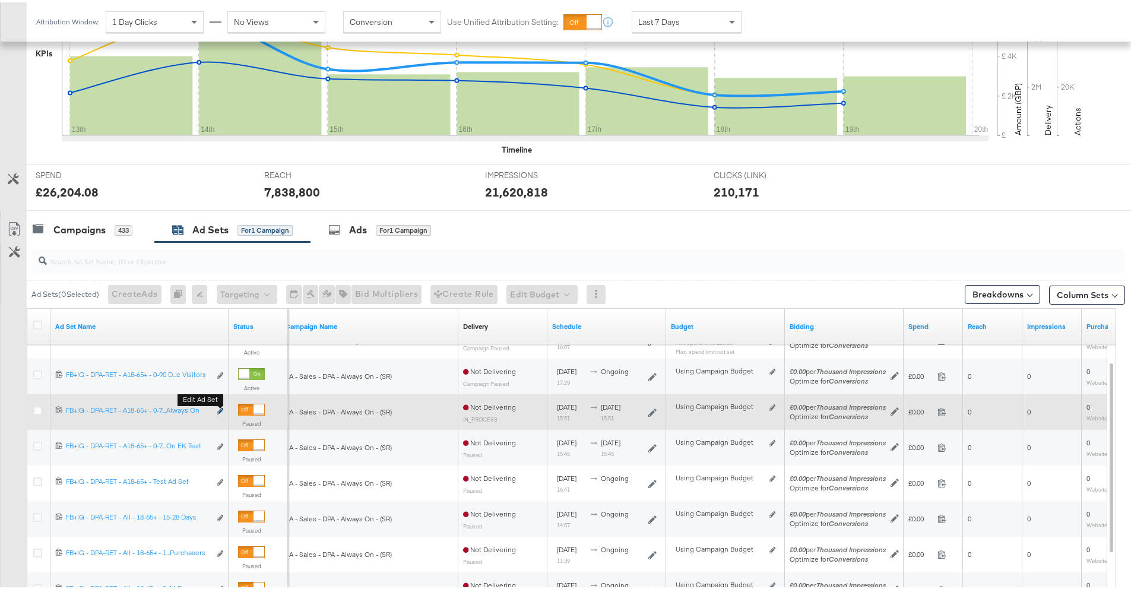
click at [222, 412] on icon "link" at bounding box center [220, 409] width 6 height 7
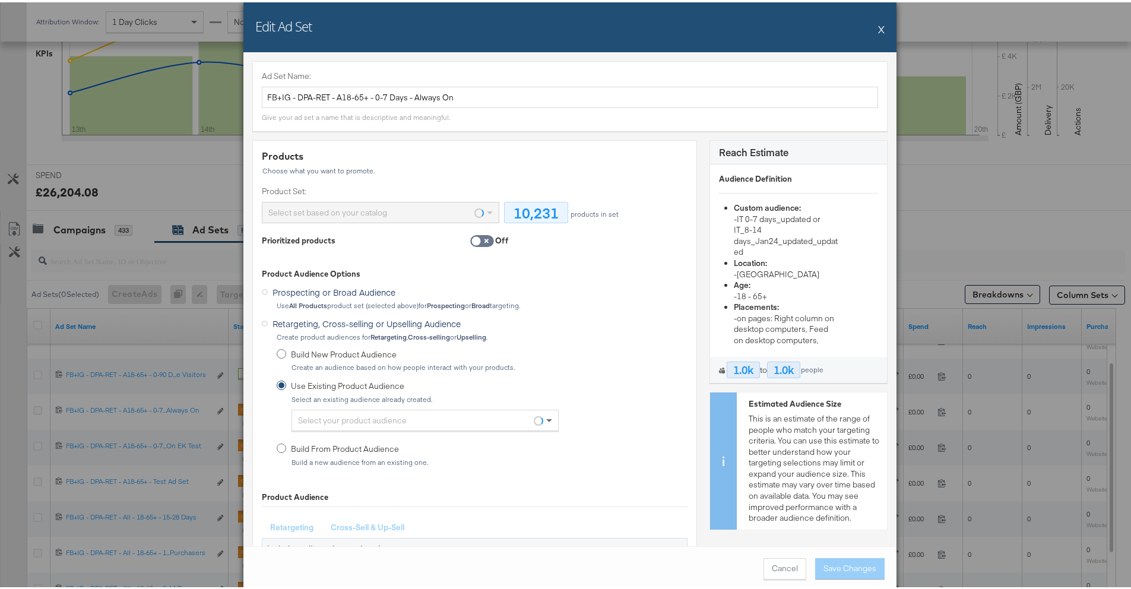
scroll to position [36, 0]
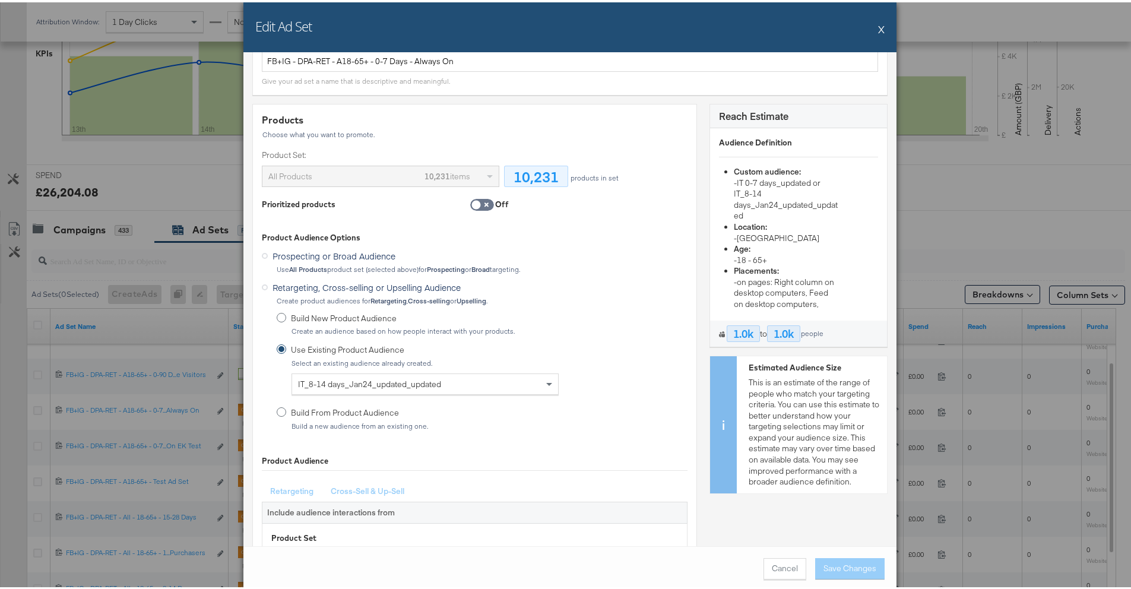
click at [353, 405] on span "Build From Product Audience" at bounding box center [357, 410] width 133 height 11
click at [0, 0] on input "Build From Product Audience Build a new audience from an existing one." at bounding box center [0, 0] width 0 height 0
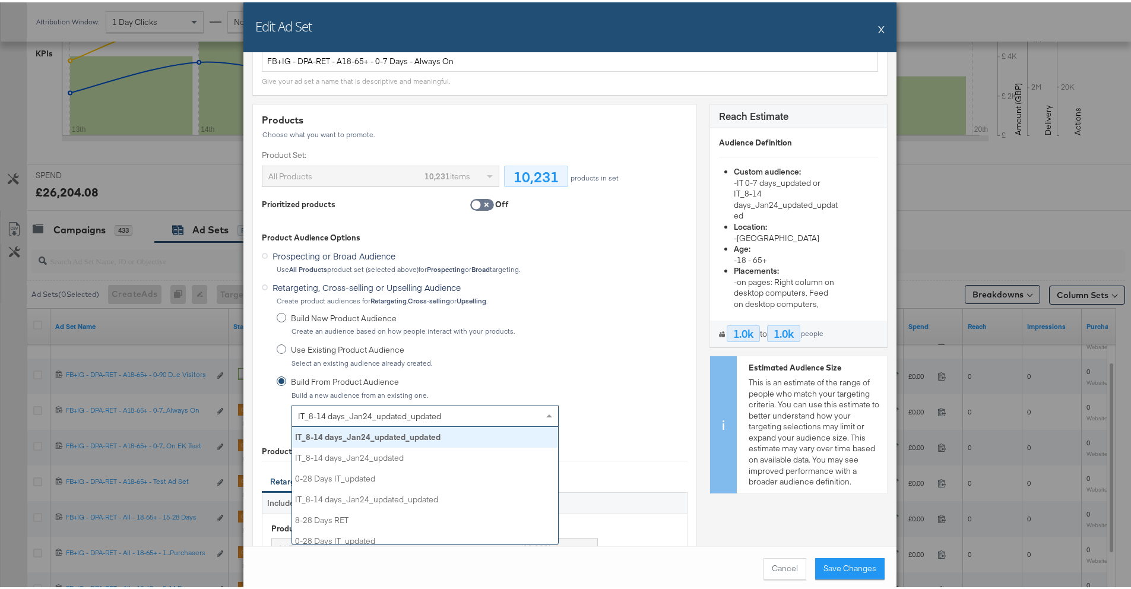
click at [374, 417] on span "IT_8-14 days_Jan24_updated_updated" at bounding box center [369, 414] width 143 height 11
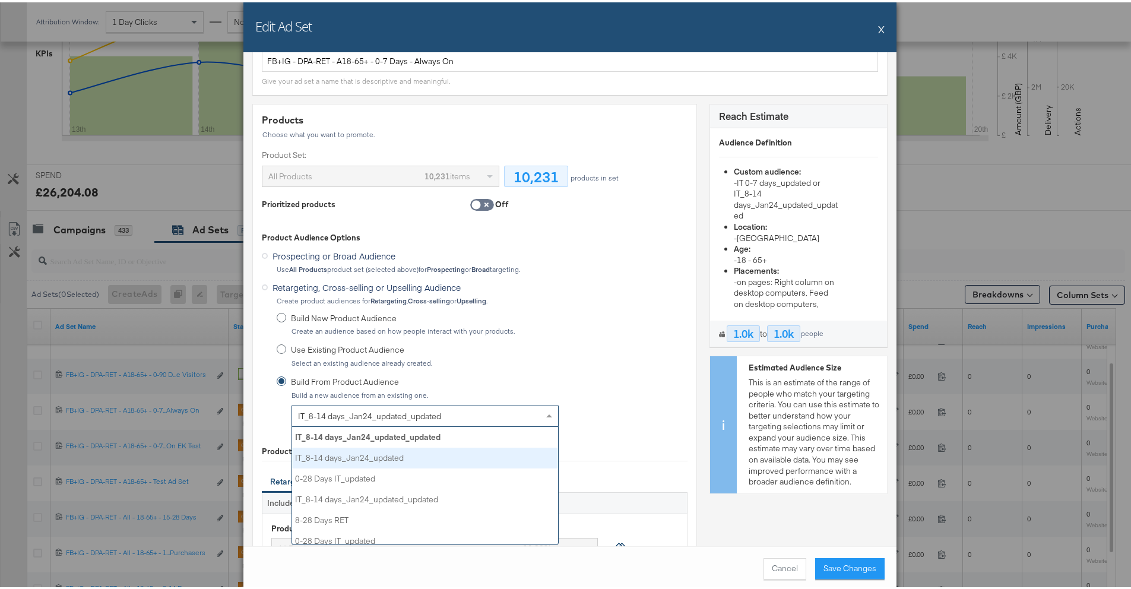
click at [381, 451] on div "IT_8-14 days_Jan24_updated" at bounding box center [425, 455] width 266 height 21
type input "IT_8-14 days_Jan24_updated_updated"
click at [401, 417] on div "IT_8-14 days_Jan24_updated" at bounding box center [425, 414] width 266 height 20
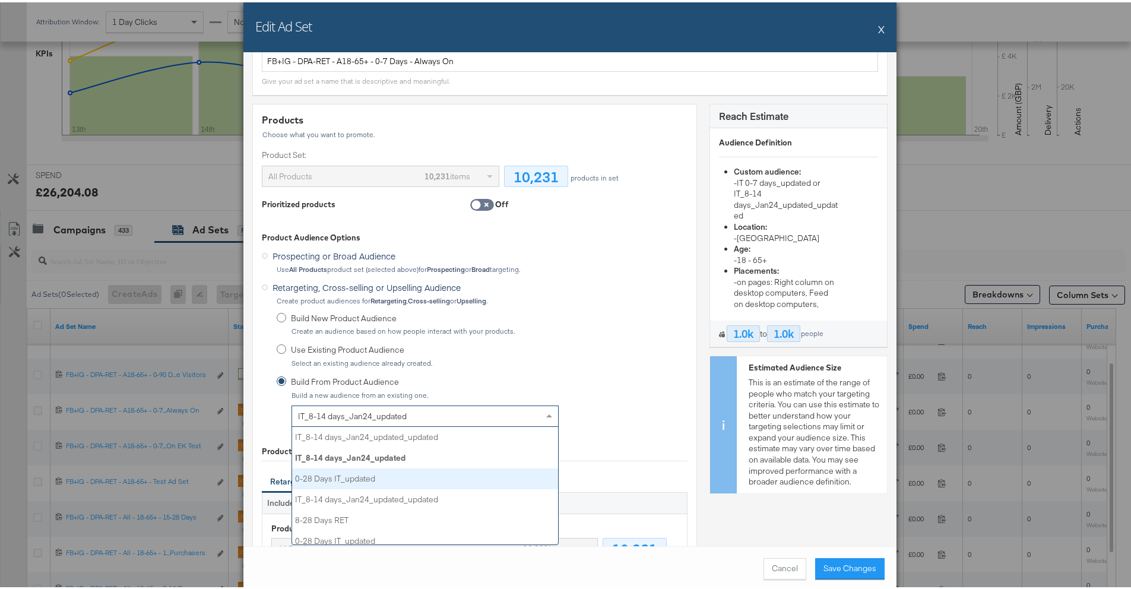
click at [400, 470] on div "0-28 Days IT_updated" at bounding box center [425, 476] width 266 height 21
type input "28"
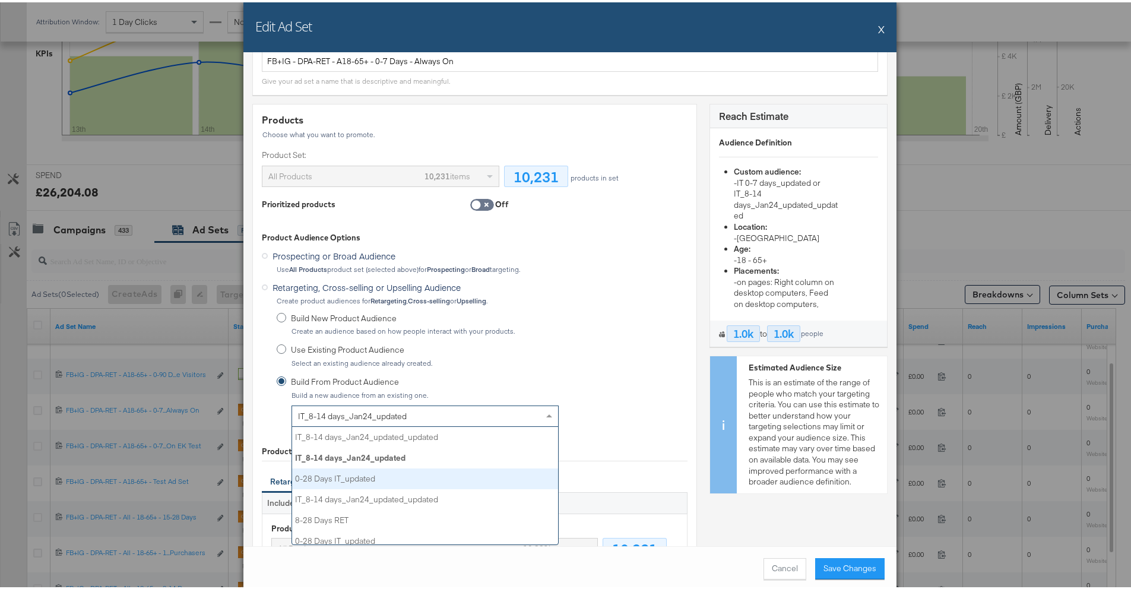
type input "0-28 Days IT_updated_updated"
click at [420, 416] on div "0-28 Days IT_updated" at bounding box center [425, 414] width 266 height 20
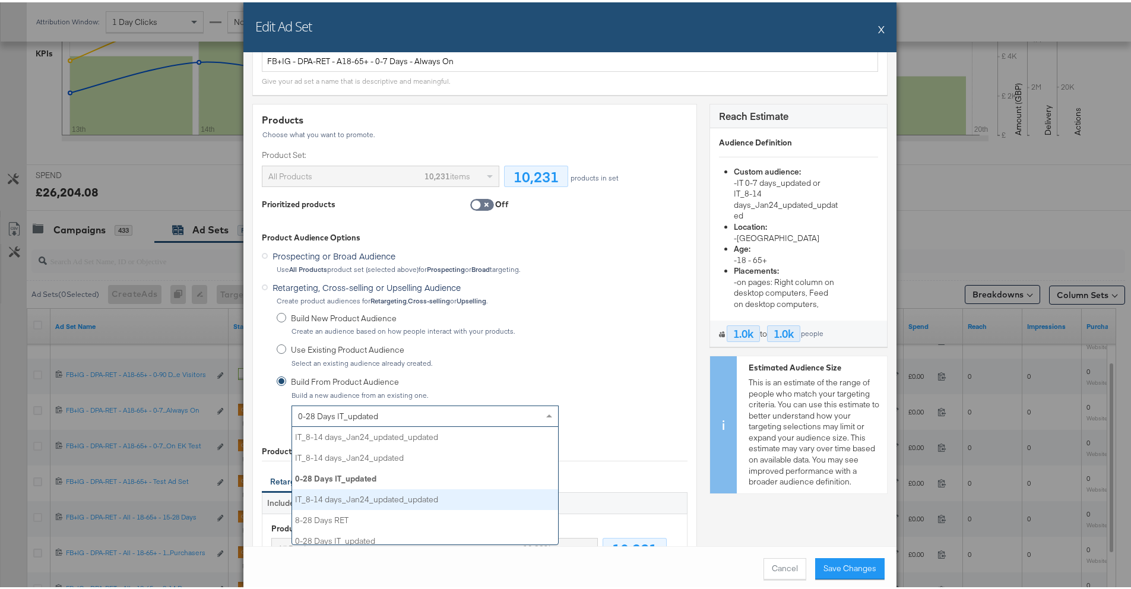
click at [416, 480] on div "IT_8-14 days_Jan24_updated_updated" at bounding box center [425, 497] width 266 height 21
type input "14"
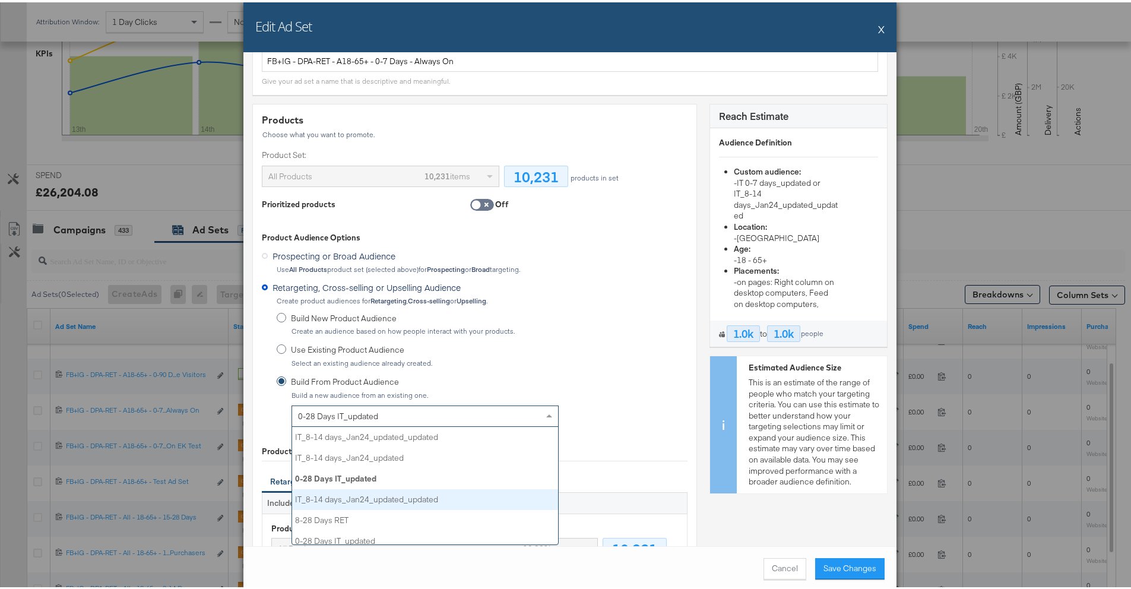
type input "IT_8-14 days_Jan24_updated_updated_updated"
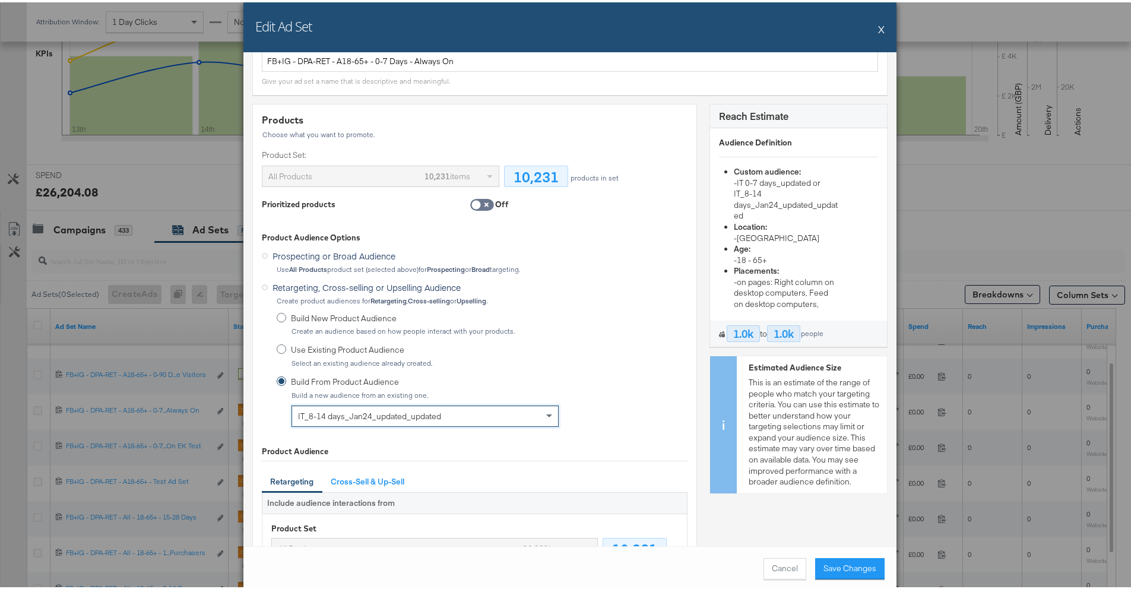
click at [428, 417] on span "IT_8-14 days_Jan24_updated_updated" at bounding box center [369, 414] width 143 height 11
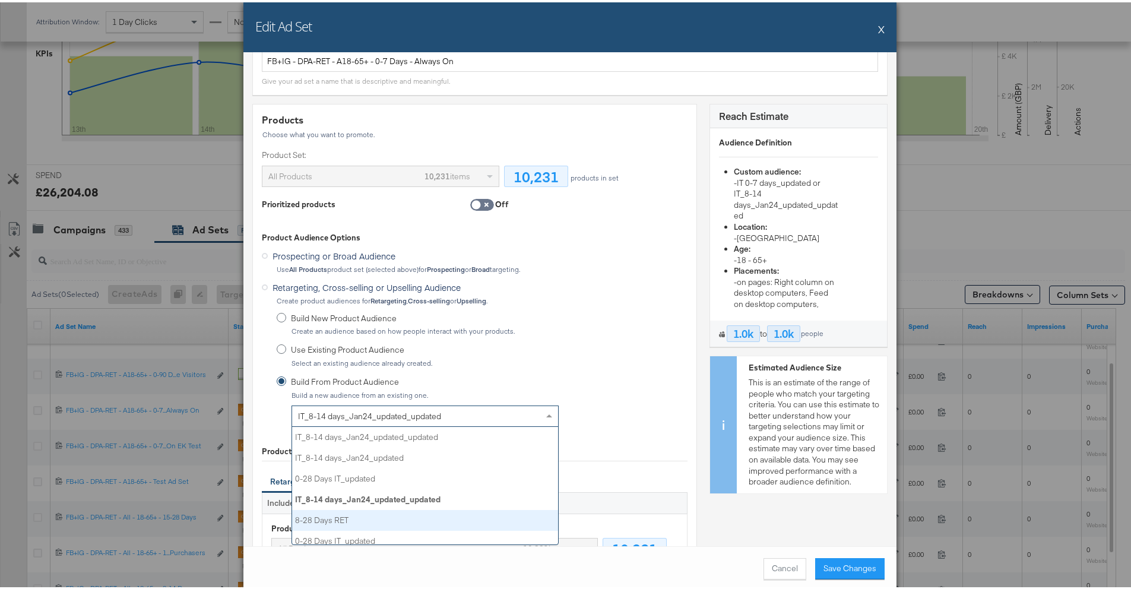
click at [423, 480] on div "8-28 Days RET" at bounding box center [425, 518] width 266 height 21
type input "28"
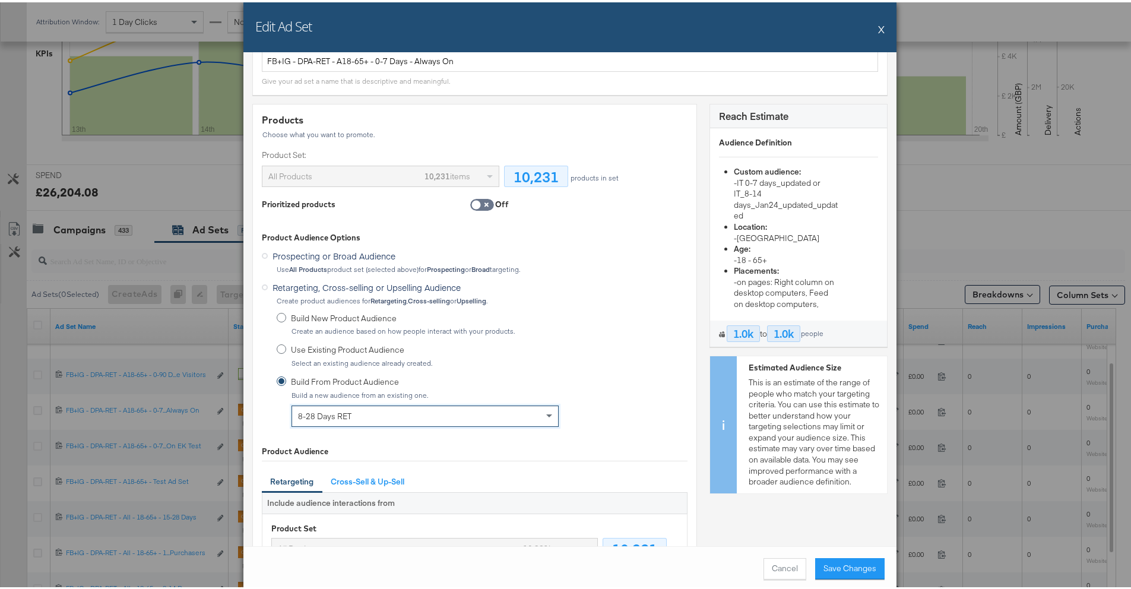
click at [436, 414] on div "8-28 Days RET" at bounding box center [425, 414] width 266 height 20
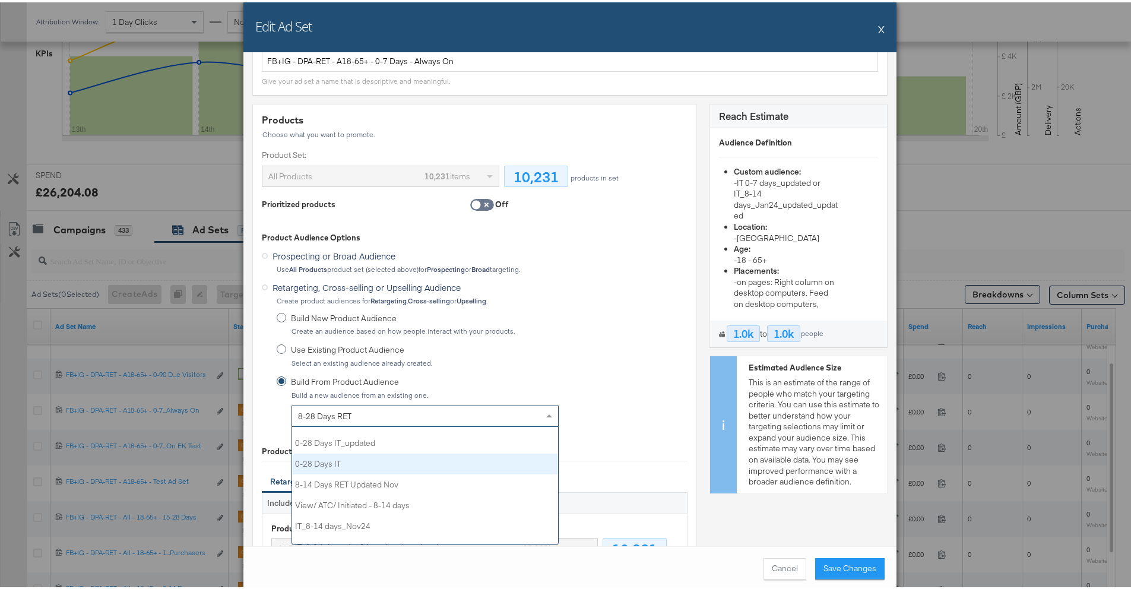
click at [432, 458] on div "0-28 Days IT" at bounding box center [425, 461] width 266 height 21
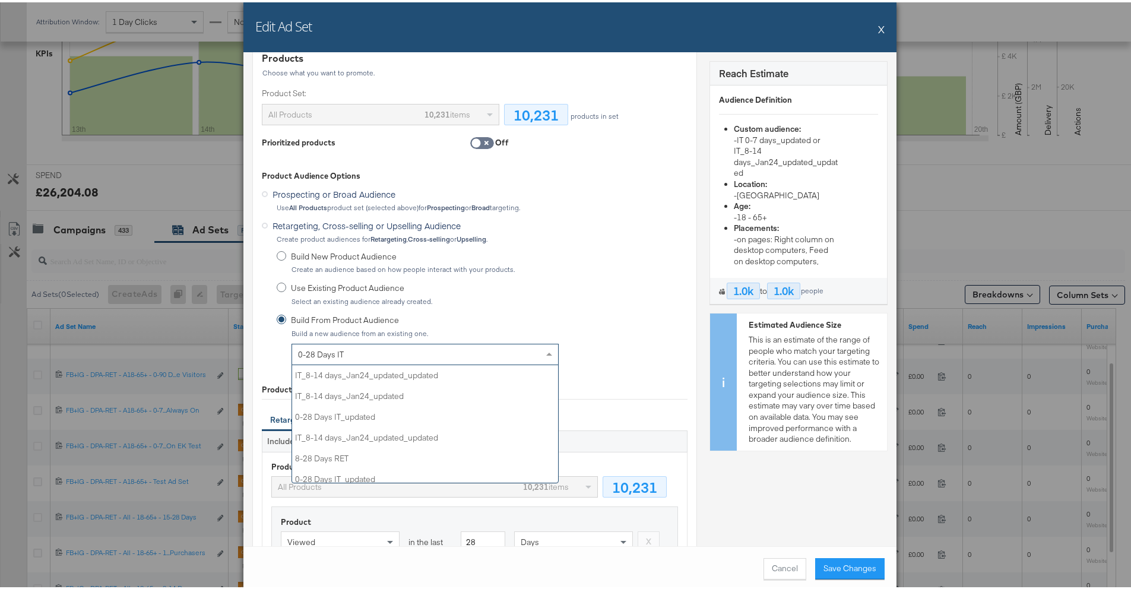
click at [463, 346] on div "0-28 Days IT" at bounding box center [425, 352] width 266 height 20
click at [445, 394] on div "0-28 Days IT_updated" at bounding box center [425, 394] width 266 height 21
type input "0-28 Days IT_updated_updated"
click at [458, 353] on div "0-28 Days IT_updated" at bounding box center [425, 352] width 266 height 20
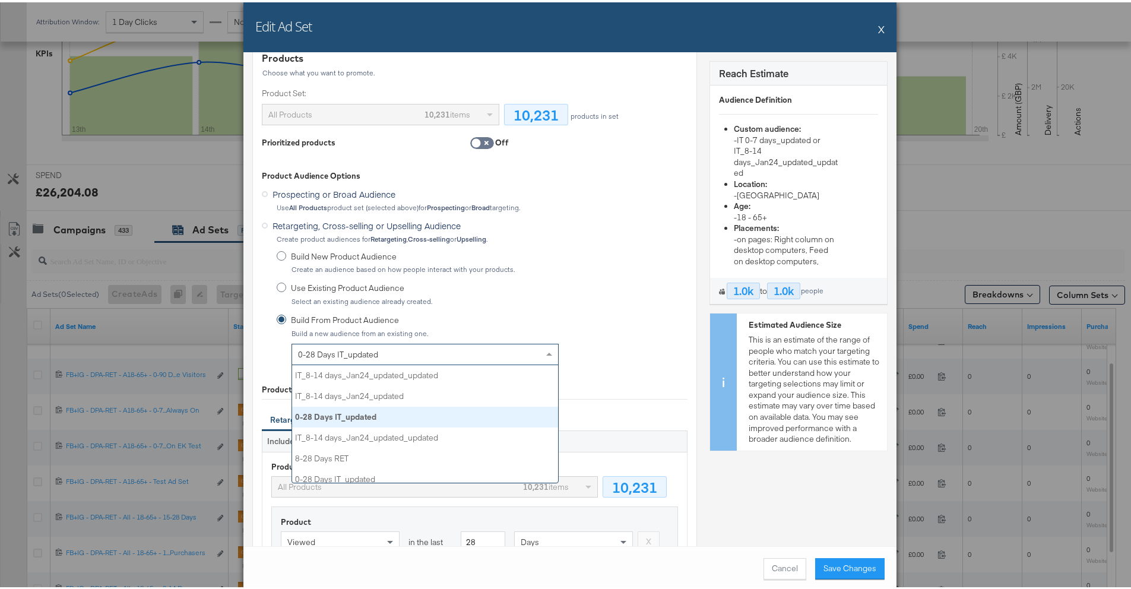
scroll to position [10, 10]
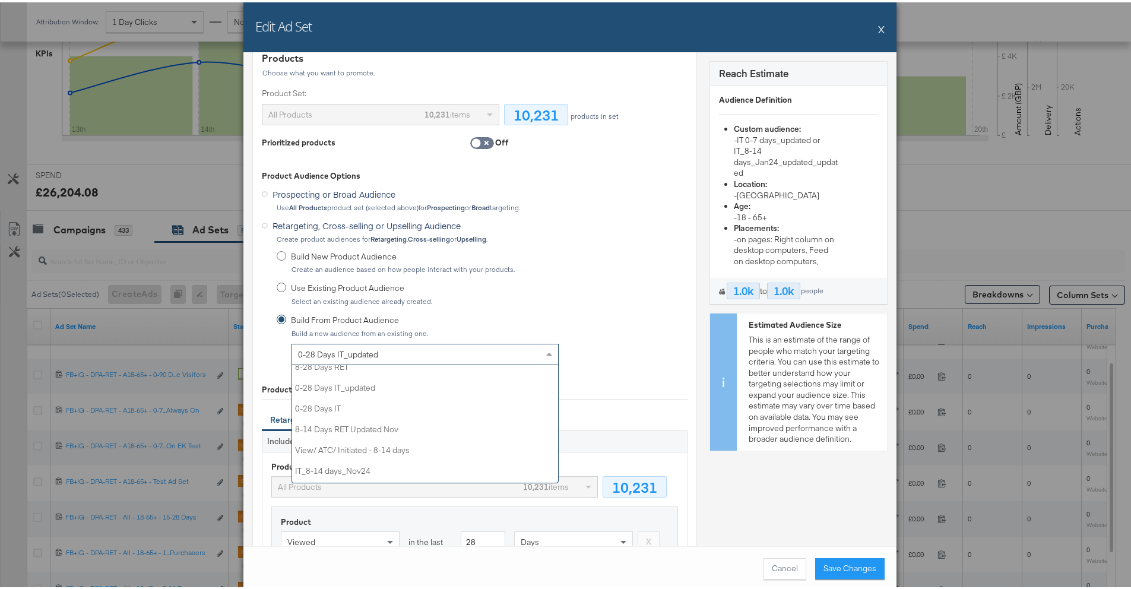
click at [455, 389] on div "IT_8-14 days_Jan24_updated_updated 8-28 Days RET 0-28 Days IT_updated 0-28 Days…" at bounding box center [425, 422] width 266 height 119
click at [455, 389] on div "0-28 Days IT_updated" at bounding box center [425, 385] width 266 height 21
click at [473, 354] on div "0-28 Days IT_updated" at bounding box center [425, 352] width 266 height 20
click at [458, 412] on div "IT 8-14 Days_updated" at bounding box center [425, 418] width 266 height 21
type input "14"
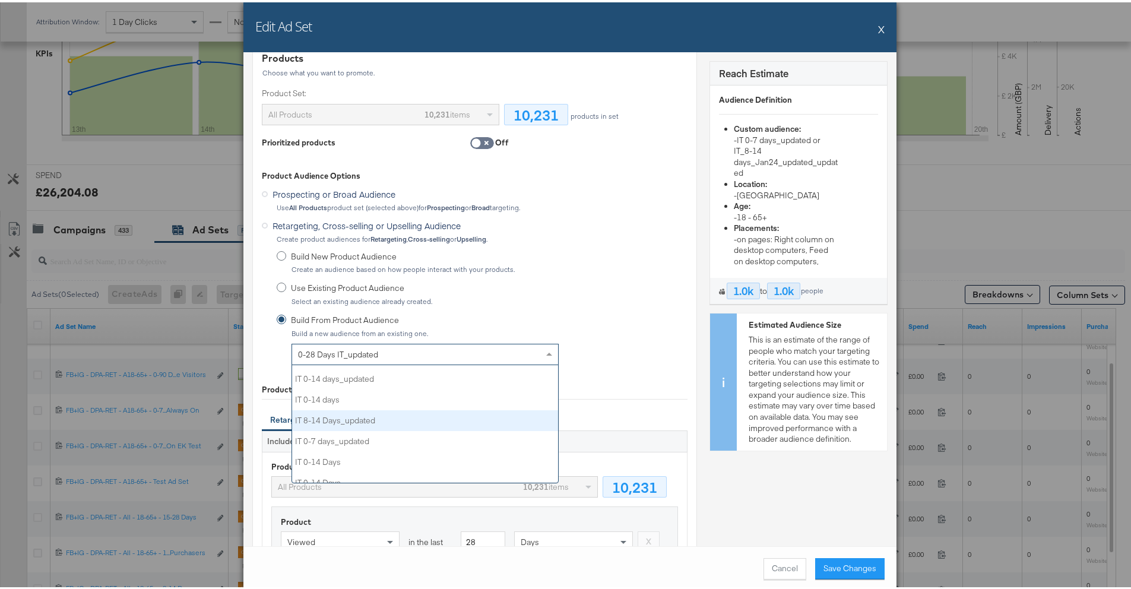
type input "14"
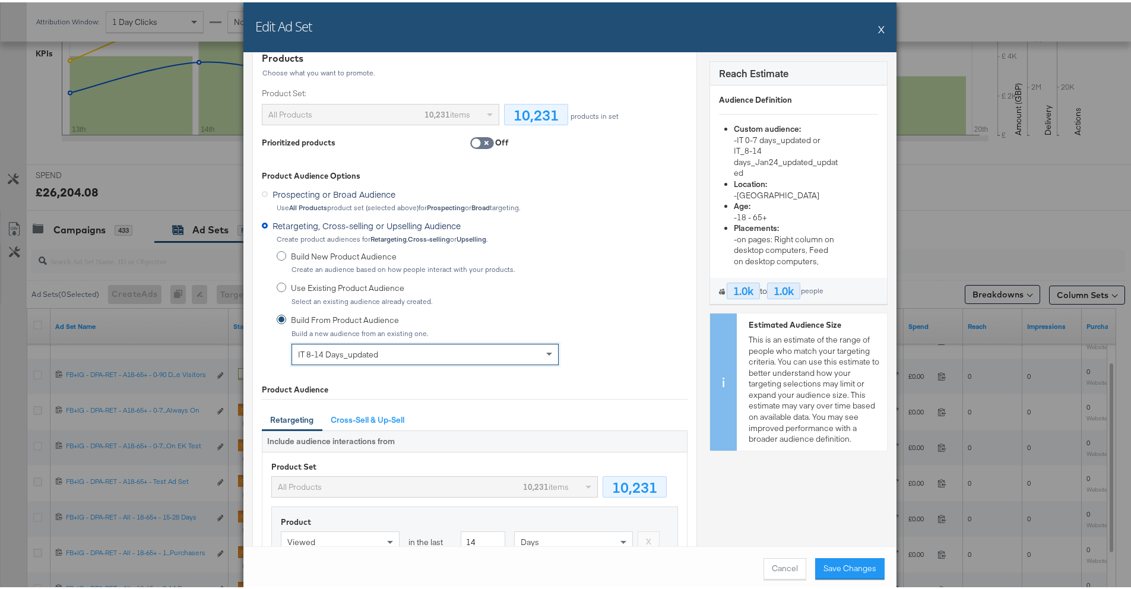
click at [475, 352] on div "IT 8-14 Days_updated" at bounding box center [425, 352] width 266 height 20
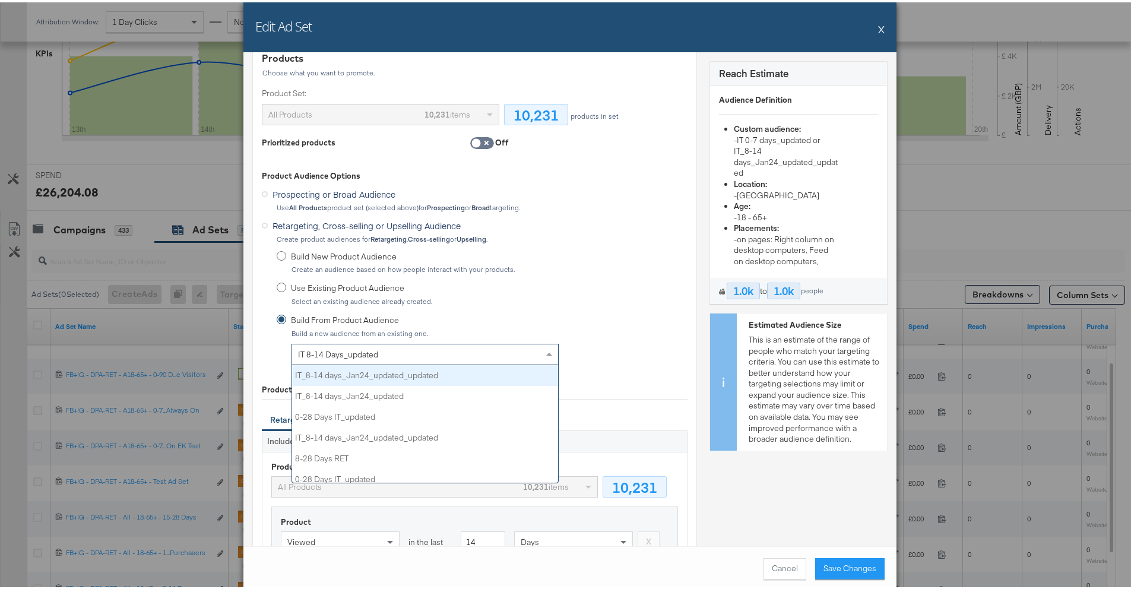
click at [444, 374] on div "IT_8-14 days_Jan24_updated_updated" at bounding box center [425, 373] width 266 height 21
type input "IT_8-14 days_Jan24_updated_updated_updated"
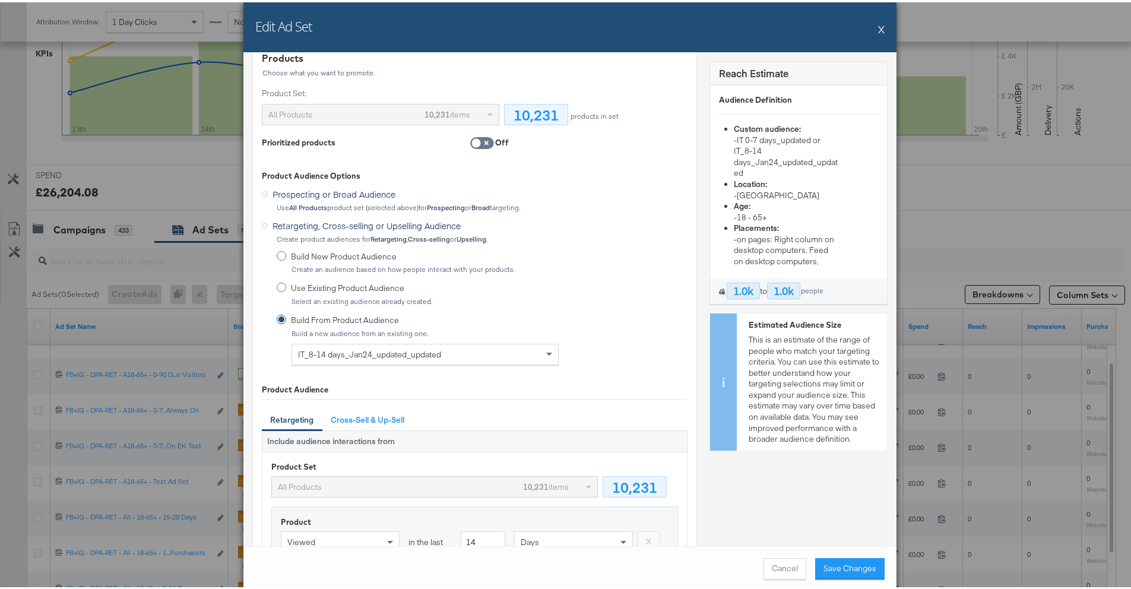
click at [849, 29] on button "X" at bounding box center [881, 27] width 7 height 24
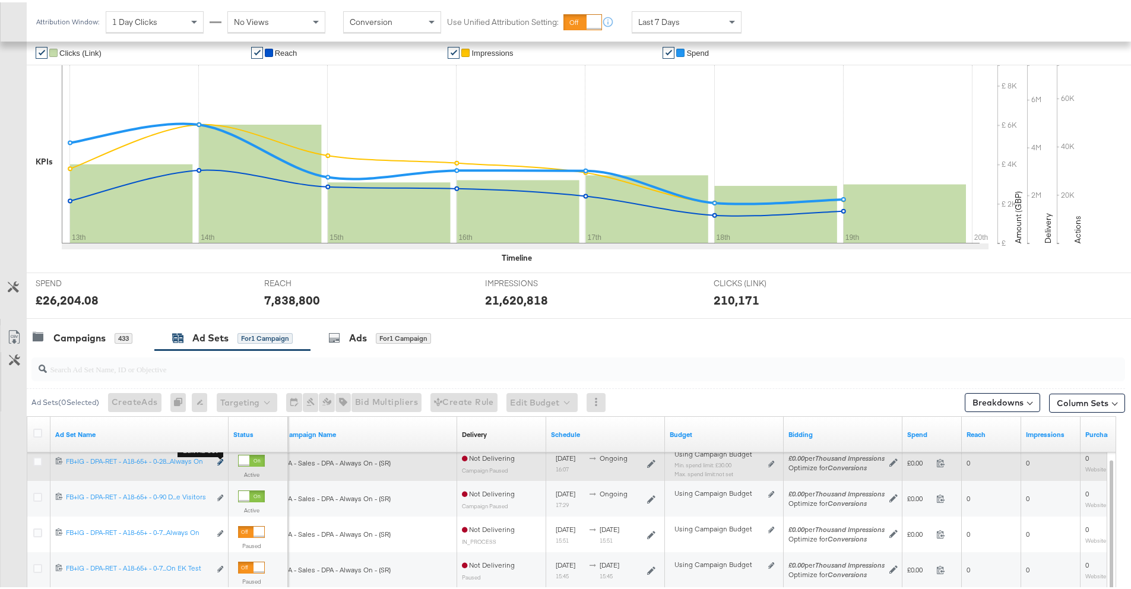
click at [220, 461] on icon "link" at bounding box center [220, 460] width 6 height 7
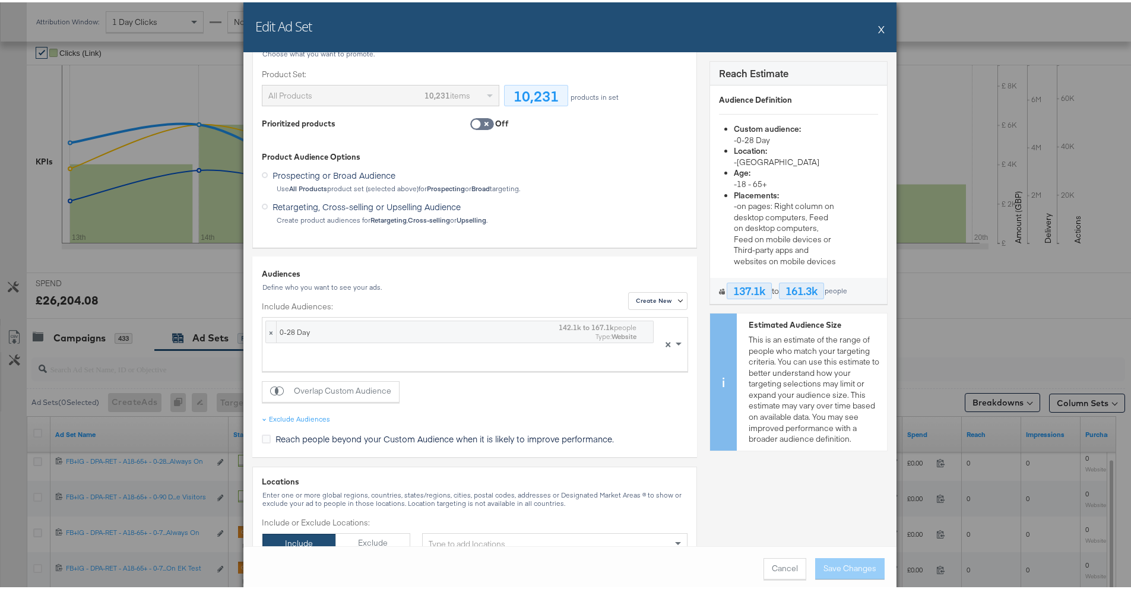
click at [348, 206] on span "Retargeting, Cross-selling or Upselling Audience" at bounding box center [367, 204] width 188 height 12
click at [0, 0] on input "Retargeting, Cross-selling or Upselling Audience" at bounding box center [0, 0] width 0 height 0
